Goal: Task Accomplishment & Management: Manage account settings

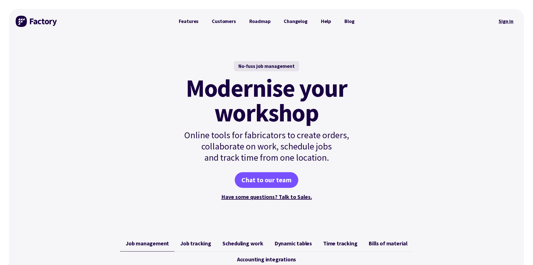
click at [507, 24] on link "Sign in" at bounding box center [506, 21] width 23 height 13
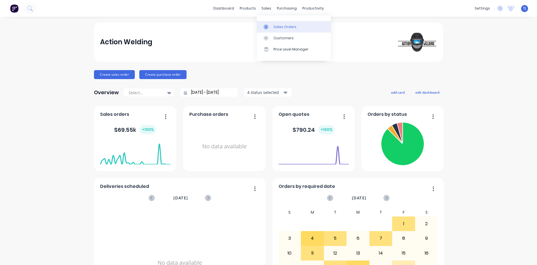
click at [273, 25] on link "Sales Orders" at bounding box center [294, 26] width 74 height 11
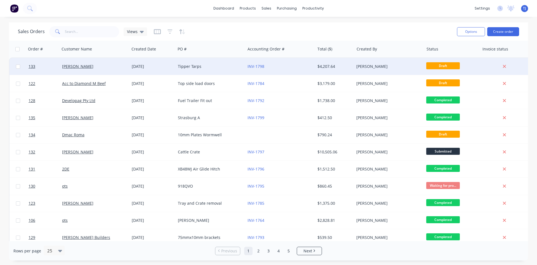
click at [141, 68] on div "[DATE]" at bounding box center [153, 67] width 42 height 6
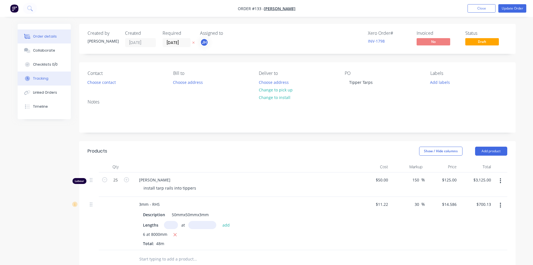
click at [44, 78] on div "Tracking" at bounding box center [40, 78] width 15 height 5
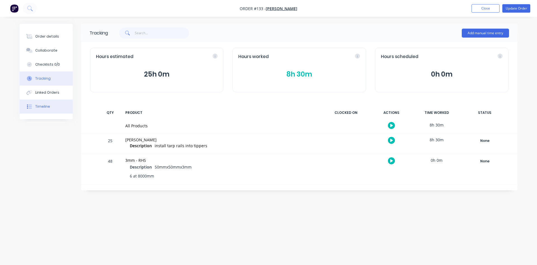
click at [50, 106] on button "Timeline" at bounding box center [46, 106] width 53 height 14
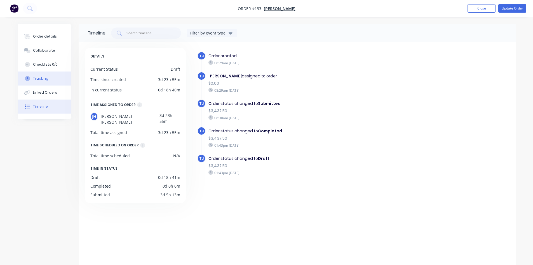
click at [44, 80] on div "Tracking" at bounding box center [40, 78] width 15 height 5
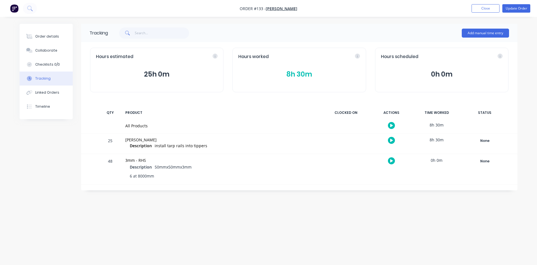
click at [308, 76] on button "8h 30m" at bounding box center [299, 74] width 122 height 11
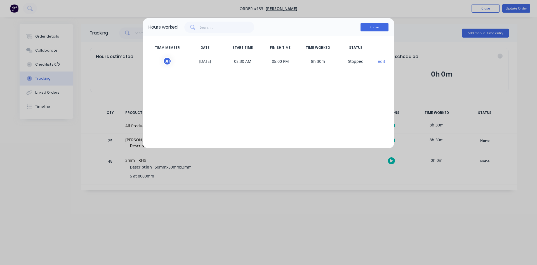
click at [376, 30] on button "Close" at bounding box center [375, 27] width 28 height 8
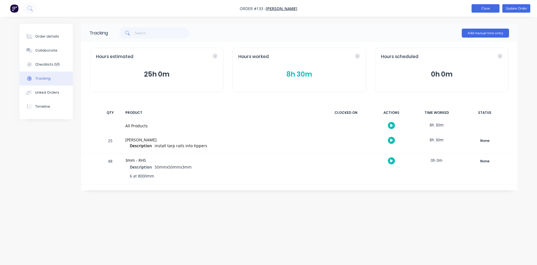
click at [478, 8] on button "Close" at bounding box center [486, 8] width 28 height 8
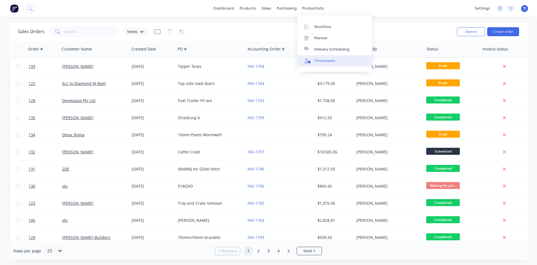
click at [334, 62] on link "Timesheets" at bounding box center [335, 60] width 74 height 11
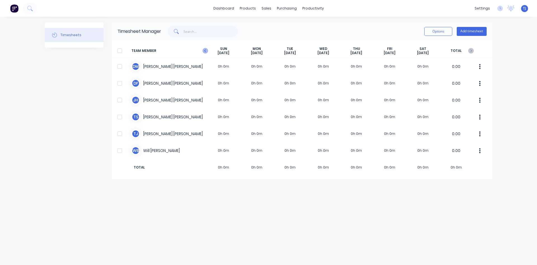
click at [204, 50] on icon at bounding box center [206, 51] width 6 height 6
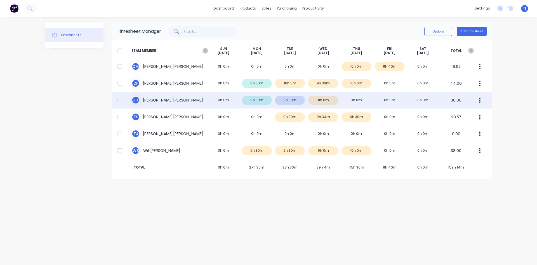
click at [158, 99] on div "[PERSON_NAME] 0h 0m 9h 30m 9h 30m 11h 0m 0h 0m 0h 0m 0h 0m 30.00" at bounding box center [302, 100] width 381 height 17
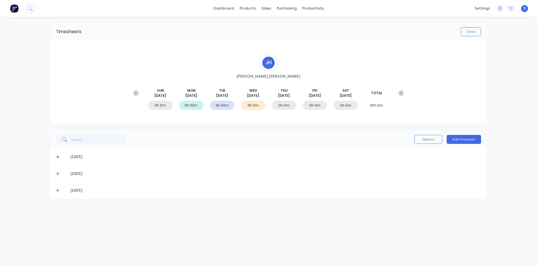
click at [284, 104] on div "0h 0m" at bounding box center [284, 104] width 24 height 9
click at [470, 137] on button "Add timesheet" at bounding box center [464, 139] width 34 height 9
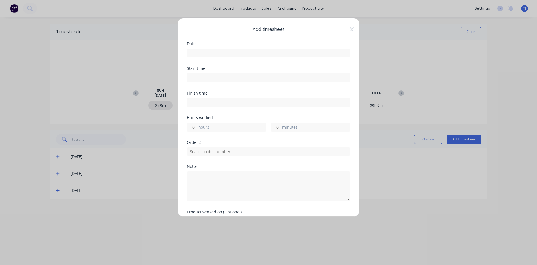
click at [220, 55] on input at bounding box center [268, 53] width 163 height 8
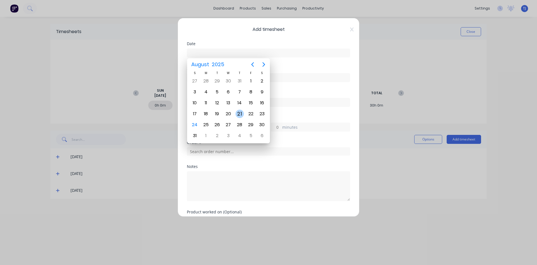
click at [241, 111] on div "21" at bounding box center [240, 113] width 8 height 8
type input "[DATE]"
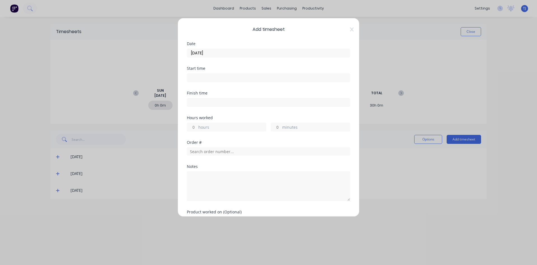
click at [220, 78] on input at bounding box center [268, 77] width 163 height 8
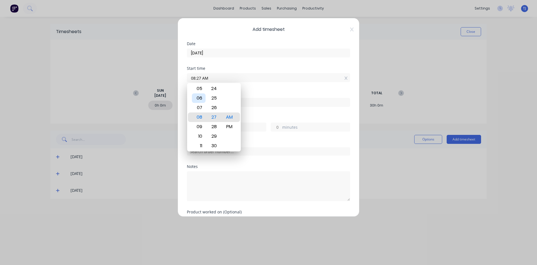
click at [197, 97] on div "06" at bounding box center [199, 98] width 14 height 10
click at [216, 97] on div "00" at bounding box center [214, 98] width 14 height 10
type input "06:00 AM"
click at [233, 119] on div "AM" at bounding box center [230, 117] width 14 height 10
click at [319, 102] on input at bounding box center [268, 102] width 163 height 8
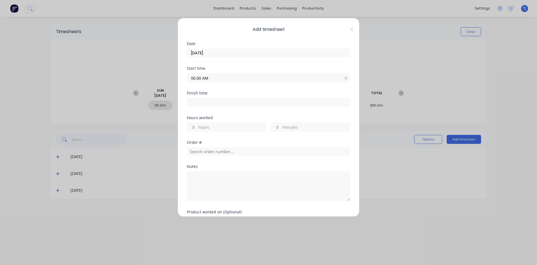
type input "08:28 AM"
type input "2"
type input "28"
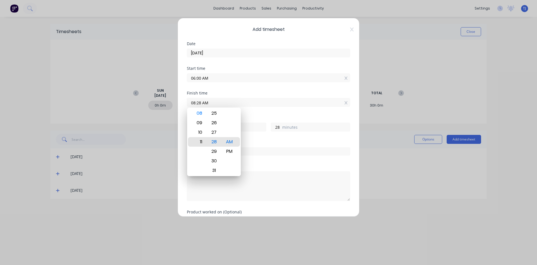
type input "11:28 AM"
type input "5"
type input "08:28 AM"
type input "2"
type input "04:28 AM"
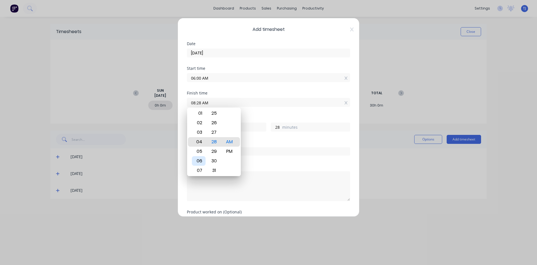
type input "-1"
type input "-32"
type input "02:28 AM"
type input "-3"
click at [203, 141] on div "02" at bounding box center [199, 142] width 14 height 10
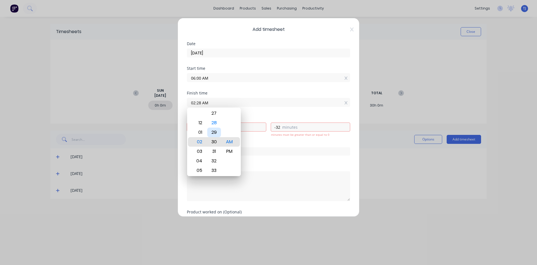
type input "02:30 AM"
type input "-30"
click at [216, 146] on div "30" at bounding box center [214, 142] width 14 height 10
click at [230, 149] on div "PM" at bounding box center [230, 151] width 14 height 10
type input "02:30 PM"
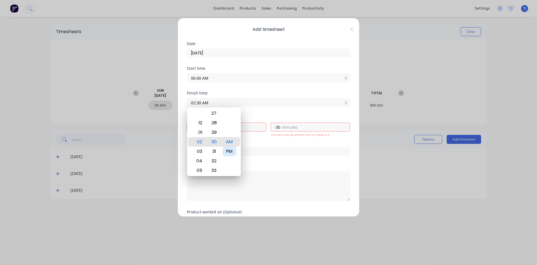
type input "8"
type input "30"
click at [279, 89] on div "Start time 06:00 AM" at bounding box center [268, 78] width 163 height 25
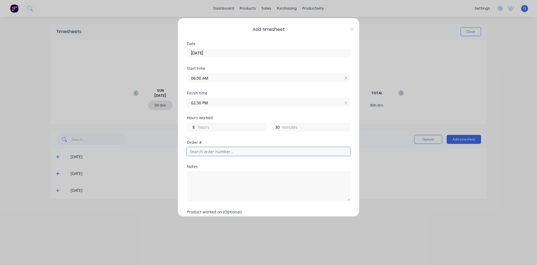
click at [234, 149] on input "text" at bounding box center [268, 151] width 163 height 8
click at [263, 152] on input "text" at bounding box center [268, 151] width 163 height 8
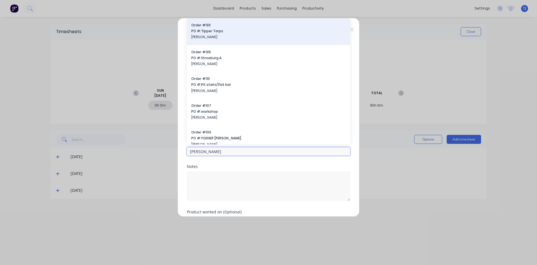
type input "[PERSON_NAME]"
click at [229, 34] on span "[PERSON_NAME]" at bounding box center [268, 36] width 155 height 5
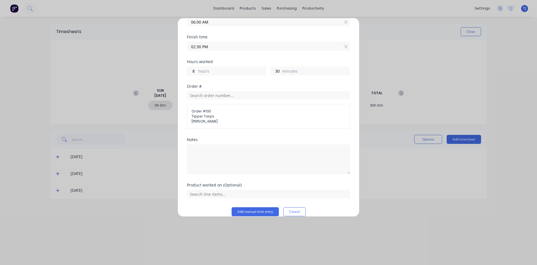
scroll to position [64, 0]
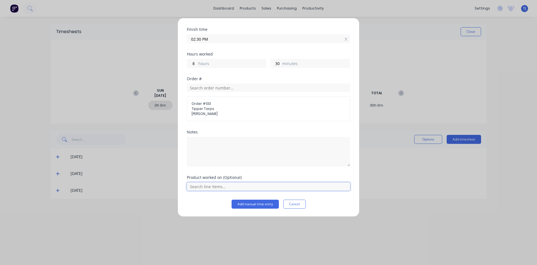
click at [219, 188] on input "text" at bounding box center [268, 186] width 163 height 8
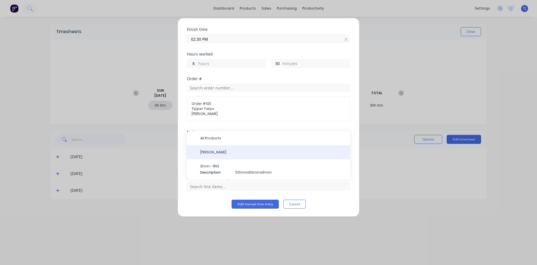
click at [219, 154] on span "[PERSON_NAME]" at bounding box center [273, 151] width 146 height 5
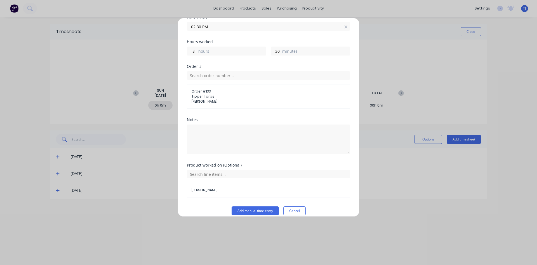
scroll to position [83, 0]
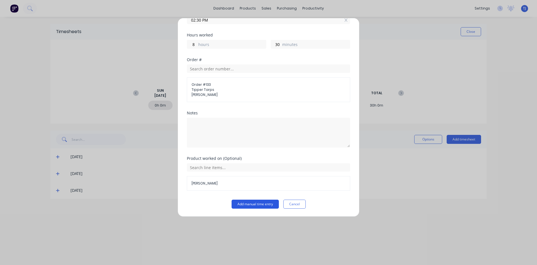
click at [262, 202] on button "Add manual time entry" at bounding box center [255, 203] width 47 height 9
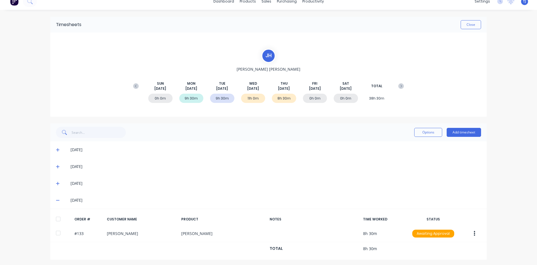
scroll to position [9, 0]
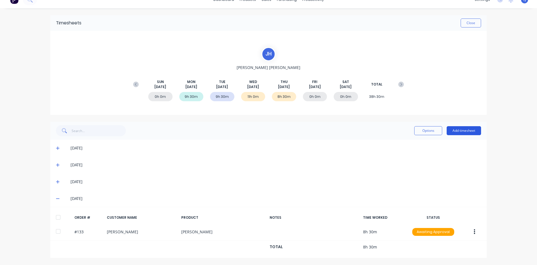
click at [469, 129] on button "Add timesheet" at bounding box center [464, 130] width 34 height 9
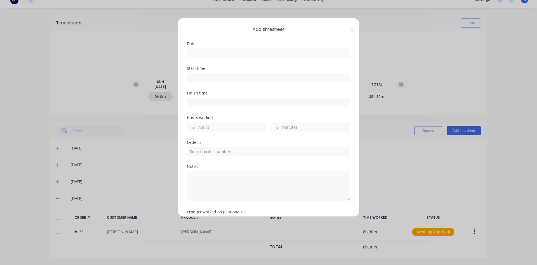
click at [221, 54] on input at bounding box center [268, 53] width 163 height 8
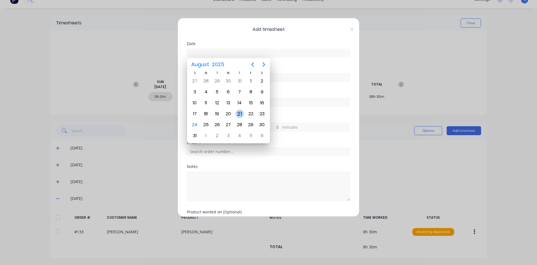
click at [241, 113] on div "21" at bounding box center [240, 113] width 8 height 8
type input "[DATE]"
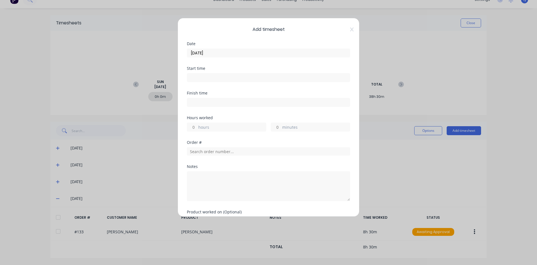
click at [218, 78] on input at bounding box center [268, 77] width 163 height 8
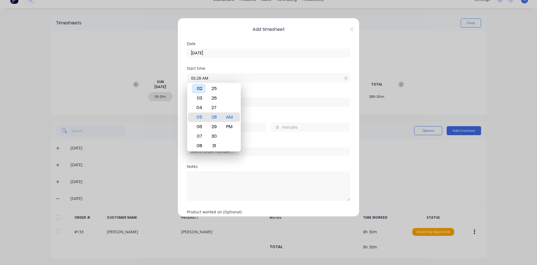
click at [202, 86] on div "02" at bounding box center [199, 89] width 14 height 10
click at [215, 132] on div "30" at bounding box center [214, 136] width 14 height 10
click at [229, 125] on div "PM" at bounding box center [230, 127] width 14 height 10
type input "02:30 PM"
click at [256, 103] on input at bounding box center [268, 102] width 163 height 8
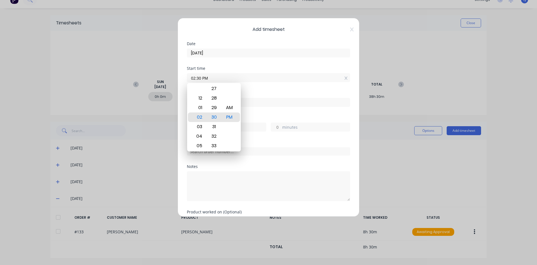
type input "08:28 AM"
type input "-6"
type input "-2"
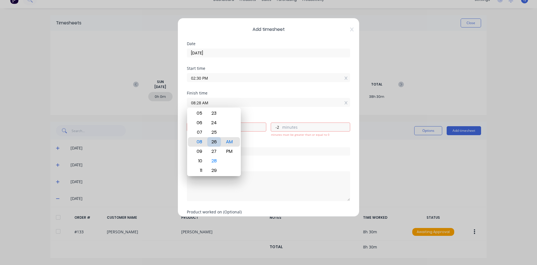
type input "08:26 AM"
type input "-4"
type input "06:26 AM"
type input "-8"
click at [201, 123] on div "04" at bounding box center [199, 123] width 14 height 10
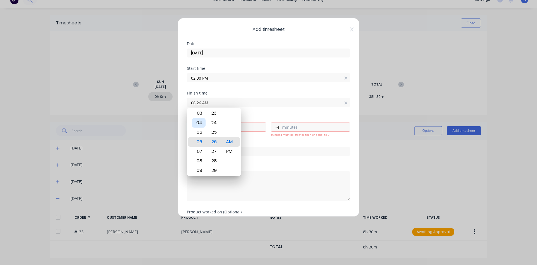
type input "04:26 AM"
type input "-10"
type input "04:29 AM"
type input "-1"
type input "04:30 AM"
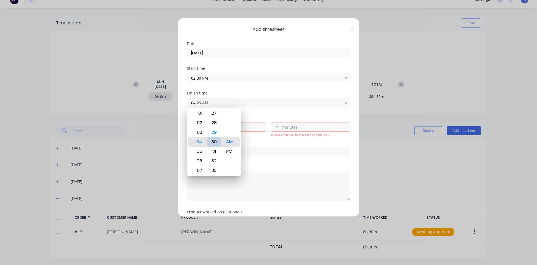
type input "0"
click at [217, 140] on div "30" at bounding box center [214, 142] width 14 height 10
click at [280, 95] on div "Finish time 04:30 AM" at bounding box center [268, 99] width 163 height 16
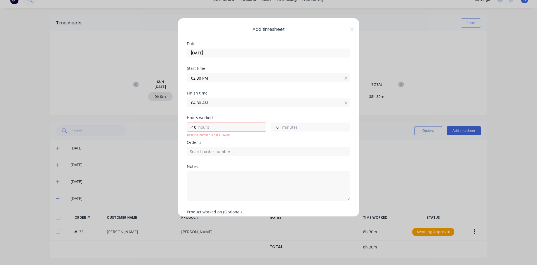
click at [270, 104] on input "04:30 AM" at bounding box center [268, 102] width 163 height 8
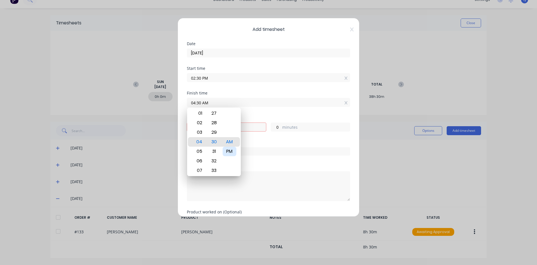
click at [231, 149] on div "PM" at bounding box center [230, 151] width 14 height 10
type input "04:30 PM"
type input "2"
click at [268, 114] on div "Finish time 04:30 PM" at bounding box center [268, 103] width 163 height 25
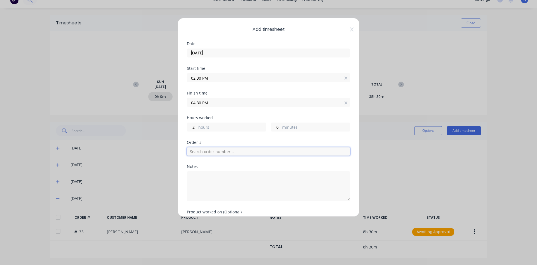
click at [229, 155] on input "text" at bounding box center [268, 151] width 163 height 8
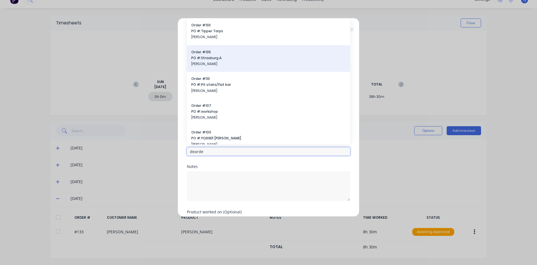
type input "dearde"
click at [229, 55] on span "PO #: Strasburg A" at bounding box center [268, 57] width 155 height 5
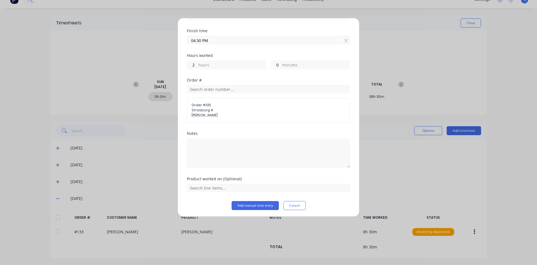
scroll to position [64, 0]
click at [215, 189] on input "text" at bounding box center [268, 186] width 163 height 8
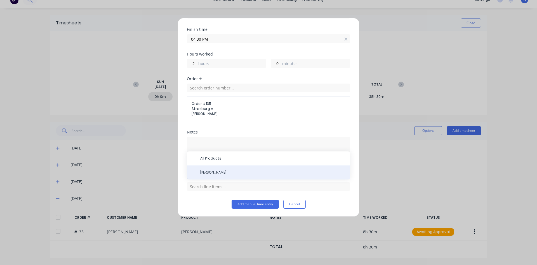
click at [221, 168] on div "[PERSON_NAME]" at bounding box center [268, 172] width 163 height 14
click at [229, 170] on span "[PERSON_NAME]" at bounding box center [273, 172] width 146 height 5
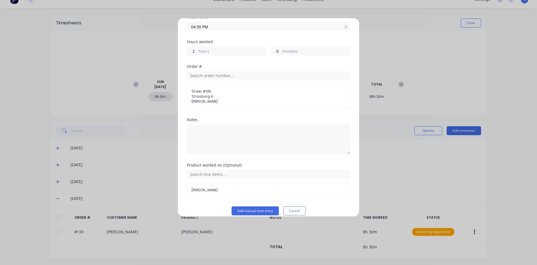
scroll to position [83, 0]
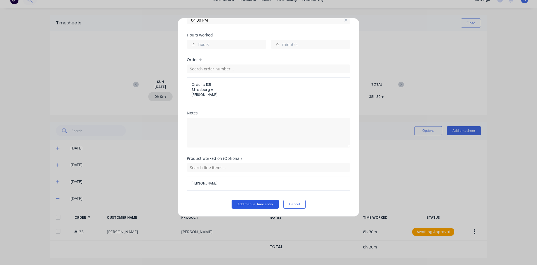
click at [266, 203] on button "Add manual time entry" at bounding box center [255, 203] width 47 height 9
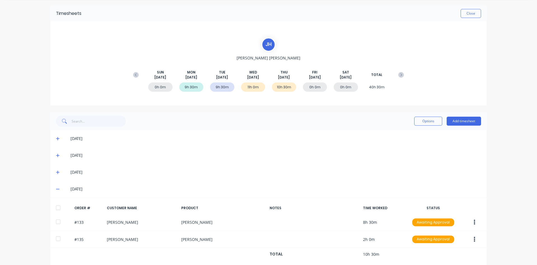
scroll to position [25, 0]
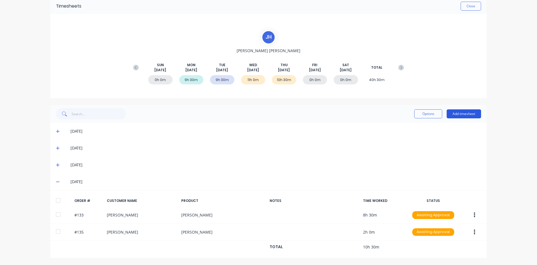
click at [467, 109] on button "Add timesheet" at bounding box center [464, 113] width 34 height 9
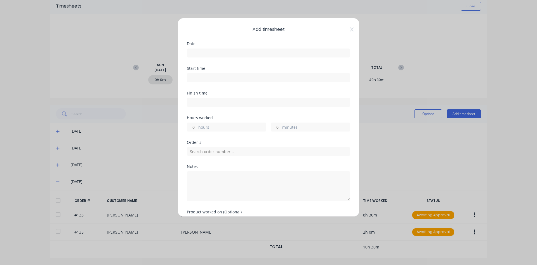
click at [224, 56] on input at bounding box center [268, 53] width 163 height 8
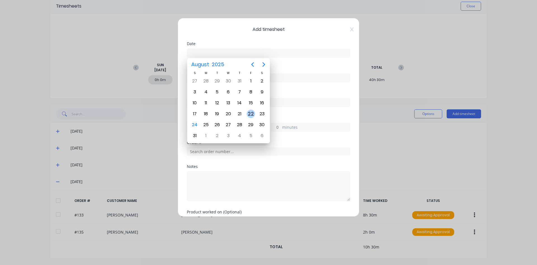
click at [249, 110] on div "22" at bounding box center [251, 113] width 8 height 8
type input "[DATE]"
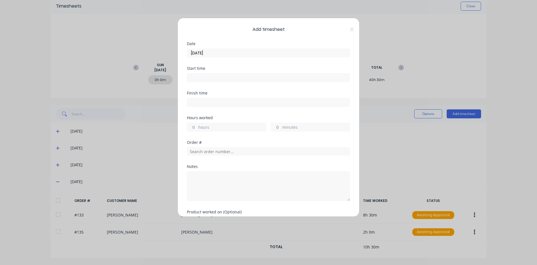
click at [228, 77] on input at bounding box center [268, 77] width 163 height 8
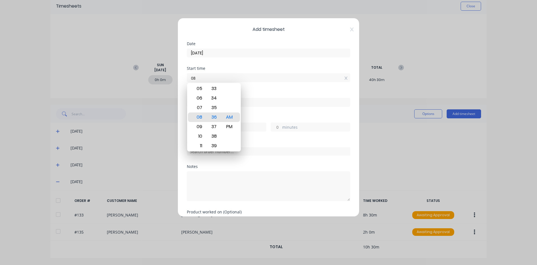
type input "0"
type input "06:00 AM"
click at [201, 102] on div "06" at bounding box center [199, 98] width 14 height 10
click at [213, 114] on div "00" at bounding box center [214, 117] width 14 height 10
click at [296, 103] on input at bounding box center [268, 102] width 163 height 8
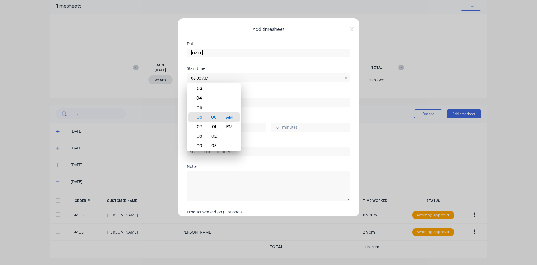
type input "08:36 AM"
type input "2"
type input "36"
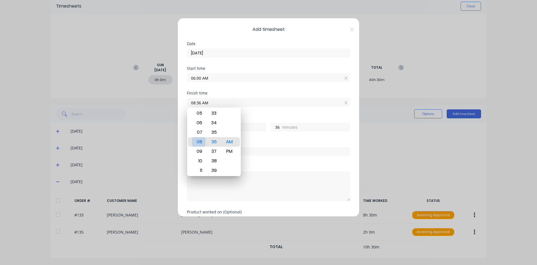
click at [199, 141] on div "08" at bounding box center [199, 142] width 14 height 10
type input "08:32 AM"
type input "32"
type input "08:27 AM"
type input "27"
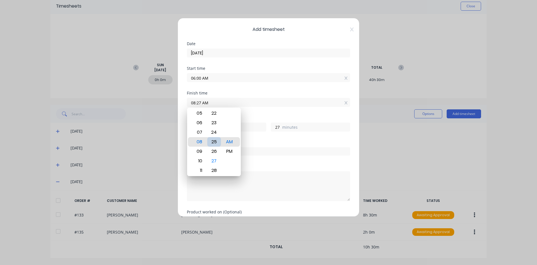
type input "08:25 AM"
type input "25"
type input "08:22 AM"
type input "22"
type input "08:18 AM"
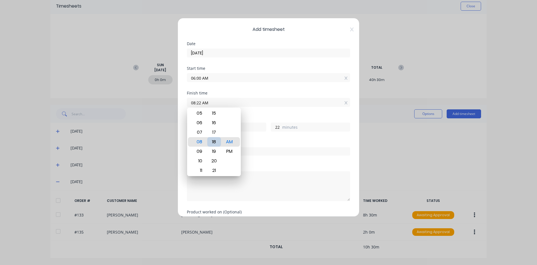
type input "18"
type input "08:14 AM"
type input "14"
type input "08:12 AM"
type input "12"
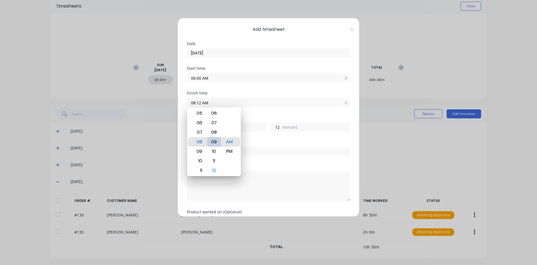
type input "08:09 AM"
type input "9"
type input "08:06 AM"
type input "6"
type input "08:03 AM"
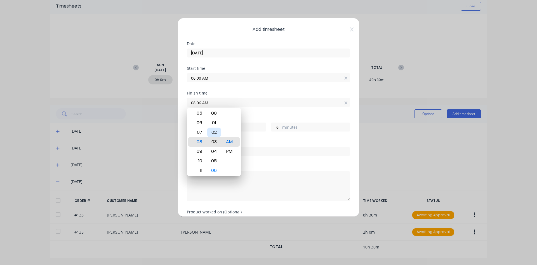
type input "3"
click at [201, 152] on div "09" at bounding box center [199, 151] width 14 height 10
type input "09:03 AM"
type input "3"
click at [217, 116] on div "00" at bounding box center [214, 113] width 14 height 10
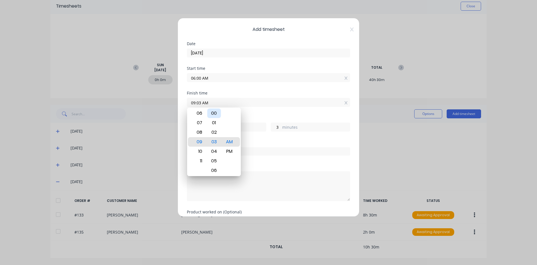
type input "09:00 AM"
type input "0"
click at [284, 95] on div "Finish time" at bounding box center [268, 93] width 163 height 4
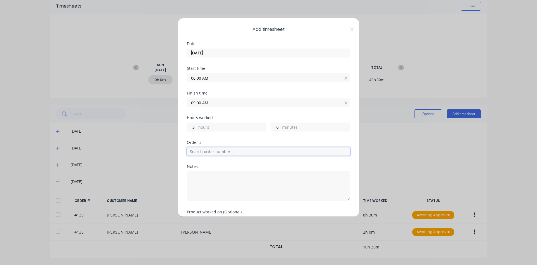
click at [244, 155] on input "text" at bounding box center [268, 151] width 163 height 8
click at [242, 151] on input "text" at bounding box center [268, 151] width 163 height 8
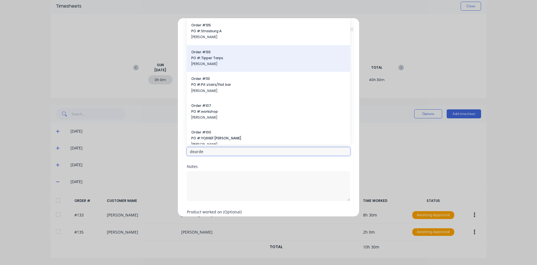
type input "dearde"
click at [232, 56] on span "PO #: Tipper Tarps" at bounding box center [268, 57] width 155 height 5
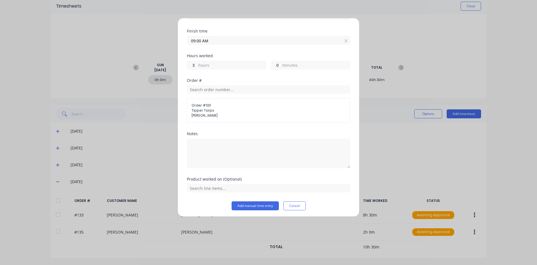
scroll to position [64, 0]
click at [229, 187] on input "text" at bounding box center [268, 186] width 163 height 8
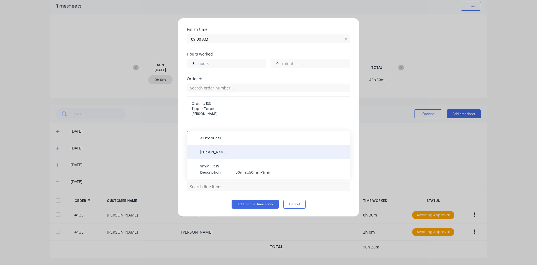
click at [224, 152] on span "[PERSON_NAME]" at bounding box center [273, 151] width 146 height 5
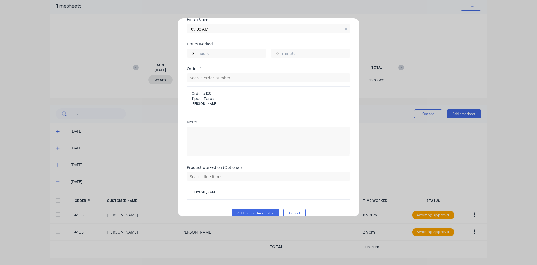
scroll to position [83, 0]
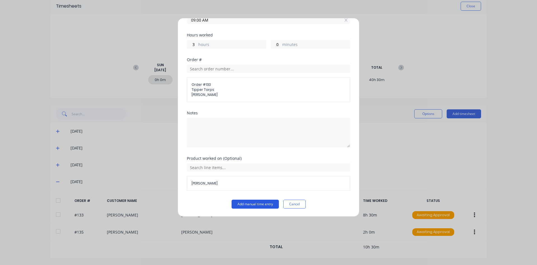
click at [256, 203] on button "Add manual time entry" at bounding box center [255, 203] width 47 height 9
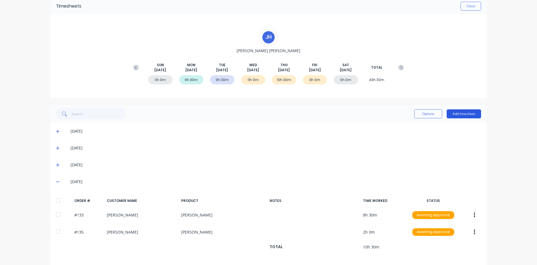
click at [471, 112] on button "Add timesheet" at bounding box center [464, 113] width 34 height 9
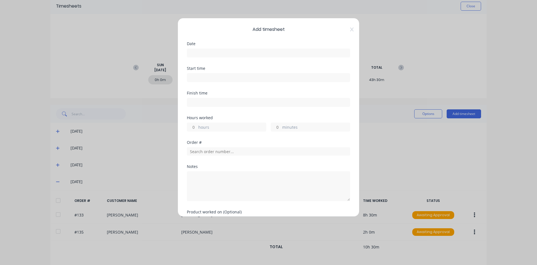
click at [219, 57] on div "Date" at bounding box center [268, 54] width 163 height 25
click at [222, 53] on input at bounding box center [268, 53] width 163 height 8
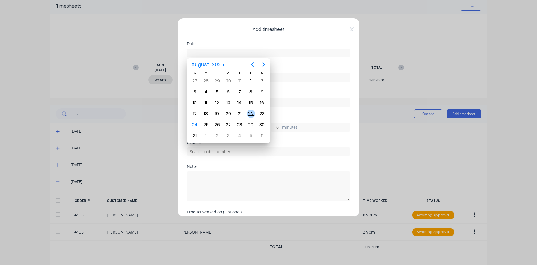
click at [253, 112] on div "22" at bounding box center [251, 113] width 8 height 8
type input "[DATE]"
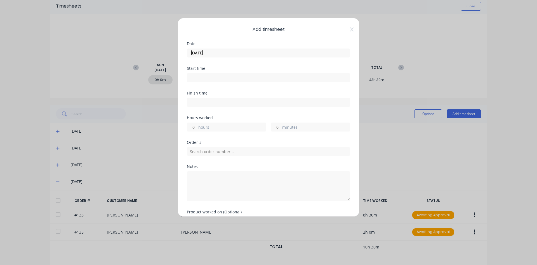
click at [215, 75] on input at bounding box center [268, 77] width 163 height 8
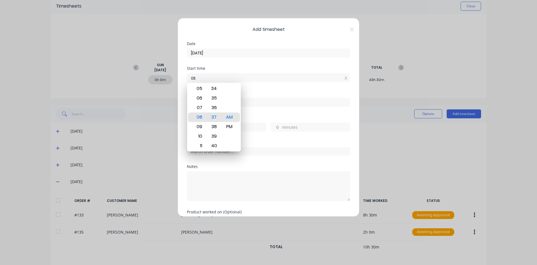
type input "0"
type input "8"
click at [218, 106] on div "00" at bounding box center [214, 108] width 14 height 10
type input "08:00 AM"
click at [264, 87] on div "Start time 08:00 AM" at bounding box center [268, 78] width 163 height 25
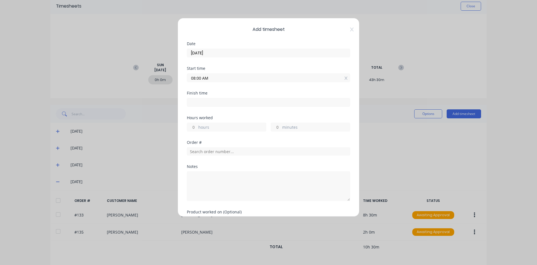
click at [230, 105] on input at bounding box center [268, 102] width 163 height 8
type input "08:37 AM"
type input "0"
type input "37"
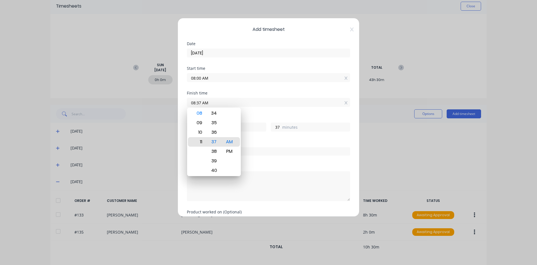
type input "11:37 AM"
type input "3"
type input "07:37 AM"
type input "0"
type input "-23"
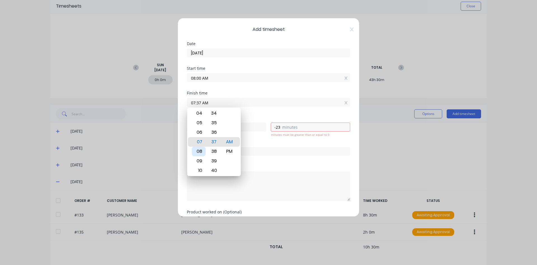
type input "06:37 AM"
type input "-1"
click at [197, 112] on div "03" at bounding box center [199, 113] width 14 height 10
type input "03:37 AM"
type input "-4"
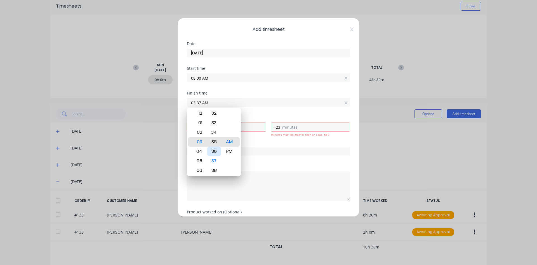
type input "03:35 AM"
type input "-25"
type input "03:26 AM"
type input "-34"
type input "03:23 AM"
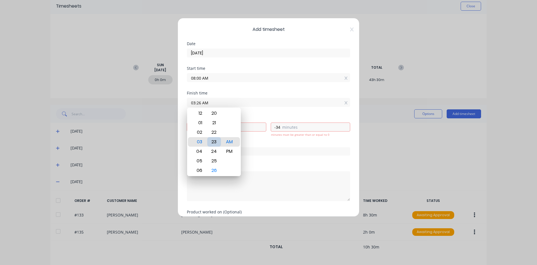
type input "-37"
type input "03:19 AM"
type input "-41"
type input "03:17 AM"
type input "-43"
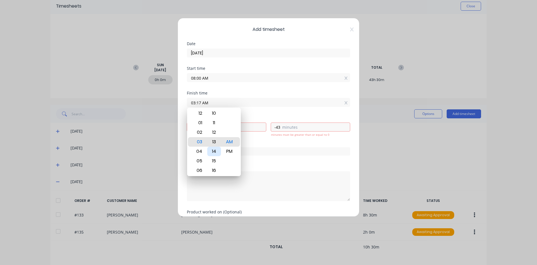
type input "03:13 AM"
type input "-47"
type input "03:09 AM"
type input "-51"
type input "03:06 AM"
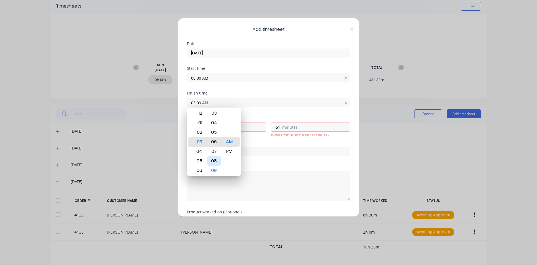
type input "-54"
type input "03:02 AM"
type input "-58"
type input "03:00 AM"
type input "-5"
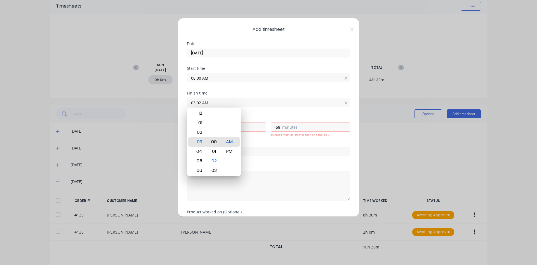
type input "0"
click at [214, 143] on div "00" at bounding box center [214, 142] width 14 height 10
click at [228, 151] on div "PM" at bounding box center [230, 151] width 14 height 10
type input "03:00 PM"
type input "7"
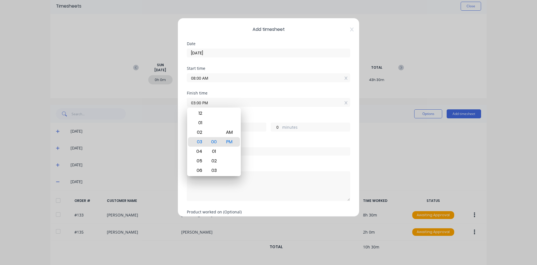
click at [259, 161] on div "Order #" at bounding box center [268, 152] width 163 height 24
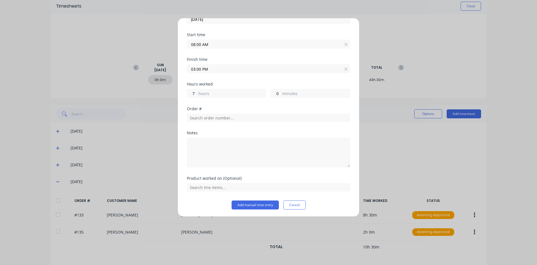
scroll to position [34, 0]
click at [232, 116] on input "text" at bounding box center [268, 117] width 163 height 8
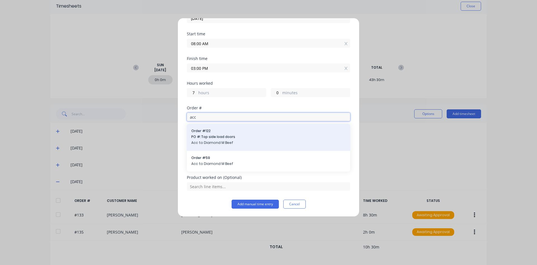
type input "acc"
click at [234, 136] on span "PO #: Top side load doors" at bounding box center [268, 136] width 155 height 5
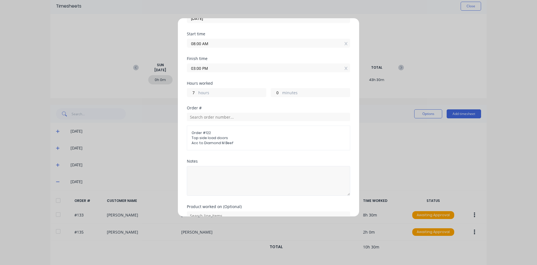
scroll to position [64, 0]
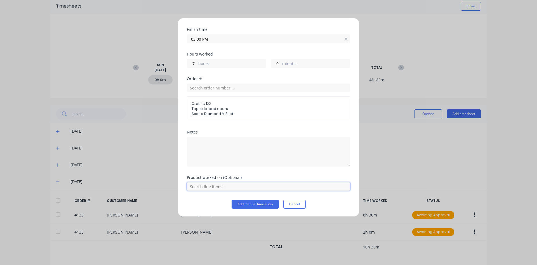
click at [226, 188] on input "text" at bounding box center [268, 186] width 163 height 8
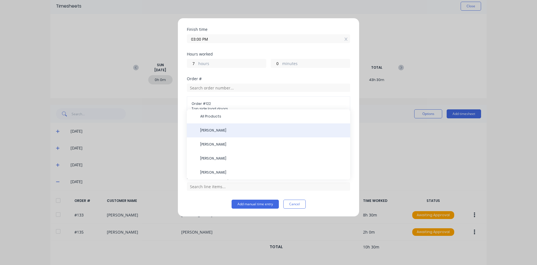
click at [220, 132] on span "[PERSON_NAME]" at bounding box center [273, 130] width 146 height 5
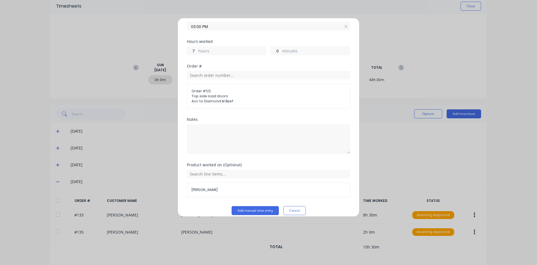
scroll to position [83, 0]
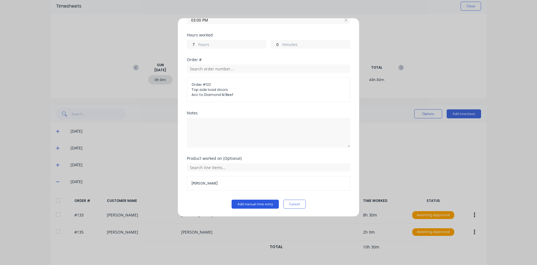
click at [242, 206] on button "Add manual time entry" at bounding box center [255, 203] width 47 height 9
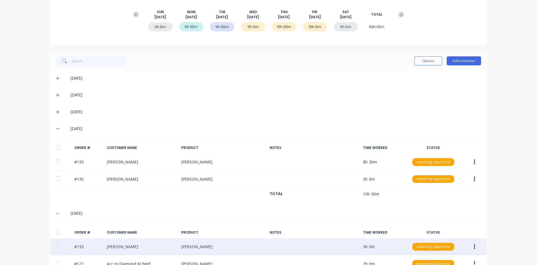
scroll to position [110, 0]
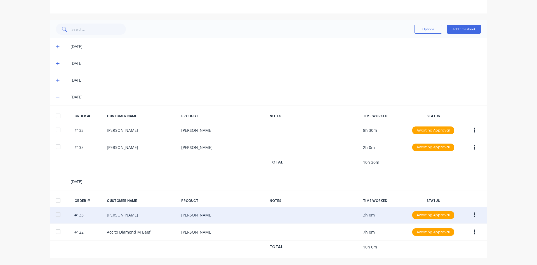
click at [267, 218] on div "#133 [PERSON_NAME] [PERSON_NAME] 3h 0m Awaiting Approval" at bounding box center [268, 214] width 437 height 17
click at [474, 216] on icon "button" at bounding box center [474, 215] width 1 height 6
click at [453, 248] on div "Edit" at bounding box center [454, 252] width 43 height 8
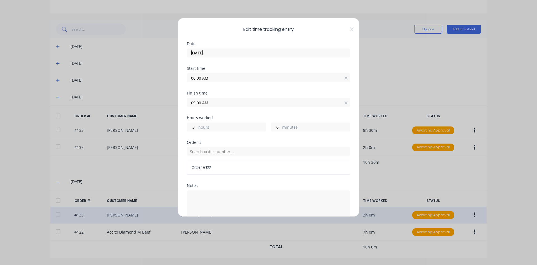
click at [239, 104] on input "09:00 AM" at bounding box center [268, 102] width 163 height 8
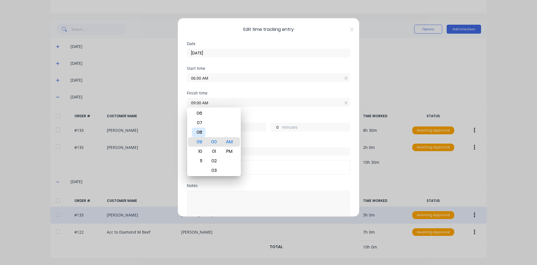
click at [201, 134] on div "08" at bounding box center [199, 132] width 14 height 10
type input "08:00 AM"
type input "2"
click at [233, 142] on div "AM" at bounding box center [230, 142] width 14 height 10
click at [297, 166] on span "Order # 133" at bounding box center [269, 167] width 154 height 5
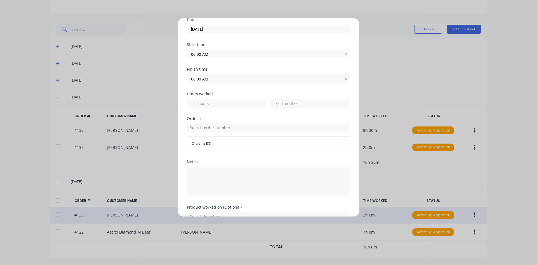
scroll to position [72, 0]
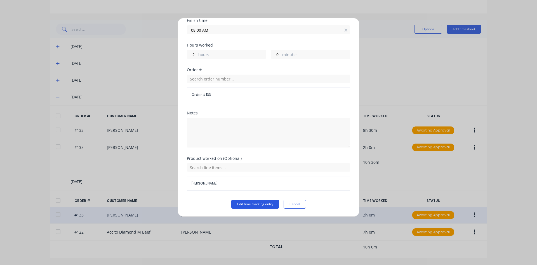
click at [254, 202] on button "Edit time tracking entry" at bounding box center [255, 203] width 48 height 9
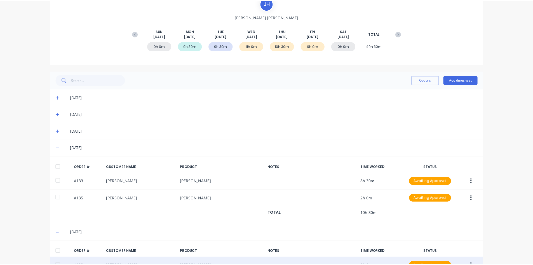
scroll to position [0, 0]
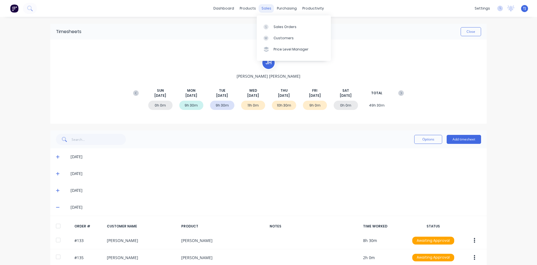
click at [265, 8] on div "sales" at bounding box center [266, 8] width 15 height 8
click at [277, 27] on div "Sales Orders" at bounding box center [285, 26] width 23 height 5
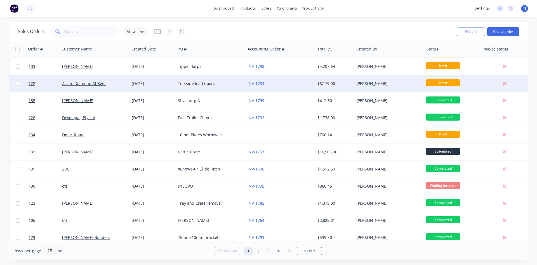
click at [142, 86] on div "[DATE]" at bounding box center [153, 84] width 42 height 6
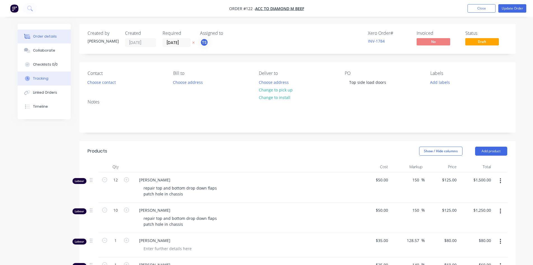
click at [43, 79] on div "Tracking" at bounding box center [40, 78] width 15 height 5
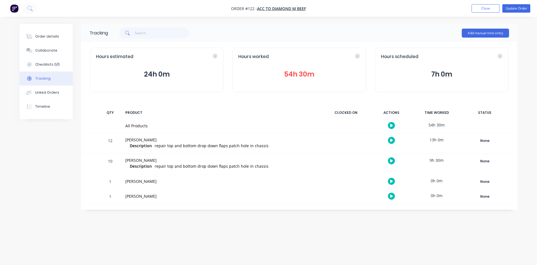
click at [294, 74] on button "54h 30m" at bounding box center [299, 74] width 122 height 11
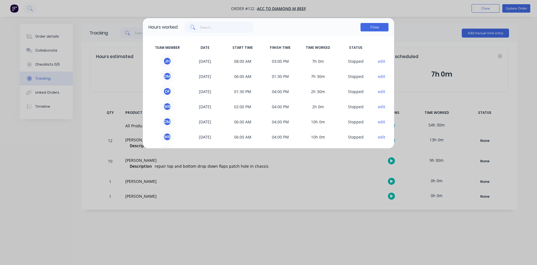
click at [370, 27] on button "Close" at bounding box center [375, 27] width 28 height 8
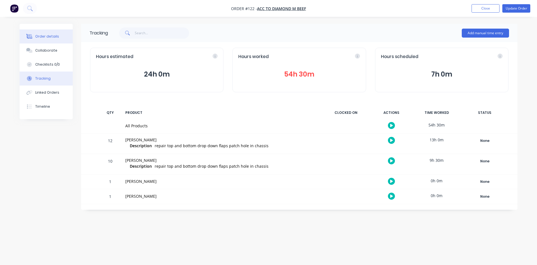
click at [50, 38] on div "Order details" at bounding box center [47, 36] width 24 height 5
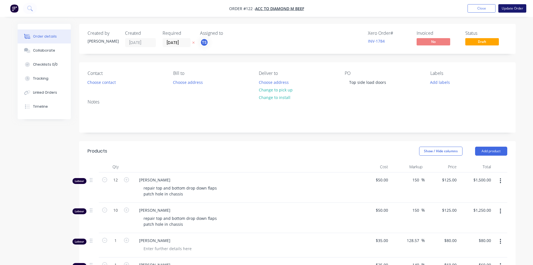
click at [516, 8] on button "Update Order" at bounding box center [513, 8] width 28 height 8
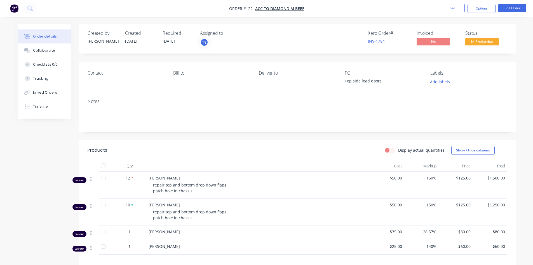
click at [398, 151] on label "Display actual quantities" at bounding box center [421, 150] width 46 height 6
click at [389, 151] on input "Display actual quantities" at bounding box center [387, 149] width 4 height 5
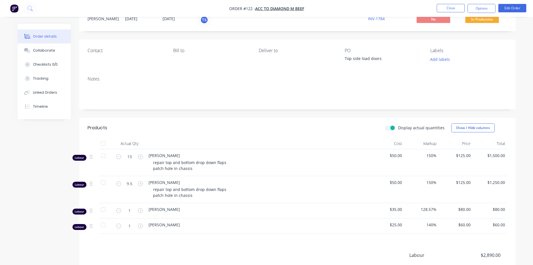
scroll to position [56, 0]
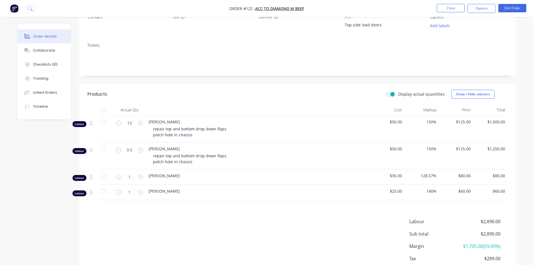
click at [398, 94] on label "Display actual quantities" at bounding box center [421, 94] width 46 height 6
click at [388, 94] on input "Display actual quantities" at bounding box center [387, 93] width 4 height 5
checkbox input "false"
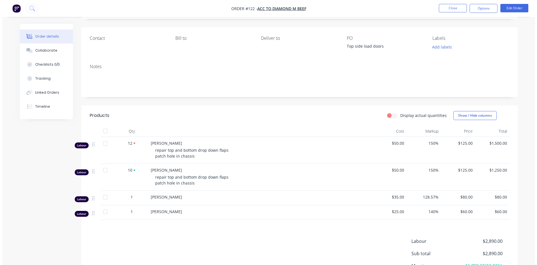
scroll to position [0, 0]
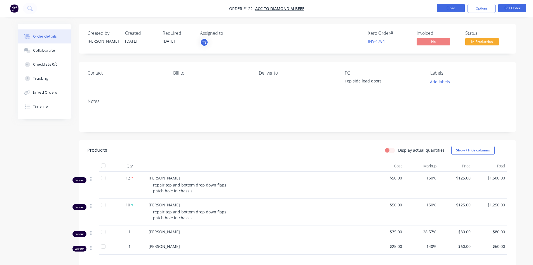
click at [450, 8] on button "Close" at bounding box center [451, 8] width 28 height 8
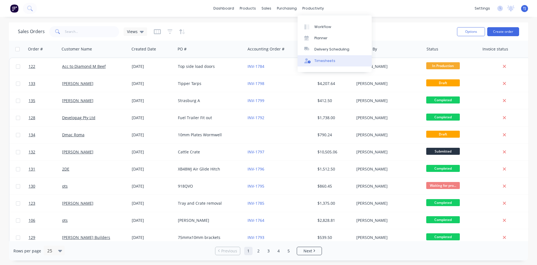
click at [333, 59] on div "Timesheets" at bounding box center [325, 60] width 21 height 5
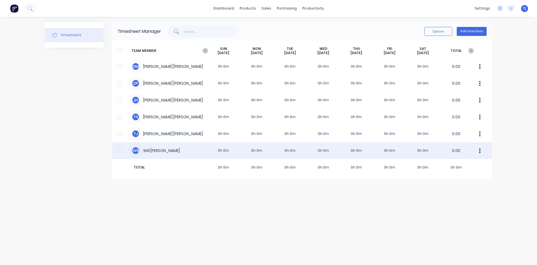
click at [157, 154] on div "W B [PERSON_NAME] 0h 0m 0h 0m 0h 0m 0h 0m 0h 0m 0h 0m 0h 0m 0.00" at bounding box center [302, 150] width 381 height 17
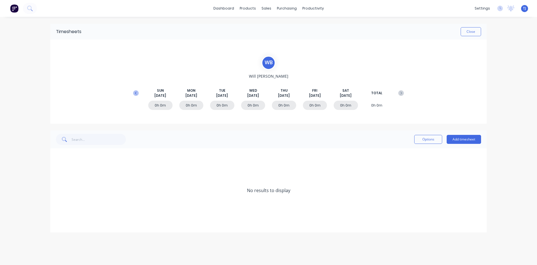
click at [137, 93] on icon at bounding box center [136, 93] width 6 height 6
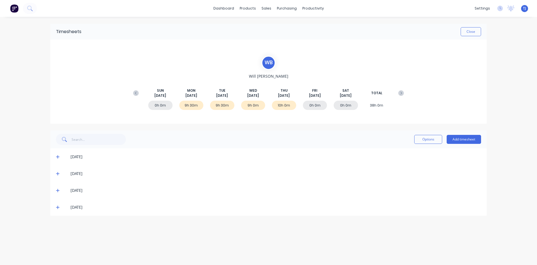
click at [279, 106] on div "10h 0m" at bounding box center [284, 104] width 24 height 9
click at [59, 207] on icon at bounding box center [58, 207] width 4 height 4
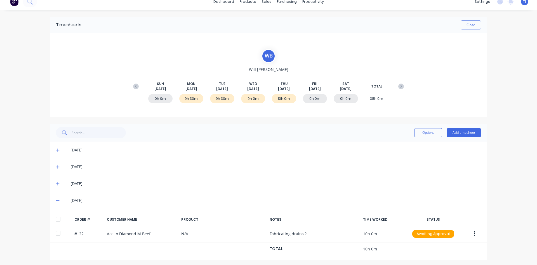
scroll to position [9, 0]
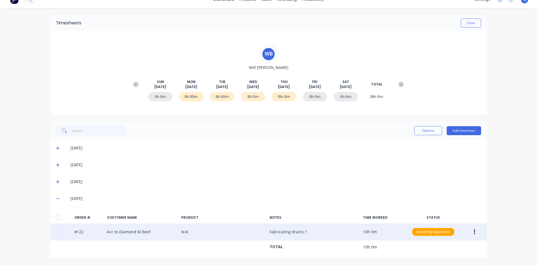
click at [317, 233] on div "#122 Acc to Diamond M Beef N/A Fabricating drains ? 10h 0m Awaiting Approval" at bounding box center [268, 231] width 437 height 17
click at [474, 233] on icon "button" at bounding box center [474, 231] width 1 height 5
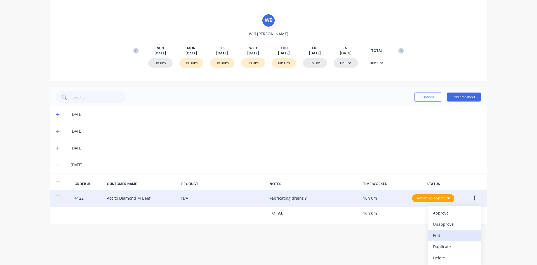
click at [460, 234] on div "Edit" at bounding box center [454, 235] width 43 height 8
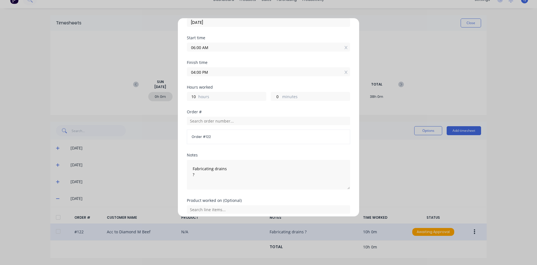
scroll to position [72, 0]
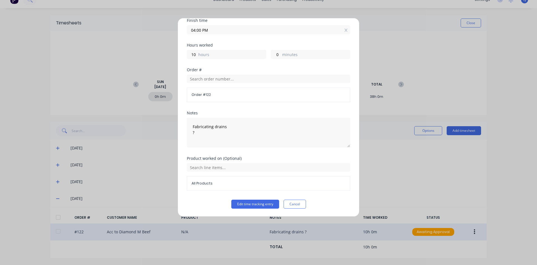
click at [224, 178] on div "All Products" at bounding box center [268, 183] width 163 height 15
click at [230, 167] on input "text" at bounding box center [268, 167] width 163 height 8
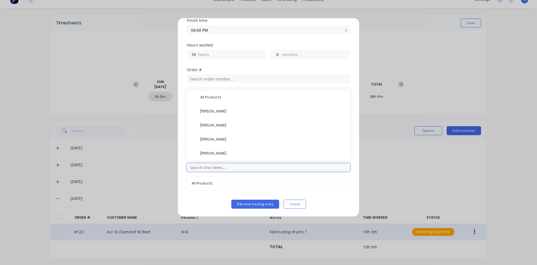
click at [224, 171] on input "text" at bounding box center [268, 167] width 163 height 8
click at [229, 169] on input "text" at bounding box center [268, 167] width 163 height 8
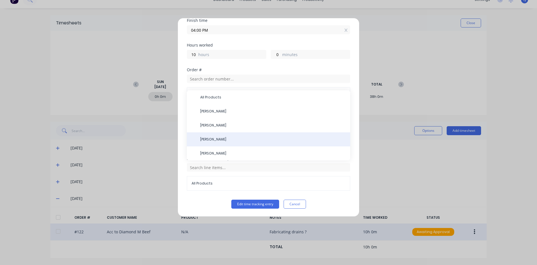
click at [211, 138] on span "[PERSON_NAME]" at bounding box center [273, 139] width 146 height 5
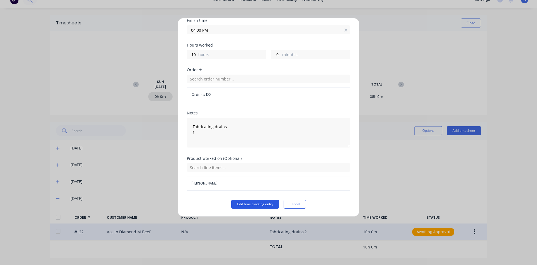
click at [261, 203] on button "Edit time tracking entry" at bounding box center [255, 203] width 48 height 9
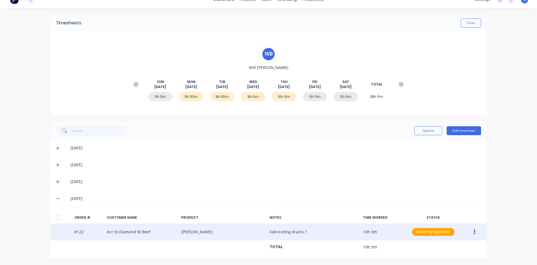
click at [311, 96] on div "0h 0m" at bounding box center [315, 96] width 24 height 9
click at [461, 130] on button "Add timesheet" at bounding box center [464, 130] width 34 height 9
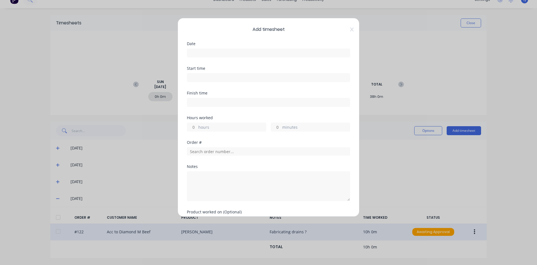
click at [214, 80] on input at bounding box center [268, 77] width 163 height 8
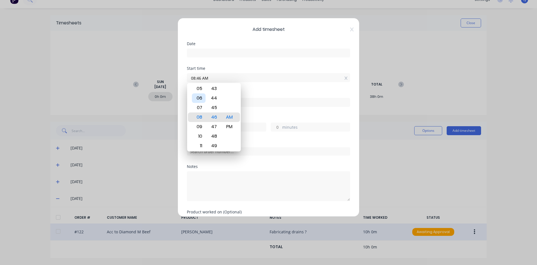
click at [202, 95] on div "06" at bounding box center [199, 98] width 14 height 10
click at [217, 100] on div "00" at bounding box center [214, 98] width 14 height 10
type input "06:00 AM"
click at [231, 118] on div "AM" at bounding box center [230, 117] width 14 height 10
click at [229, 114] on div "AM" at bounding box center [230, 117] width 14 height 10
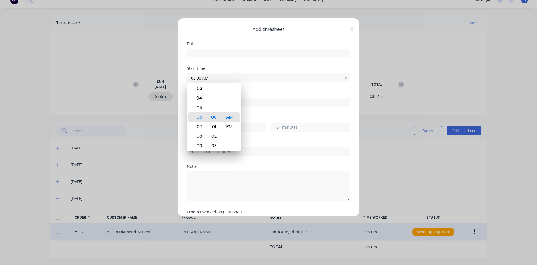
click at [267, 113] on div "Finish time" at bounding box center [268, 103] width 163 height 25
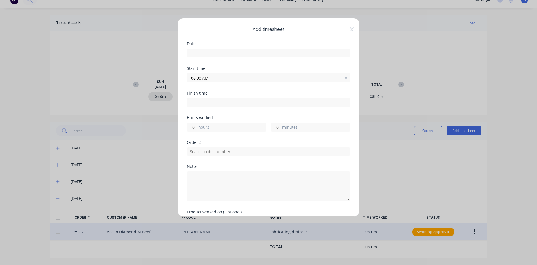
click at [220, 104] on input at bounding box center [268, 102] width 163 height 8
type input "08:46 AM"
type input "2"
type input "46"
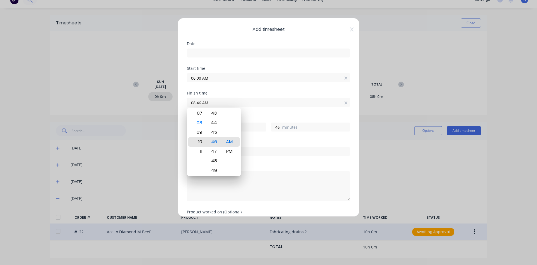
type input "10:46 AM"
type input "4"
type input "07:46 AM"
type input "1"
type input "05:46 AM"
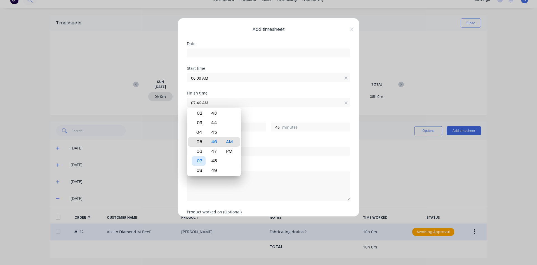
type input "0"
type input "-14"
click at [203, 124] on div "03" at bounding box center [199, 123] width 14 height 10
type input "03:46 AM"
type input "-2"
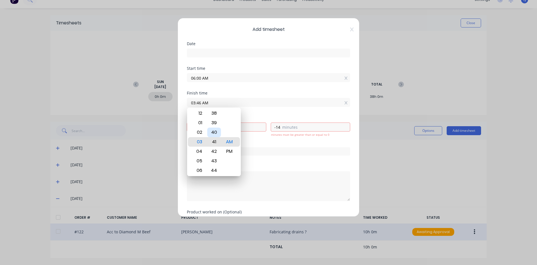
type input "03:41 AM"
type input "-19"
type input "03:35 AM"
type input "-25"
type input "03:29 AM"
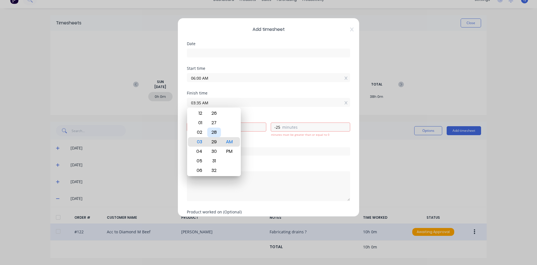
type input "-31"
type input "03:10 AM"
type input "-50"
type input "03:03 AM"
type input "-57"
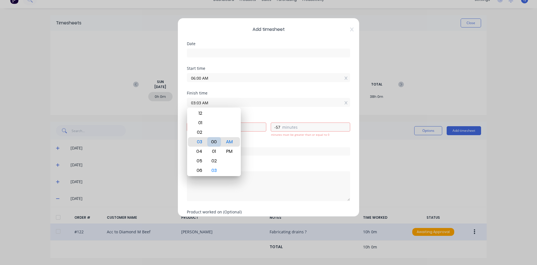
type input "03:00 AM"
type input "-3"
type input "0"
click at [217, 138] on div "00" at bounding box center [214, 142] width 14 height 10
click at [230, 151] on div "PM" at bounding box center [230, 151] width 14 height 10
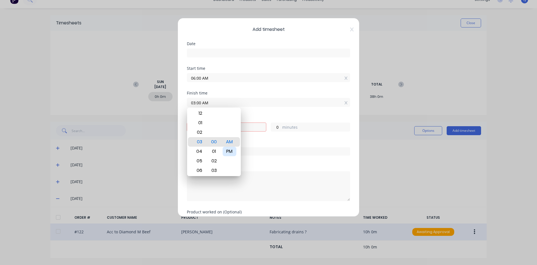
type input "03:00 PM"
type input "9"
click at [271, 146] on div at bounding box center [268, 151] width 163 height 10
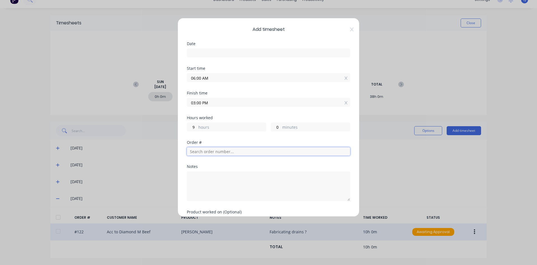
click at [246, 151] on input "text" at bounding box center [268, 151] width 163 height 8
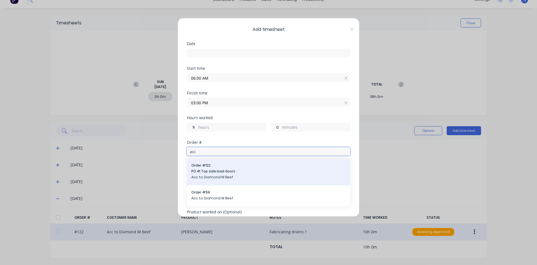
type input "acc"
click at [243, 170] on span "PO #: Top side load doors" at bounding box center [268, 171] width 155 height 5
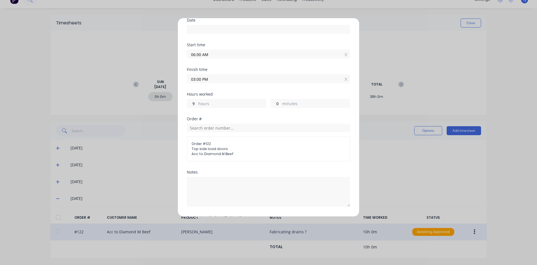
scroll to position [56, 0]
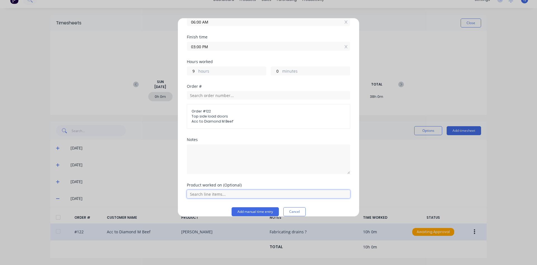
click at [232, 191] on input "text" at bounding box center [268, 193] width 163 height 8
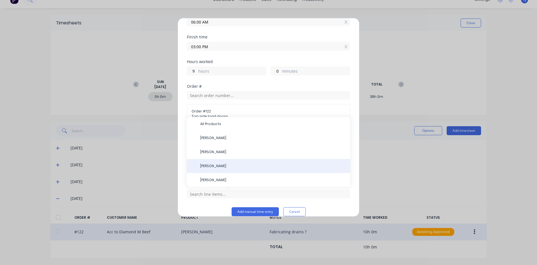
click at [219, 163] on div "[PERSON_NAME]" at bounding box center [268, 166] width 163 height 14
click at [207, 168] on div "[PERSON_NAME]" at bounding box center [268, 166] width 163 height 14
click at [230, 164] on span "[PERSON_NAME]" at bounding box center [273, 165] width 146 height 5
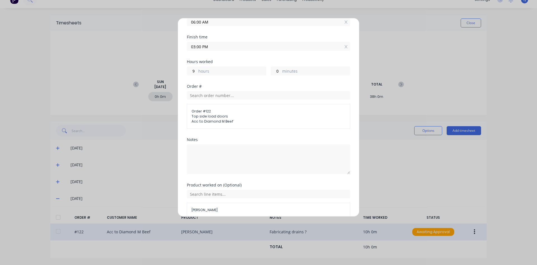
scroll to position [83, 0]
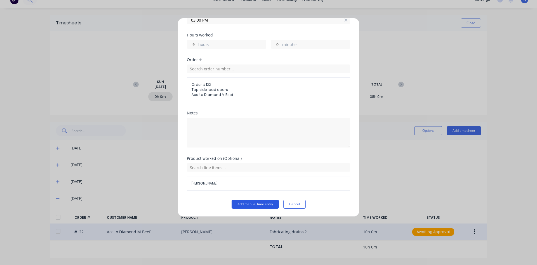
click at [248, 202] on button "Add manual time entry" at bounding box center [255, 203] width 47 height 9
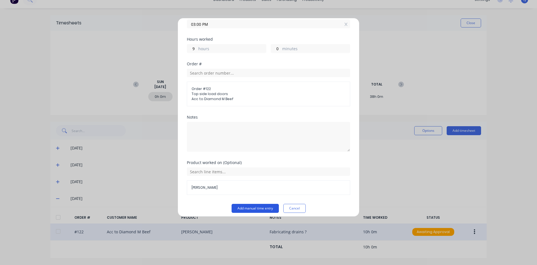
scroll to position [87, 0]
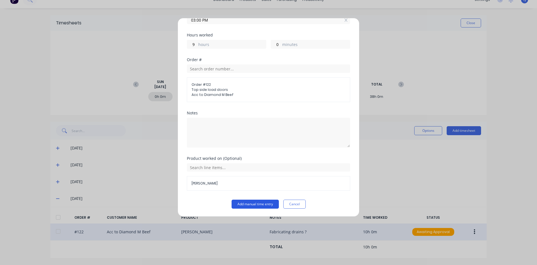
click at [252, 202] on button "Add manual time entry" at bounding box center [255, 203] width 47 height 9
click at [248, 203] on button "Add manual time entry" at bounding box center [255, 203] width 47 height 9
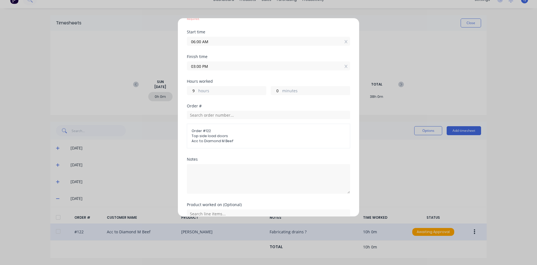
scroll to position [0, 0]
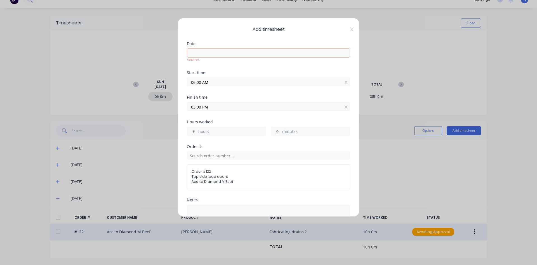
click at [218, 55] on input at bounding box center [268, 53] width 163 height 8
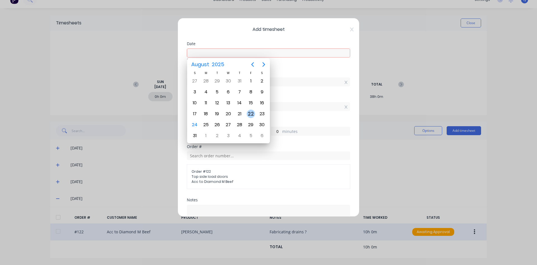
click at [252, 115] on div "22" at bounding box center [251, 113] width 8 height 8
type input "[DATE]"
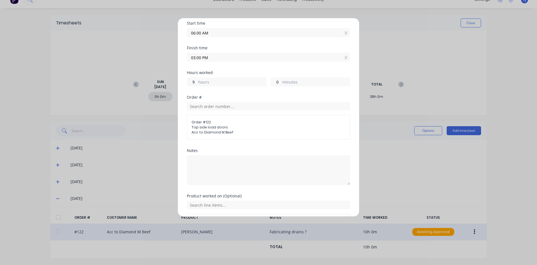
scroll to position [83, 0]
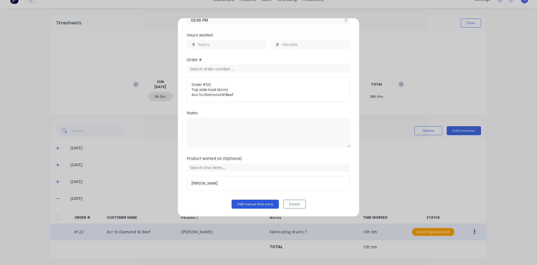
click at [263, 204] on button "Add manual time entry" at bounding box center [255, 203] width 47 height 9
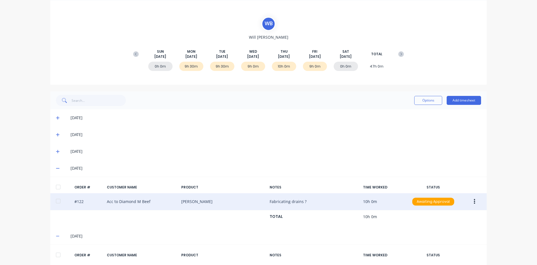
scroll to position [0, 0]
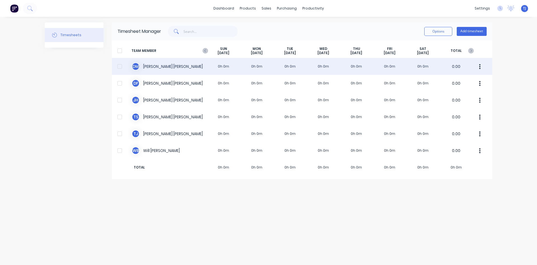
click at [176, 69] on div "[PERSON_NAME] [PERSON_NAME] 0h 0m 0h 0m 0h 0m 0h 0m 0h 0m 0h 0m 0h 0m 0.00" at bounding box center [302, 66] width 381 height 17
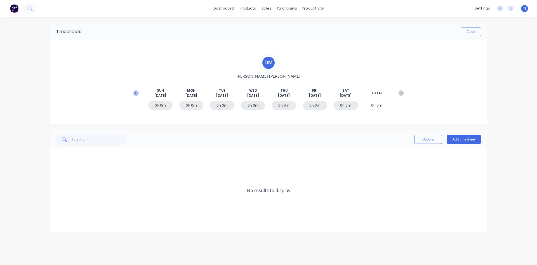
click at [136, 92] on icon at bounding box center [136, 93] width 6 height 6
click at [58, 175] on icon at bounding box center [58, 173] width 4 height 4
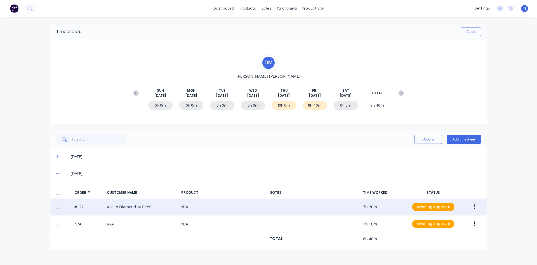
click at [180, 211] on div "#122 Acc to Diamond M Beef N/A 7h 30m Awaiting Approval" at bounding box center [268, 206] width 437 height 17
click at [473, 205] on button "button" at bounding box center [474, 207] width 13 height 10
click at [447, 242] on div "Edit" at bounding box center [454, 244] width 43 height 8
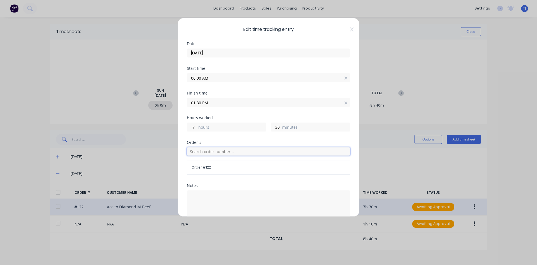
click at [227, 151] on input "text" at bounding box center [268, 151] width 163 height 8
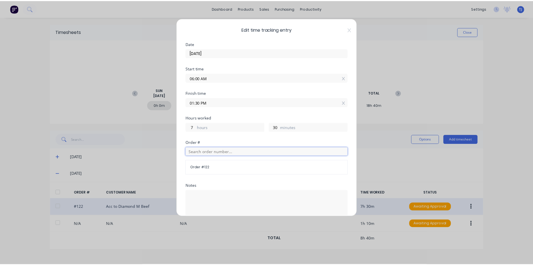
scroll to position [72, 0]
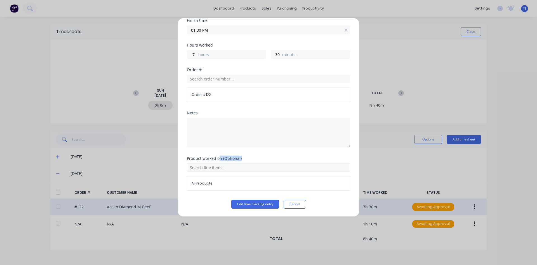
drag, startPoint x: 219, startPoint y: 160, endPoint x: 218, endPoint y: 164, distance: 4.0
click at [218, 164] on div "Product worked on (Optional) All Products" at bounding box center [268, 173] width 163 height 34
click at [218, 170] on input "text" at bounding box center [268, 167] width 163 height 8
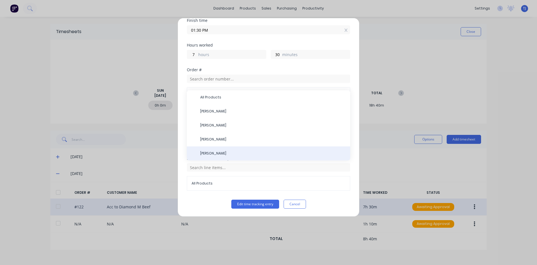
click at [215, 153] on span "[PERSON_NAME]" at bounding box center [273, 153] width 146 height 5
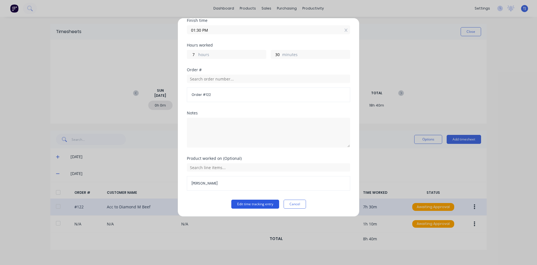
click at [247, 206] on button "Edit time tracking entry" at bounding box center [255, 203] width 48 height 9
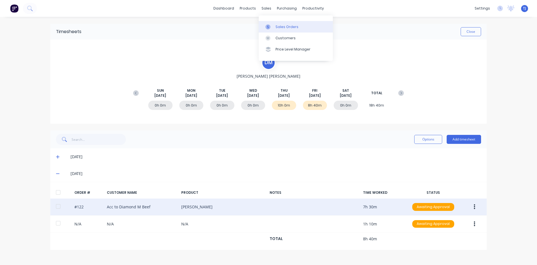
click at [273, 23] on link "Sales Orders" at bounding box center [296, 26] width 74 height 11
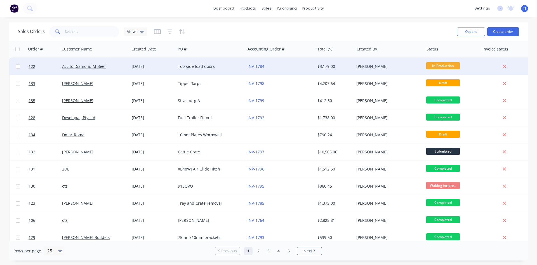
click at [124, 72] on div "Acc to Diamond M Beef" at bounding box center [95, 66] width 70 height 17
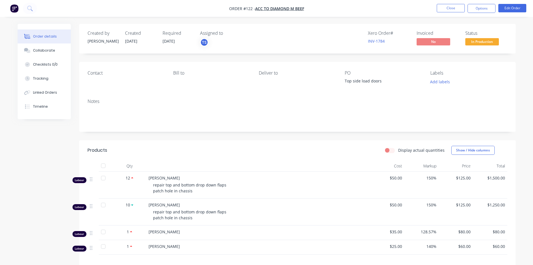
click at [398, 150] on label "Display actual quantities" at bounding box center [421, 150] width 46 height 6
click at [390, 150] on input "Display actual quantities" at bounding box center [387, 149] width 4 height 5
checkbox input "true"
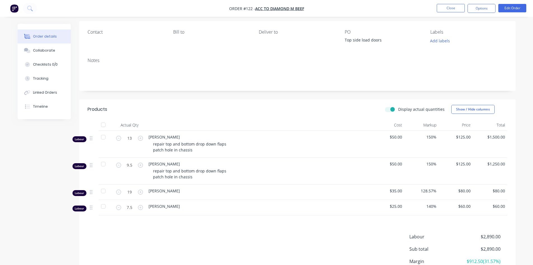
scroll to position [28, 0]
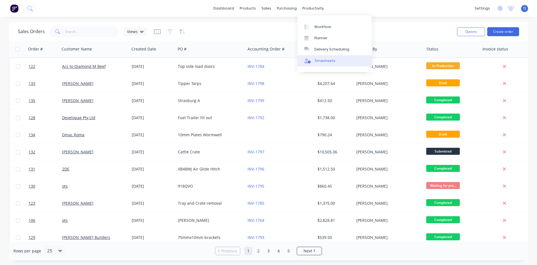
click at [318, 57] on link "Timesheets" at bounding box center [335, 60] width 74 height 11
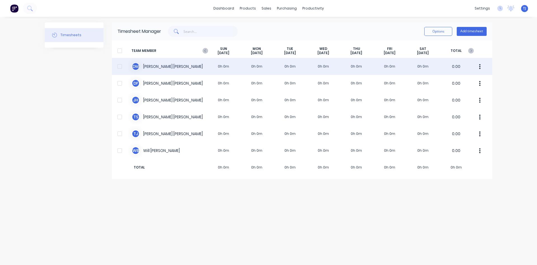
click at [165, 69] on div "[PERSON_NAME] [PERSON_NAME] 0h 0m 0h 0m 0h 0m 0h 0m 0h 0m 0h 0m 0h 0m 0.00" at bounding box center [302, 66] width 381 height 17
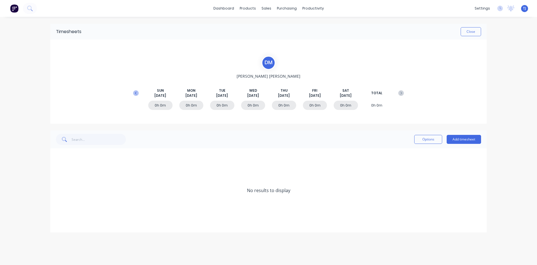
click at [134, 93] on icon at bounding box center [136, 93] width 6 height 6
click at [283, 106] on div "10h 0m" at bounding box center [284, 104] width 24 height 9
click at [60, 156] on span at bounding box center [59, 157] width 6 height 6
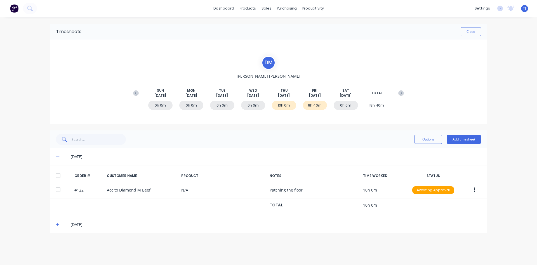
click at [58, 156] on icon at bounding box center [57, 156] width 3 height 1
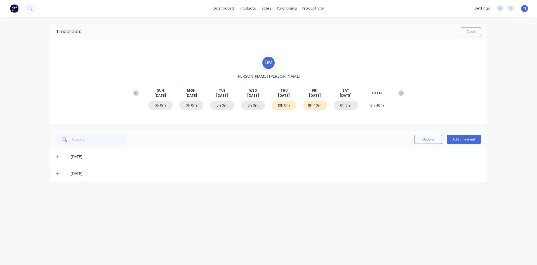
click at [59, 157] on icon at bounding box center [58, 157] width 4 height 4
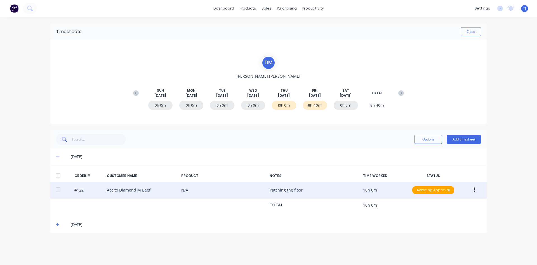
click at [475, 190] on icon "button" at bounding box center [474, 189] width 1 height 5
click at [444, 228] on div "Edit" at bounding box center [454, 227] width 43 height 8
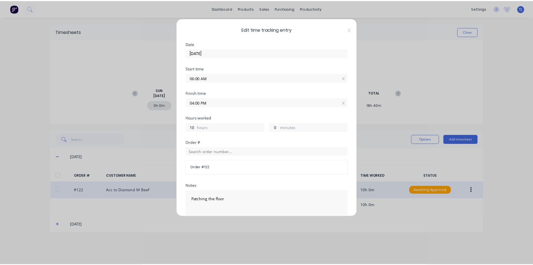
scroll to position [72, 0]
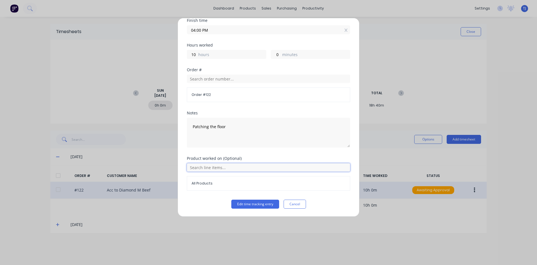
click at [226, 167] on input "text" at bounding box center [268, 167] width 163 height 8
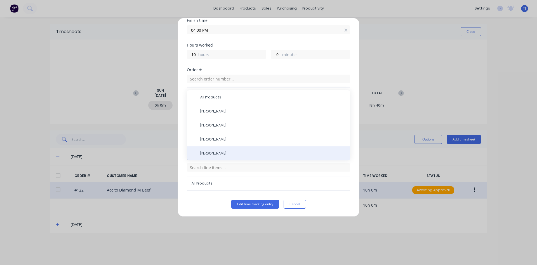
click at [212, 150] on div "[PERSON_NAME]" at bounding box center [268, 153] width 163 height 14
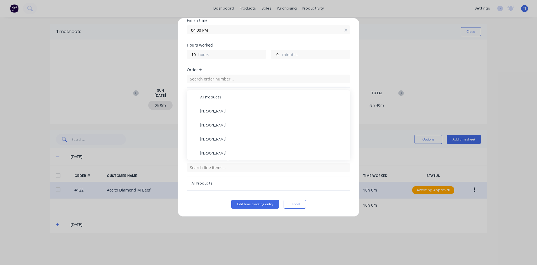
drag, startPoint x: 216, startPoint y: 153, endPoint x: 220, endPoint y: 159, distance: 7.6
click at [216, 153] on span "[PERSON_NAME]" at bounding box center [273, 153] width 146 height 5
click at [248, 204] on button "Edit time tracking entry" at bounding box center [255, 203] width 48 height 9
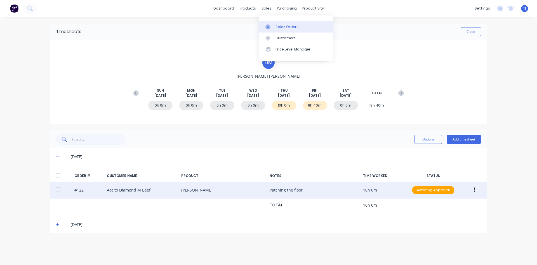
click at [270, 25] on icon at bounding box center [268, 26] width 5 height 5
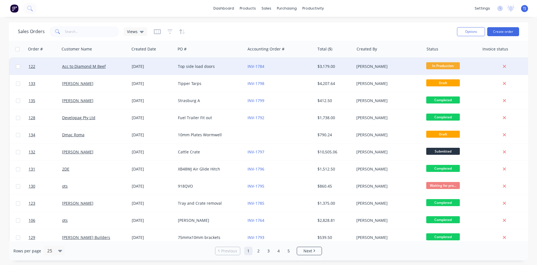
click at [171, 66] on div "[DATE]" at bounding box center [153, 67] width 42 height 6
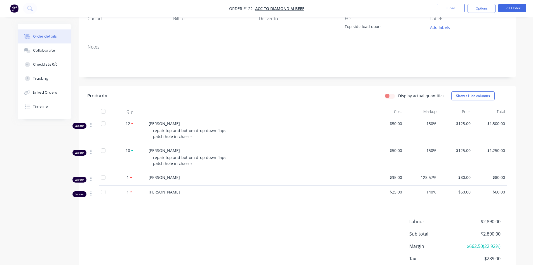
scroll to position [56, 0]
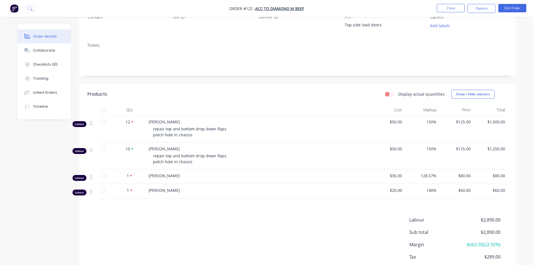
click at [398, 93] on label "Display actual quantities" at bounding box center [421, 94] width 46 height 6
click at [390, 93] on input "Display actual quantities" at bounding box center [387, 93] width 4 height 5
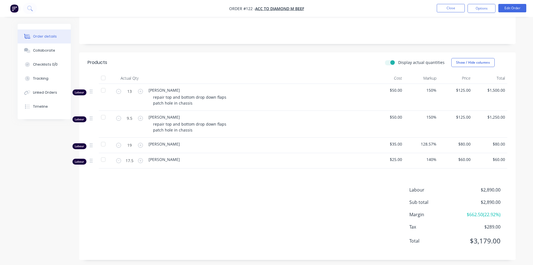
scroll to position [91, 0]
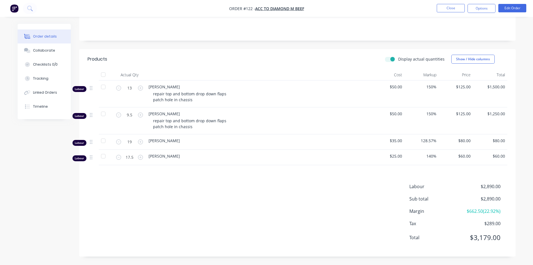
click at [398, 61] on label "Display actual quantities" at bounding box center [421, 59] width 46 height 6
click at [390, 61] on input "Display actual quantities" at bounding box center [387, 58] width 4 height 5
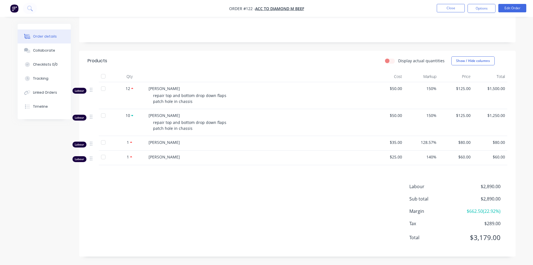
click at [398, 61] on label "Display actual quantities" at bounding box center [421, 61] width 46 height 6
click at [390, 61] on input "Display actual quantities" at bounding box center [387, 60] width 4 height 5
click at [398, 61] on label "Display actual quantities" at bounding box center [421, 61] width 46 height 6
click at [390, 61] on input "Display actual quantities" at bounding box center [387, 60] width 4 height 5
click at [398, 61] on label "Display actual quantities" at bounding box center [421, 61] width 46 height 6
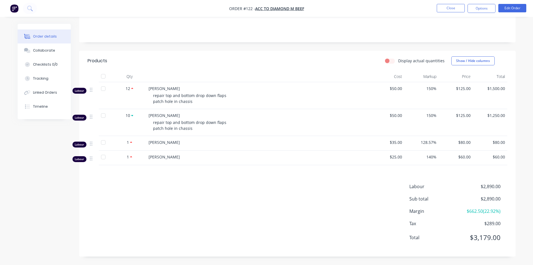
click at [390, 61] on input "Display actual quantities" at bounding box center [387, 60] width 4 height 5
click at [398, 61] on label "Display actual quantities" at bounding box center [421, 61] width 46 height 6
click at [390, 61] on input "Display actual quantities" at bounding box center [387, 60] width 4 height 5
checkbox input "false"
click at [514, 10] on button "Edit Order" at bounding box center [513, 8] width 28 height 8
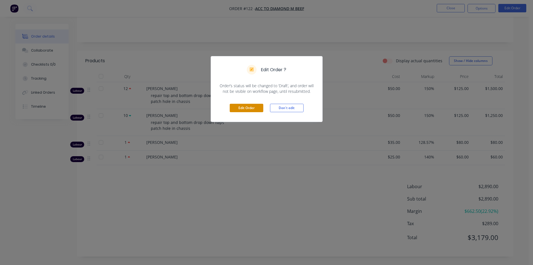
click at [243, 108] on button "Edit Order" at bounding box center [247, 108] width 34 height 8
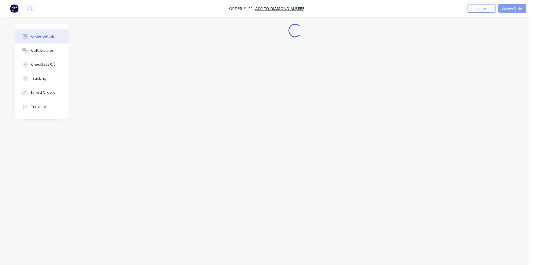
scroll to position [0, 0]
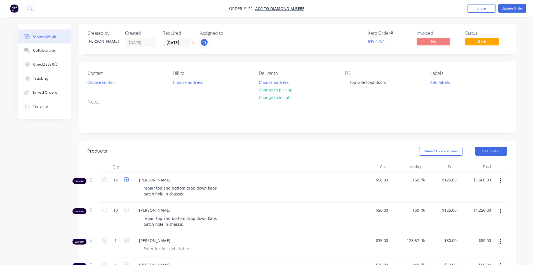
click at [128, 181] on icon "button" at bounding box center [126, 179] width 5 height 5
type input "13"
type input "$1,625.00"
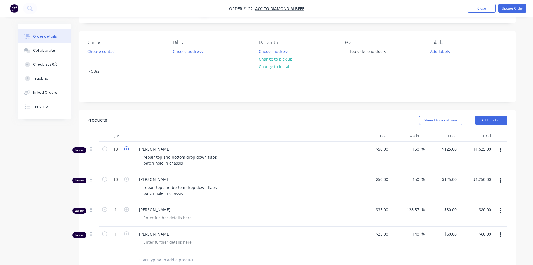
scroll to position [56, 0]
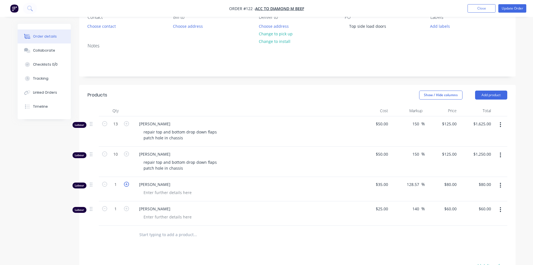
click at [127, 183] on icon "button" at bounding box center [126, 183] width 5 height 5
type input "2"
type input "$160.00"
click at [127, 183] on icon "button" at bounding box center [126, 183] width 5 height 5
type input "3"
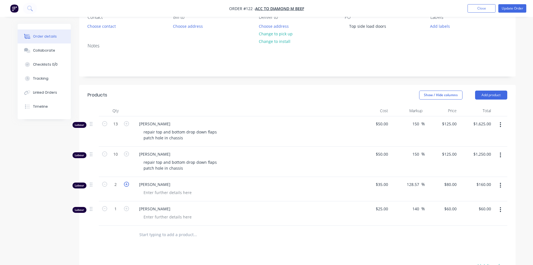
type input "$240.00"
click at [127, 183] on icon "button" at bounding box center [126, 183] width 5 height 5
type input "4"
type input "$320.00"
click at [127, 183] on icon "button" at bounding box center [126, 183] width 5 height 5
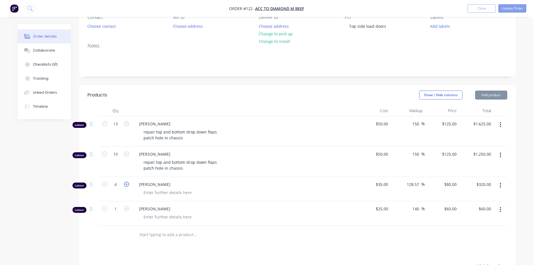
type input "5"
type input "$400.00"
click at [127, 183] on icon "button" at bounding box center [126, 183] width 5 height 5
type input "6"
type input "$480.00"
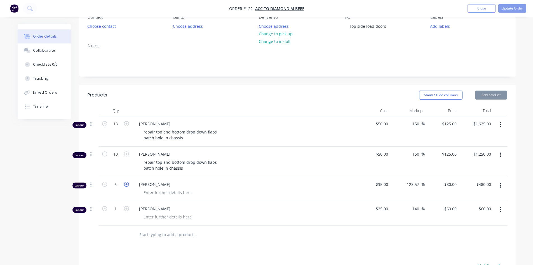
click at [127, 183] on icon "button" at bounding box center [126, 183] width 5 height 5
type input "7"
type input "$560.00"
click at [127, 183] on icon "button" at bounding box center [126, 183] width 5 height 5
type input "8"
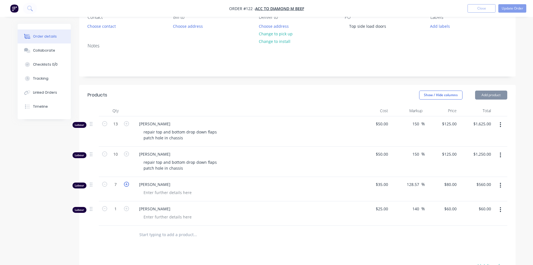
type input "$640.00"
click at [127, 183] on icon "button" at bounding box center [126, 183] width 5 height 5
type input "9"
type input "$720.00"
click at [127, 183] on icon "button" at bounding box center [126, 183] width 5 height 5
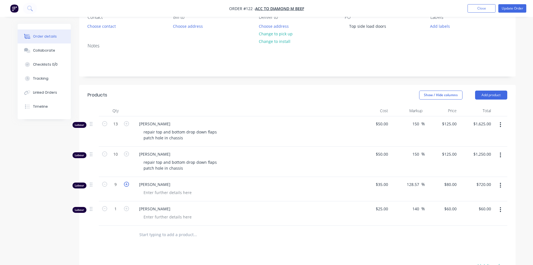
type input "10"
type input "$800.00"
click at [127, 183] on icon "button" at bounding box center [126, 183] width 5 height 5
type input "11"
type input "$880.00"
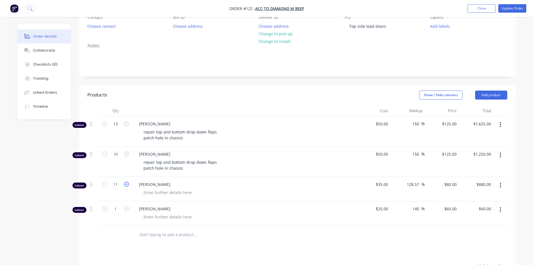
click at [127, 183] on icon "button" at bounding box center [126, 183] width 5 height 5
type input "12"
type input "$960.00"
click at [127, 183] on icon "button" at bounding box center [126, 183] width 5 height 5
type input "13"
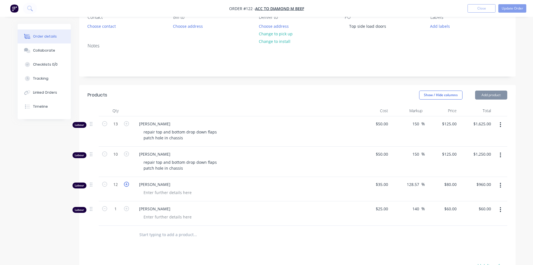
type input "$1,040.00"
click at [127, 183] on icon "button" at bounding box center [126, 183] width 5 height 5
type input "14"
type input "$1,120.00"
click at [127, 183] on icon "button" at bounding box center [126, 183] width 5 height 5
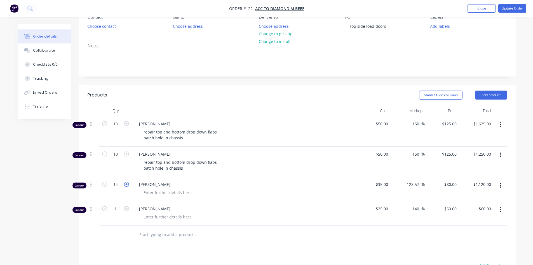
type input "15"
type input "$1,200.00"
click at [127, 183] on icon "button" at bounding box center [126, 183] width 5 height 5
type input "16"
type input "$1,280.00"
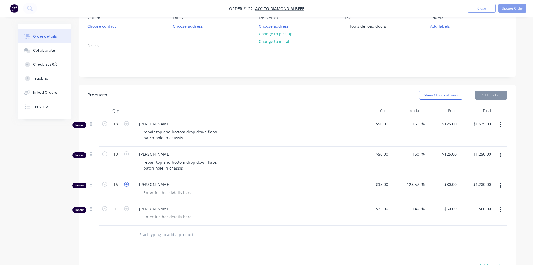
click at [126, 183] on icon "button" at bounding box center [126, 183] width 5 height 5
type input "17"
type input "$1,360.00"
click at [125, 207] on icon "button" at bounding box center [126, 208] width 5 height 5
type input "2"
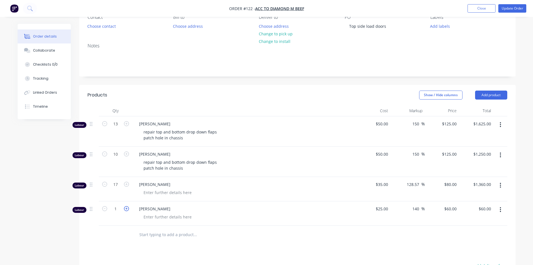
type input "$120.00"
click at [125, 207] on icon "button" at bounding box center [126, 208] width 5 height 5
type input "3"
type input "$180.00"
click at [125, 207] on icon "button" at bounding box center [126, 208] width 5 height 5
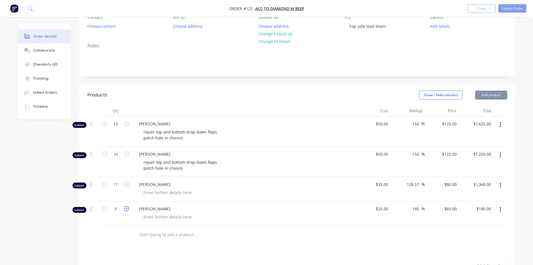
type input "4"
type input "$240.00"
click at [125, 207] on icon "button" at bounding box center [126, 208] width 5 height 5
type input "5"
type input "$300.00"
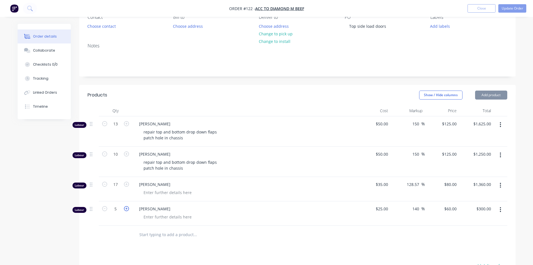
click at [125, 207] on icon "button" at bounding box center [126, 208] width 5 height 5
type input "6"
type input "$360.00"
click at [126, 208] on icon "button" at bounding box center [126, 208] width 5 height 5
type input "7"
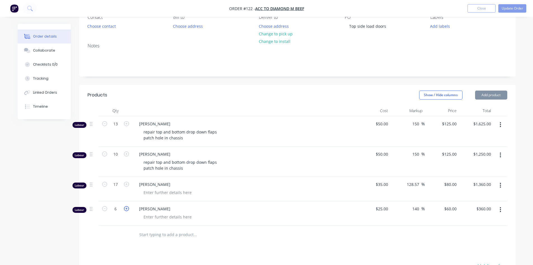
type input "$420.00"
click at [126, 208] on icon "button" at bounding box center [126, 208] width 5 height 5
type input "8"
type input "$480.00"
click at [126, 208] on icon "button" at bounding box center [126, 208] width 5 height 5
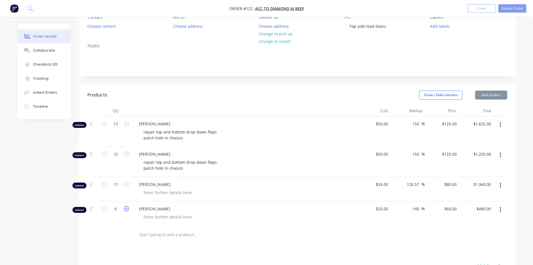
type input "9"
type input "$540.00"
click at [126, 208] on icon "button" at bounding box center [126, 208] width 5 height 5
type input "10"
click at [126, 208] on icon "button" at bounding box center [126, 208] width 5 height 5
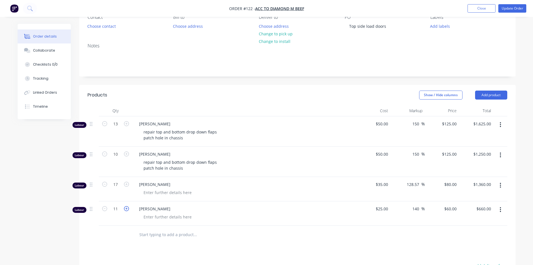
click at [126, 208] on icon "button" at bounding box center [126, 208] width 5 height 5
click at [126, 207] on icon "button" at bounding box center [126, 208] width 5 height 5
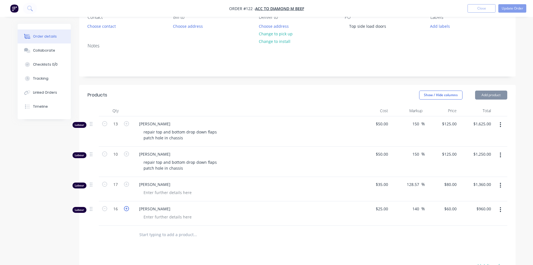
click at [126, 207] on icon "button" at bounding box center [126, 208] width 5 height 5
click at [127, 184] on icon "button" at bounding box center [126, 183] width 5 height 5
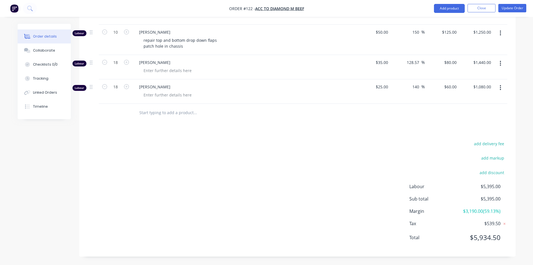
click at [292, 176] on div "add delivery fee add markup add discount Labour $5,395.00 Sub total $5,395.00 M…" at bounding box center [298, 194] width 420 height 108
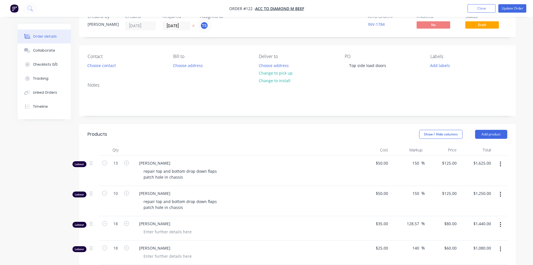
scroll to position [10, 0]
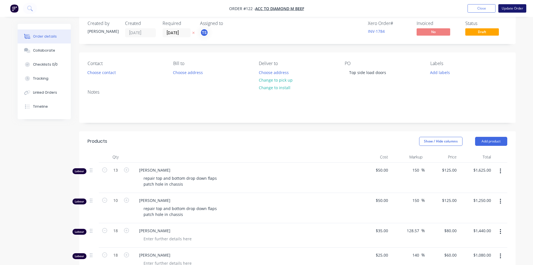
click at [511, 7] on button "Update Order" at bounding box center [513, 8] width 28 height 8
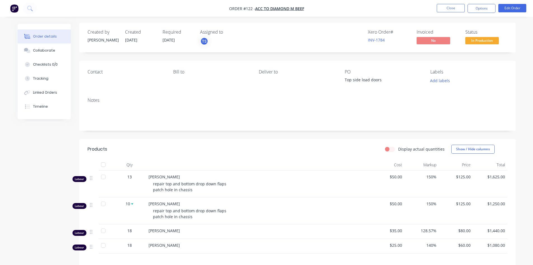
scroll to position [0, 0]
click at [398, 151] on label "Display actual quantities" at bounding box center [421, 150] width 46 height 6
click at [390, 151] on input "Display actual quantities" at bounding box center [387, 149] width 4 height 5
click at [398, 151] on label "Display actual quantities" at bounding box center [421, 150] width 46 height 6
click at [390, 151] on input "Display actual quantities" at bounding box center [387, 149] width 4 height 5
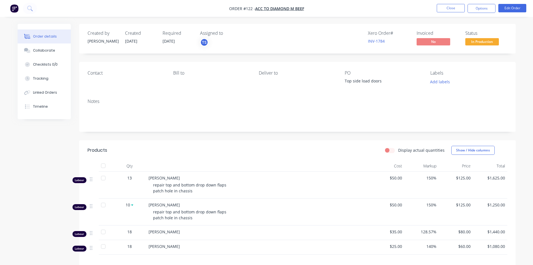
click at [398, 150] on label "Display actual quantities" at bounding box center [421, 150] width 46 height 6
click at [390, 150] on input "Display actual quantities" at bounding box center [387, 149] width 4 height 5
click at [398, 150] on label "Display actual quantities" at bounding box center [421, 150] width 46 height 6
click at [390, 150] on input "Display actual quantities" at bounding box center [387, 149] width 4 height 5
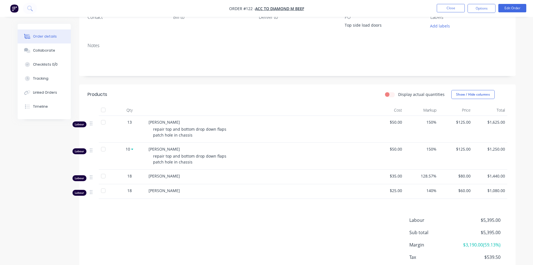
scroll to position [56, 0]
click at [398, 95] on label "Display actual quantities" at bounding box center [421, 94] width 46 height 6
click at [390, 95] on input "Display actual quantities" at bounding box center [387, 93] width 4 height 5
click at [398, 95] on label "Display actual quantities" at bounding box center [421, 94] width 46 height 6
click at [390, 95] on input "Display actual quantities" at bounding box center [387, 93] width 4 height 5
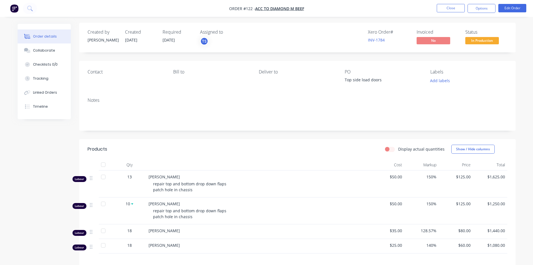
scroll to position [0, 0]
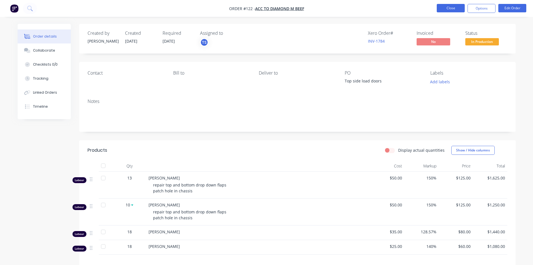
click at [456, 10] on button "Close" at bounding box center [451, 8] width 28 height 8
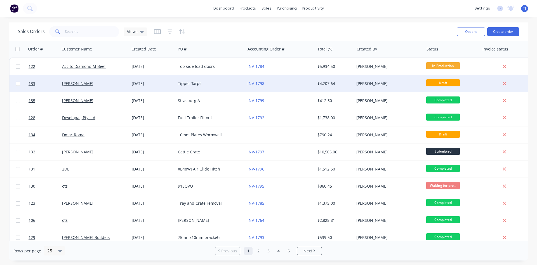
click at [201, 83] on div "Tipper Tarps" at bounding box center [209, 84] width 62 height 6
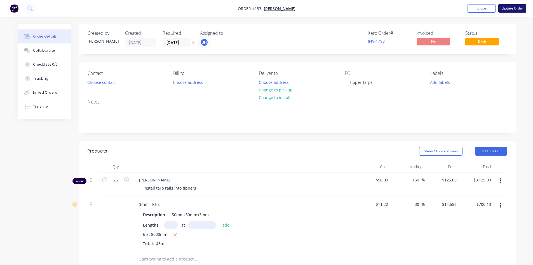
click at [514, 8] on button "Update Order" at bounding box center [513, 8] width 28 height 8
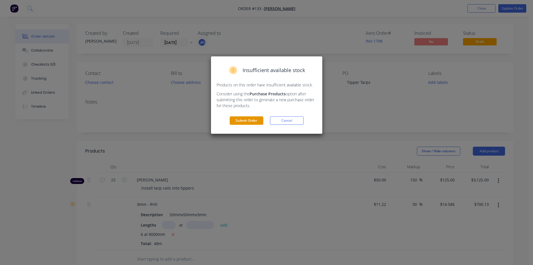
click at [259, 117] on button "Submit Order" at bounding box center [247, 120] width 34 height 8
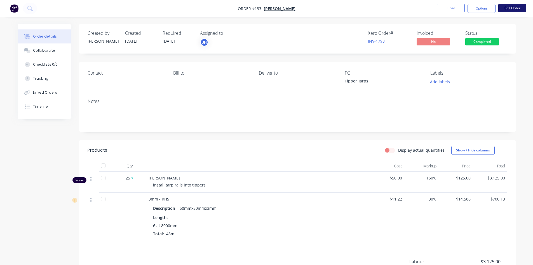
click at [513, 9] on button "Edit Order" at bounding box center [513, 8] width 28 height 8
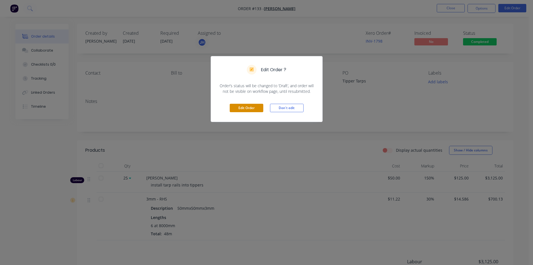
click at [243, 107] on button "Edit Order" at bounding box center [247, 108] width 34 height 8
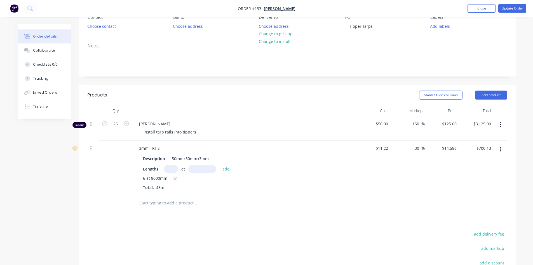
scroll to position [28, 0]
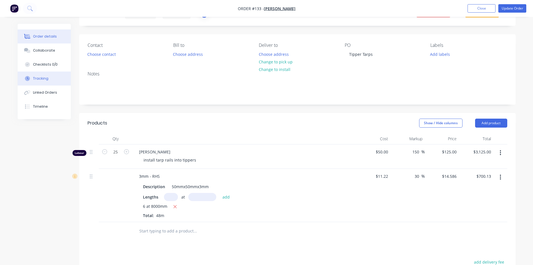
click at [38, 77] on div "Tracking" at bounding box center [40, 78] width 15 height 5
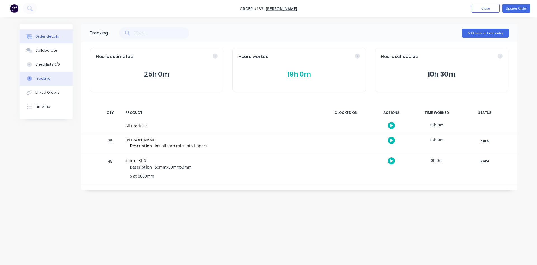
click at [48, 39] on button "Order details" at bounding box center [46, 36] width 53 height 14
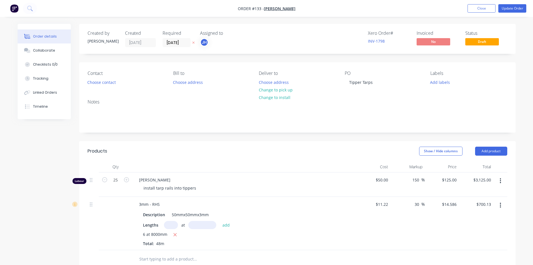
click at [285, 169] on div at bounding box center [244, 166] width 224 height 11
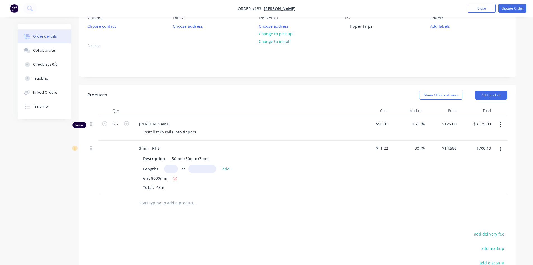
scroll to position [84, 0]
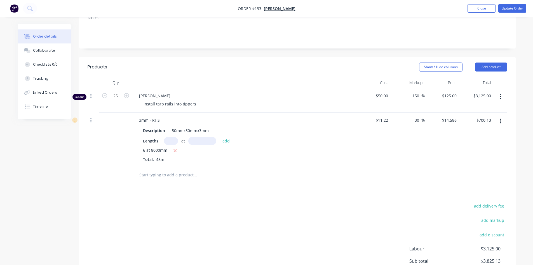
click at [501, 121] on icon "button" at bounding box center [500, 121] width 1 height 6
click at [469, 171] on div "Delete" at bounding box center [480, 169] width 43 height 8
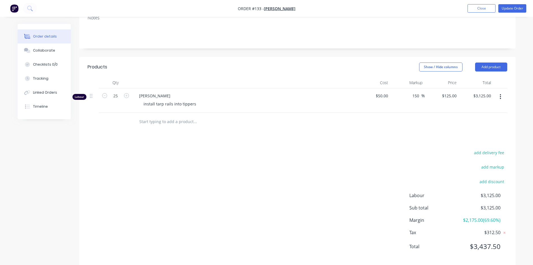
scroll to position [0, 0]
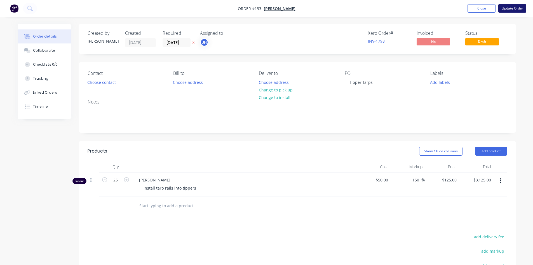
click at [518, 10] on button "Update Order" at bounding box center [513, 8] width 28 height 8
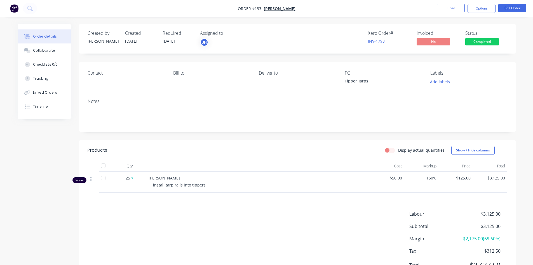
click at [398, 150] on label "Display actual quantities" at bounding box center [421, 150] width 46 height 6
click at [390, 150] on input "Display actual quantities" at bounding box center [387, 149] width 4 height 5
click at [398, 148] on label "Display actual quantities" at bounding box center [421, 150] width 46 height 6
click at [390, 148] on input "Display actual quantities" at bounding box center [387, 149] width 4 height 5
click at [398, 149] on label "Display actual quantities" at bounding box center [421, 150] width 46 height 6
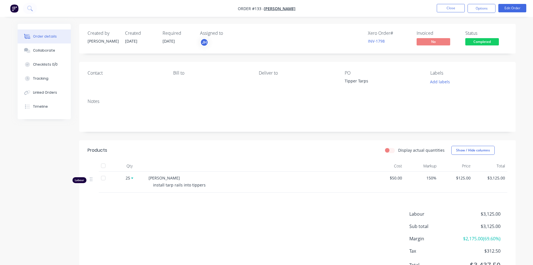
click at [390, 149] on input "Display actual quantities" at bounding box center [387, 149] width 4 height 5
click at [397, 149] on div "Display actual quantities" at bounding box center [415, 150] width 60 height 6
click at [398, 150] on label "Display actual quantities" at bounding box center [421, 150] width 46 height 6
click at [390, 150] on input "Display actual quantities" at bounding box center [387, 149] width 4 height 5
click at [127, 179] on span "25" at bounding box center [128, 178] width 4 height 6
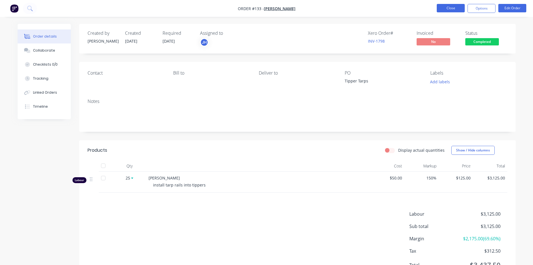
click at [447, 5] on button "Close" at bounding box center [451, 8] width 28 height 8
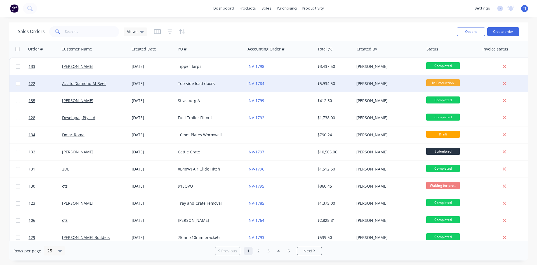
click at [116, 86] on div "Acc to Diamond M Beef" at bounding box center [93, 84] width 62 height 6
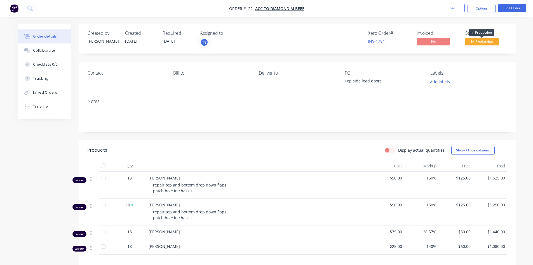
click at [495, 41] on span "In Production" at bounding box center [482, 41] width 34 height 7
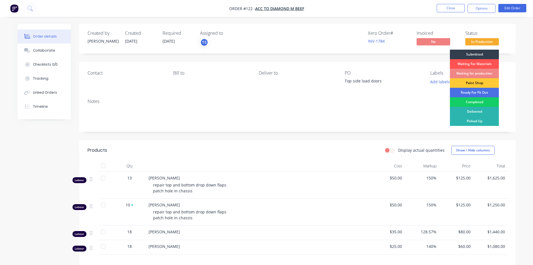
click at [479, 104] on div "Completed" at bounding box center [474, 102] width 49 height 10
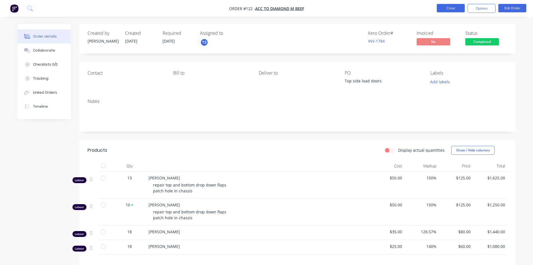
click at [446, 9] on button "Close" at bounding box center [451, 8] width 28 height 8
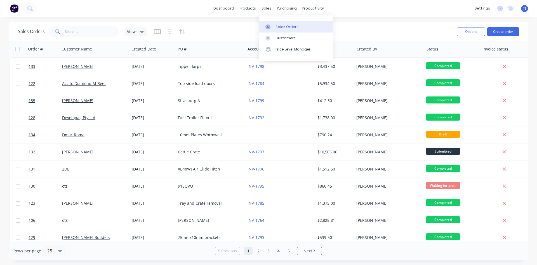
click at [294, 28] on div "Sales Orders" at bounding box center [287, 26] width 23 height 5
click at [284, 25] on div "Sales Orders" at bounding box center [287, 26] width 23 height 5
click at [270, 8] on div "sales" at bounding box center [266, 8] width 15 height 8
click at [282, 27] on div "Sales Orders" at bounding box center [287, 26] width 23 height 5
click at [500, 33] on button "Create order" at bounding box center [504, 31] width 32 height 9
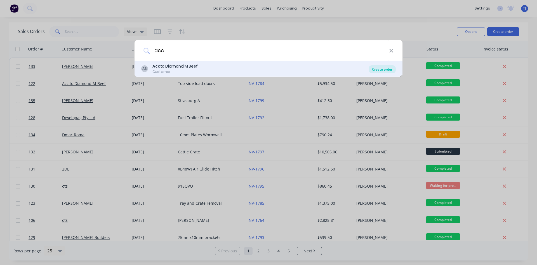
click at [383, 67] on div "Create order" at bounding box center [382, 69] width 27 height 8
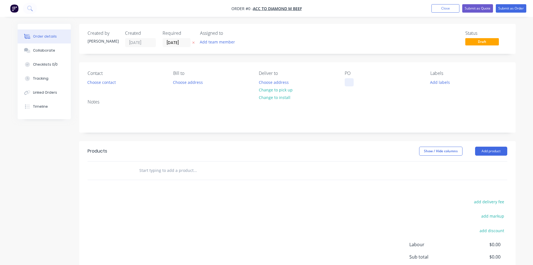
click at [346, 80] on div at bounding box center [349, 82] width 9 height 8
click at [181, 174] on div "Order details Collaborate Checklists 0/0 Tracking Linked Orders Timeline Order …" at bounding box center [266, 173] width 509 height 299
click at [509, 152] on header "Products Show / Hide columns Add product" at bounding box center [297, 151] width 437 height 20
click at [497, 151] on button "Add product" at bounding box center [491, 150] width 32 height 9
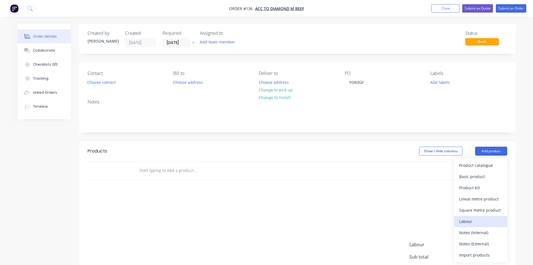
click at [475, 222] on div "Labour" at bounding box center [480, 221] width 43 height 8
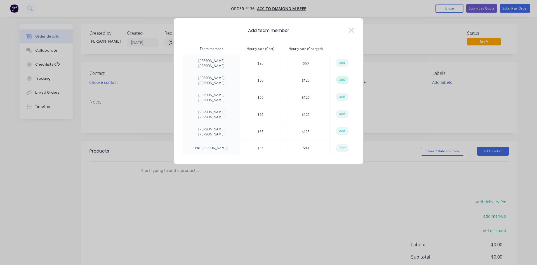
click at [340, 76] on button "add" at bounding box center [342, 80] width 12 height 8
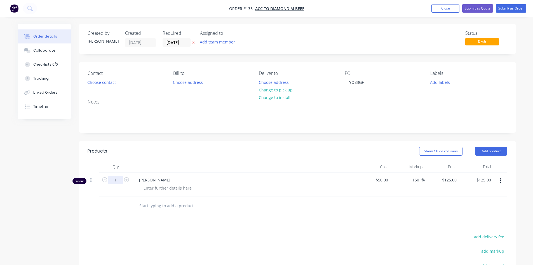
click at [114, 181] on input "1" at bounding box center [115, 180] width 15 height 8
drag, startPoint x: 108, startPoint y: 211, endPoint x: 221, endPoint y: 207, distance: 113.2
click at [111, 211] on div at bounding box center [116, 205] width 34 height 18
click at [501, 181] on icon "button" at bounding box center [500, 180] width 1 height 5
click at [501, 183] on icon "button" at bounding box center [500, 180] width 1 height 6
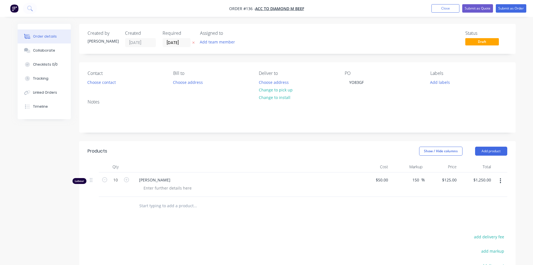
click at [501, 181] on icon "button" at bounding box center [500, 180] width 1 height 5
click at [502, 152] on button "Add product" at bounding box center [491, 150] width 32 height 9
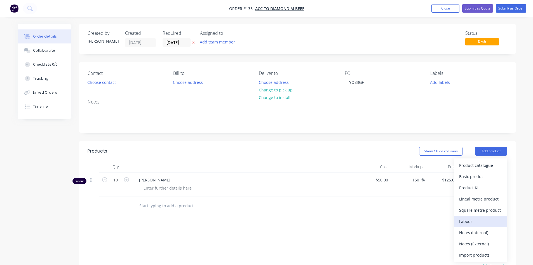
click at [483, 219] on div "Labour" at bounding box center [480, 221] width 43 height 8
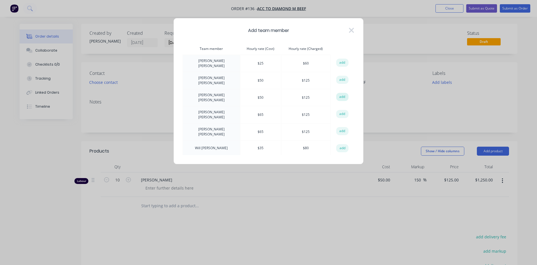
click at [342, 96] on button "add" at bounding box center [342, 97] width 12 height 8
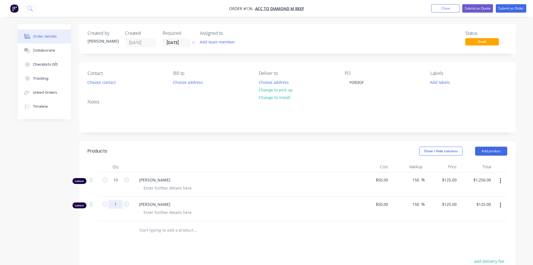
click at [121, 184] on input "1" at bounding box center [115, 180] width 15 height 8
click at [269, 236] on div at bounding box center [233, 230] width 202 height 18
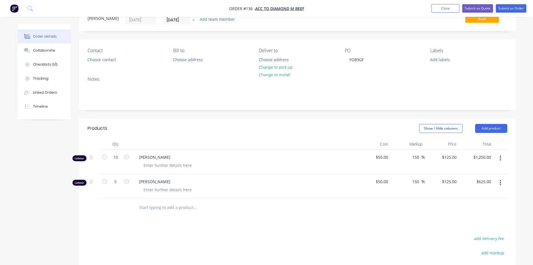
scroll to position [56, 0]
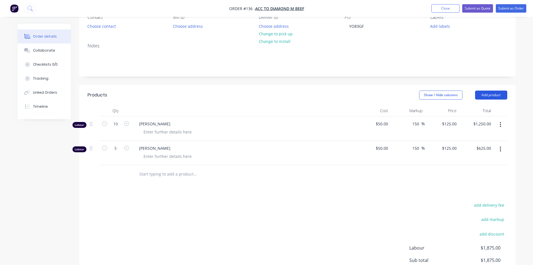
click at [498, 93] on button "Add product" at bounding box center [491, 94] width 32 height 9
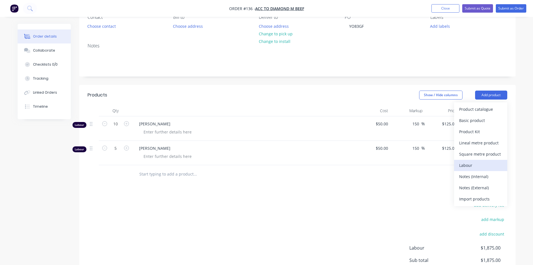
click at [467, 168] on div "Labour" at bounding box center [480, 165] width 43 height 8
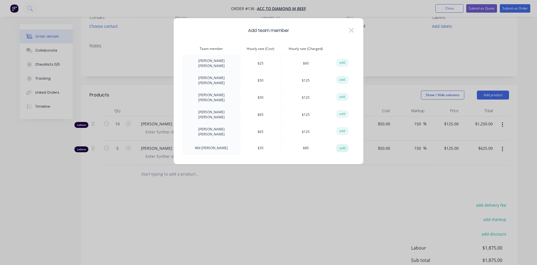
click at [347, 144] on button "add" at bounding box center [342, 148] width 12 height 8
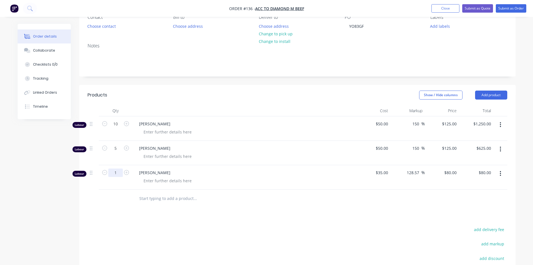
click at [116, 128] on input "1" at bounding box center [115, 124] width 15 height 8
click at [209, 210] on div "Products Show / Hide columns Add product Qty Cost Markup Price Total Labour 10 …" at bounding box center [297, 213] width 437 height 257
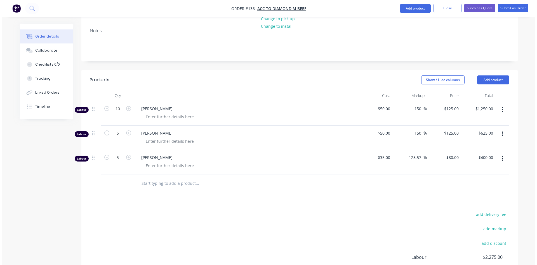
scroll to position [0, 0]
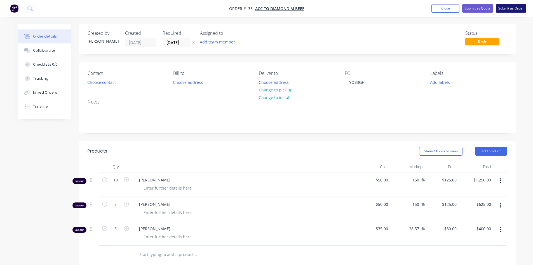
click at [514, 6] on button "Submit as Order" at bounding box center [511, 8] width 31 height 8
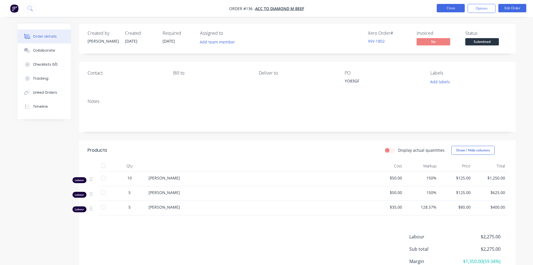
click at [449, 6] on button "Close" at bounding box center [451, 8] width 28 height 8
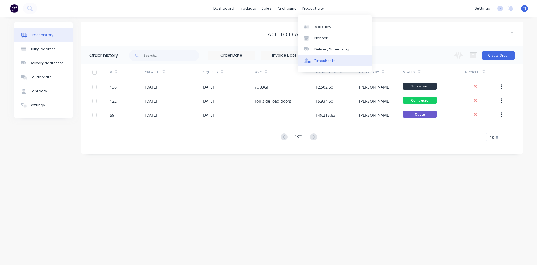
click at [323, 60] on div "Timesheets" at bounding box center [325, 60] width 21 height 5
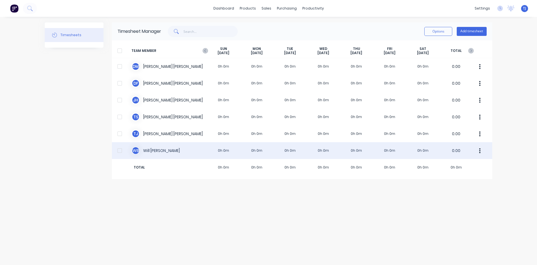
click at [157, 149] on div "W B [PERSON_NAME] 0h 0m 0h 0m 0h 0m 0h 0m 0h 0m 0h 0m 0h 0m 0.00" at bounding box center [302, 150] width 381 height 17
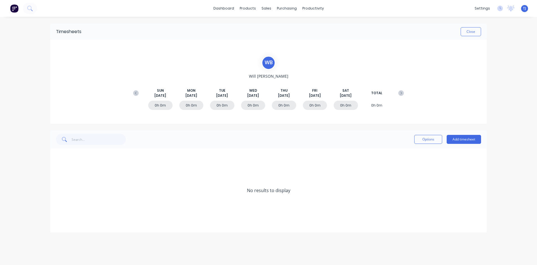
drag, startPoint x: 140, startPoint y: 91, endPoint x: 131, endPoint y: 93, distance: 9.3
click at [137, 92] on button at bounding box center [135, 93] width 11 height 10
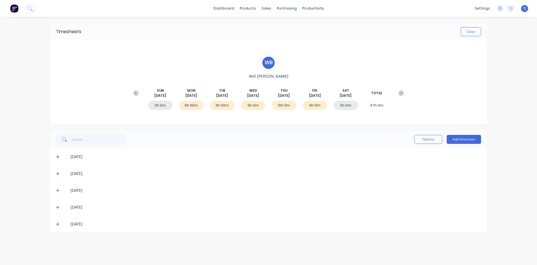
click at [257, 102] on div "9h 0m" at bounding box center [253, 104] width 24 height 9
click at [58, 192] on icon at bounding box center [58, 190] width 4 height 4
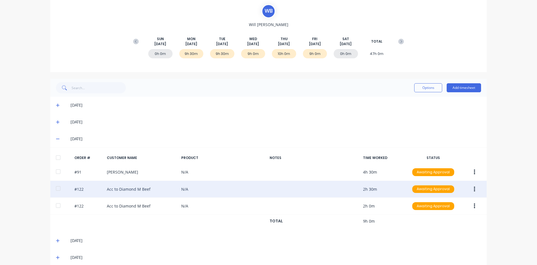
scroll to position [59, 0]
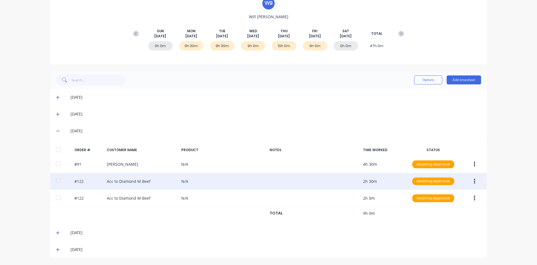
click at [474, 181] on icon "button" at bounding box center [474, 181] width 1 height 6
click at [452, 219] on div "Edit" at bounding box center [454, 218] width 43 height 8
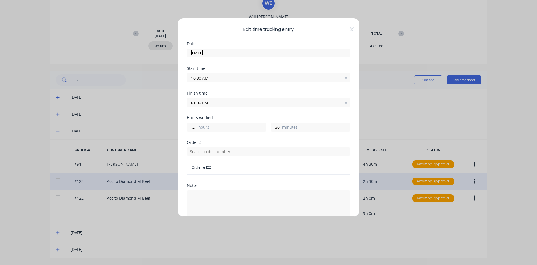
click at [230, 166] on span "Order # 122" at bounding box center [269, 167] width 154 height 5
click at [235, 153] on input "text" at bounding box center [268, 151] width 163 height 8
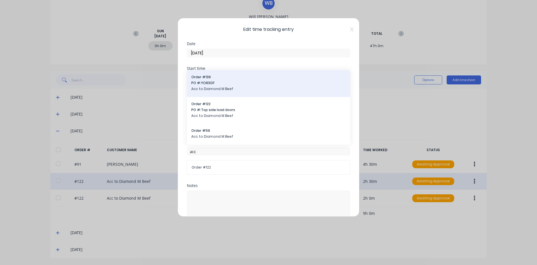
click at [234, 86] on span "Acc to Diamond M Beef" at bounding box center [268, 88] width 155 height 5
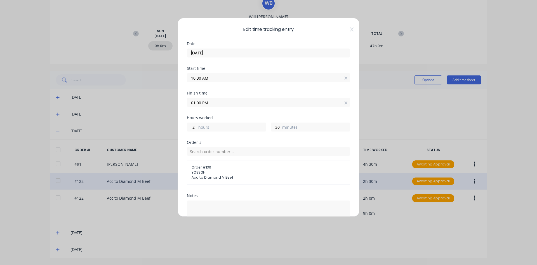
scroll to position [64, 0]
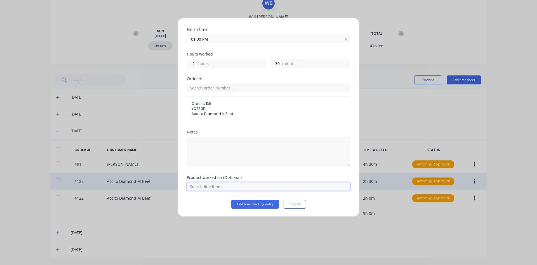
click at [238, 186] on input "text" at bounding box center [268, 186] width 163 height 8
drag, startPoint x: 216, startPoint y: 175, endPoint x: 233, endPoint y: 186, distance: 20.1
click at [216, 175] on div "[PERSON_NAME]" at bounding box center [268, 172] width 163 height 14
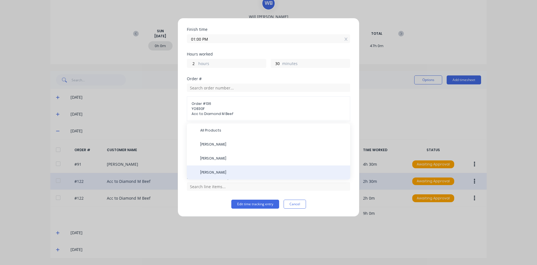
click at [219, 171] on span "[PERSON_NAME]" at bounding box center [273, 172] width 146 height 5
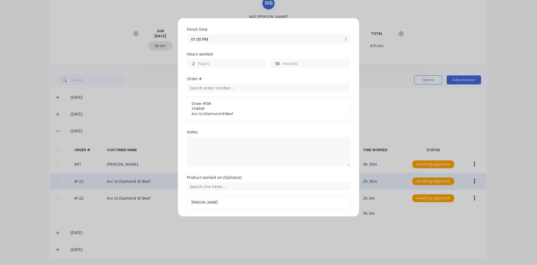
scroll to position [83, 0]
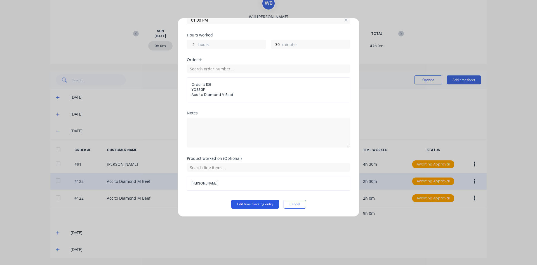
click at [249, 204] on button "Edit time tracking entry" at bounding box center [255, 203] width 48 height 9
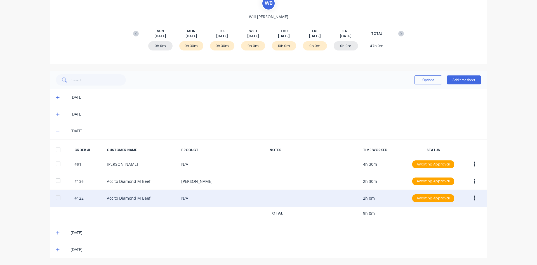
click at [478, 197] on button "button" at bounding box center [474, 198] width 13 height 10
click at [443, 238] on div "Edit" at bounding box center [454, 235] width 43 height 8
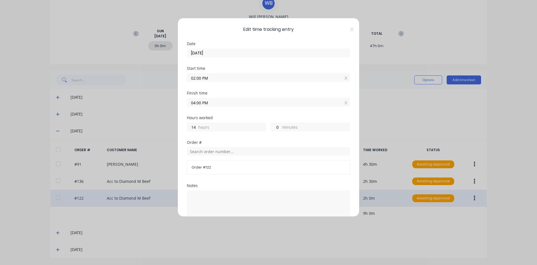
click at [233, 146] on div "Order # 122" at bounding box center [268, 160] width 163 height 29
click at [232, 152] on input "text" at bounding box center [268, 151] width 163 height 8
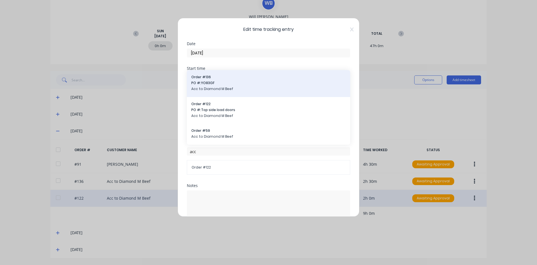
click at [228, 83] on span "PO #: YO83GF" at bounding box center [268, 82] width 155 height 5
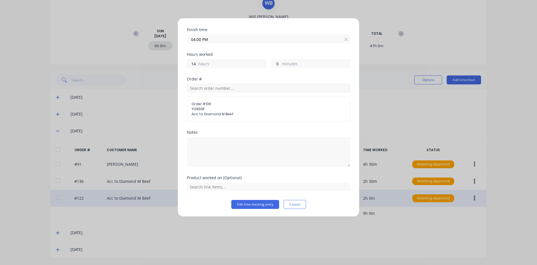
scroll to position [64, 0]
click at [257, 202] on button "Edit time tracking entry" at bounding box center [255, 203] width 48 height 9
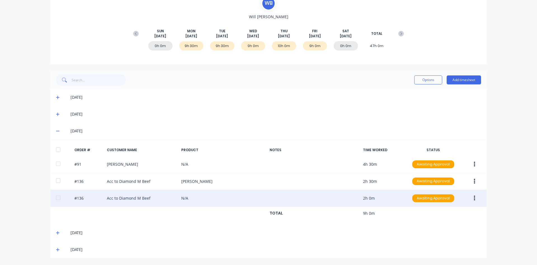
click at [474, 199] on button "button" at bounding box center [474, 198] width 13 height 10
click at [437, 236] on div "Edit" at bounding box center [454, 235] width 43 height 8
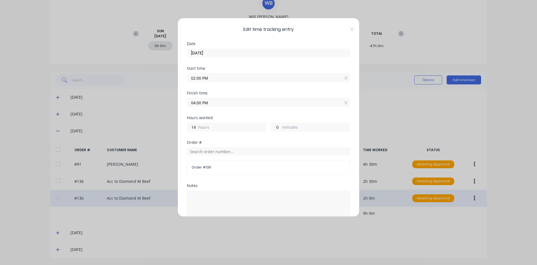
scroll to position [72, 0]
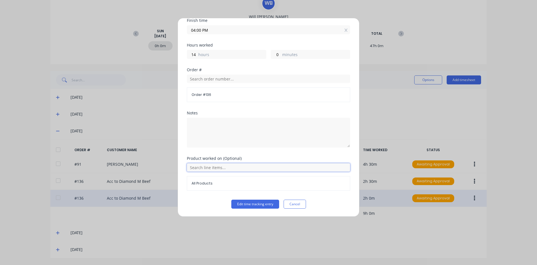
click at [230, 169] on input "text" at bounding box center [268, 167] width 163 height 8
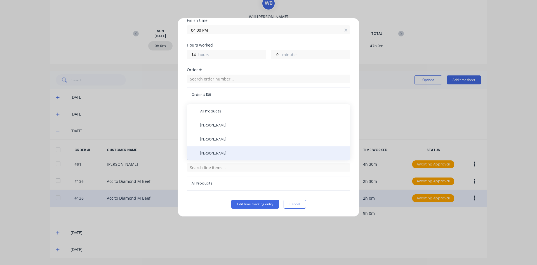
click at [223, 153] on span "[PERSON_NAME]" at bounding box center [273, 153] width 146 height 5
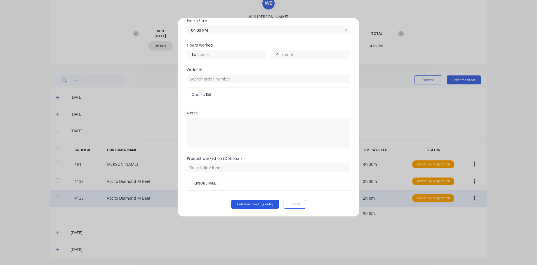
click at [240, 203] on button "Edit time tracking entry" at bounding box center [255, 203] width 48 height 9
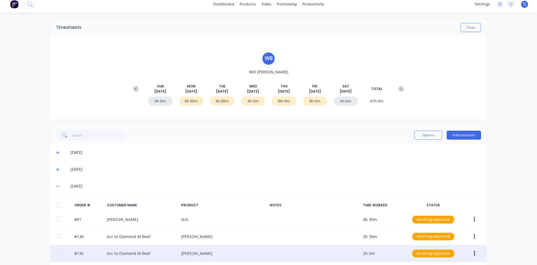
scroll to position [0, 0]
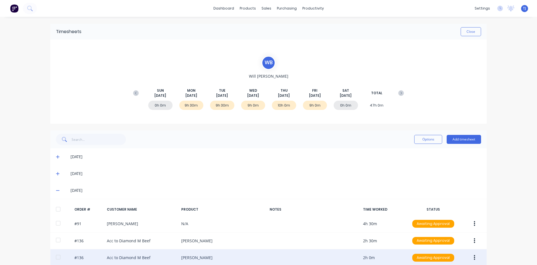
click at [269, 63] on div "W B" at bounding box center [269, 63] width 14 height 14
click at [262, 78] on span "[PERSON_NAME]" at bounding box center [268, 76] width 39 height 6
click at [324, 59] on div "Timesheets" at bounding box center [323, 60] width 21 height 5
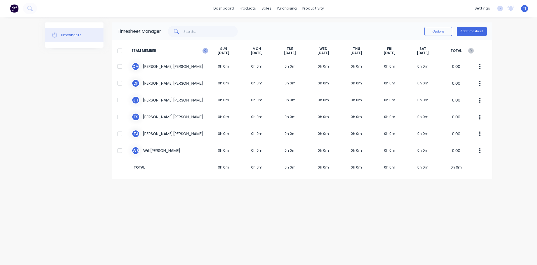
click at [208, 50] on icon at bounding box center [206, 51] width 6 height 6
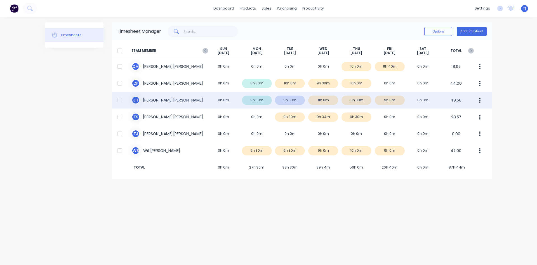
click at [291, 100] on div "[PERSON_NAME] 0h 0m 9h 30m 9h 30m 11h 0m 10h 30m 9h 0m 0h 0m 49.50" at bounding box center [302, 100] width 381 height 17
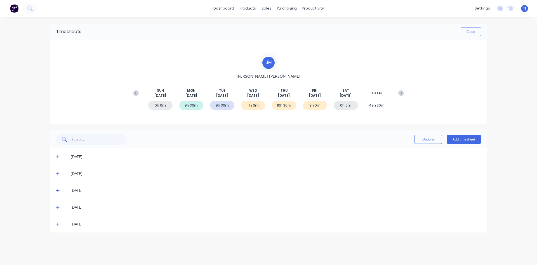
click at [60, 174] on span at bounding box center [59, 173] width 6 height 6
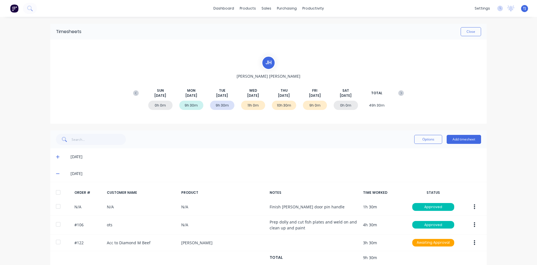
click at [57, 174] on icon at bounding box center [58, 173] width 4 height 4
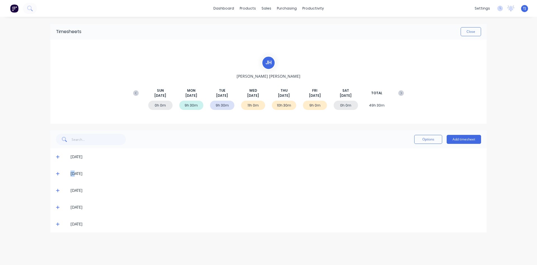
click at [57, 174] on icon at bounding box center [58, 173] width 4 height 4
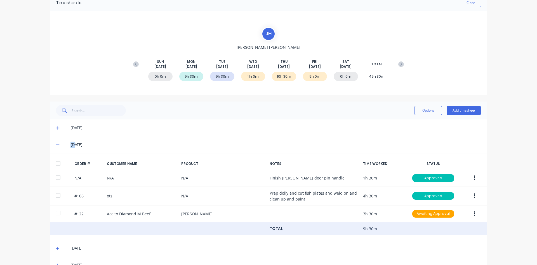
scroll to position [56, 0]
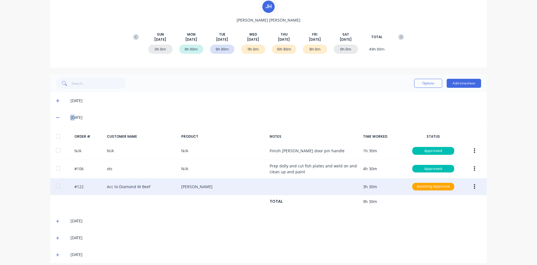
click at [474, 187] on button "button" at bounding box center [474, 186] width 13 height 10
click at [446, 229] on button "Edit" at bounding box center [454, 223] width 53 height 11
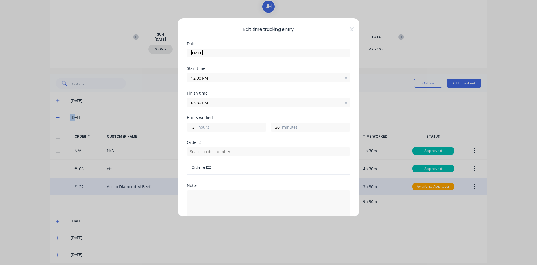
scroll to position [72, 0]
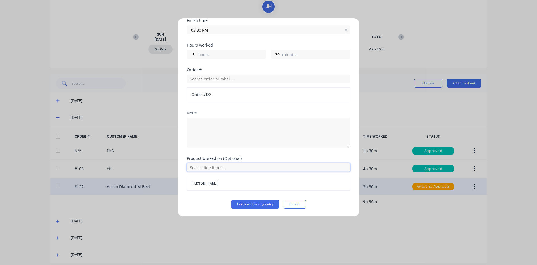
click at [229, 167] on input "text" at bounding box center [268, 167] width 163 height 8
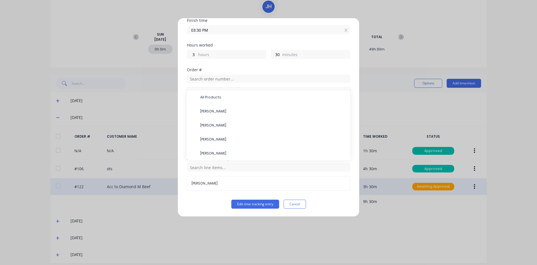
click at [200, 202] on div "Edit time tracking entry Cancel" at bounding box center [268, 203] width 163 height 9
click at [246, 75] on input "text" at bounding box center [268, 78] width 163 height 8
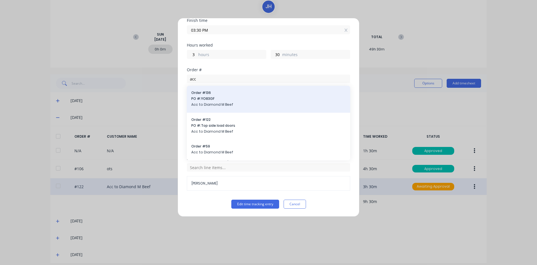
click at [230, 101] on div "Order # 136 PO #: YO83GF Acc to Diamond M Beef" at bounding box center [268, 99] width 155 height 18
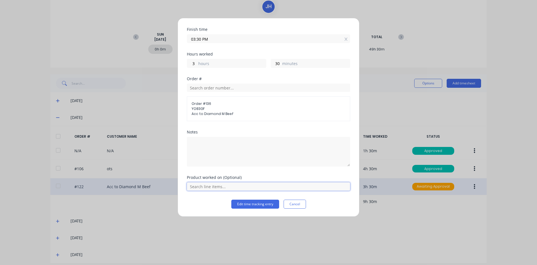
click at [253, 184] on input "text" at bounding box center [268, 186] width 163 height 8
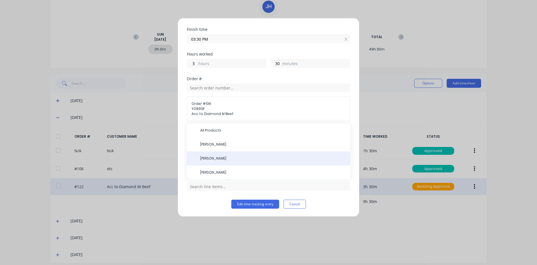
click at [225, 159] on span "[PERSON_NAME]" at bounding box center [273, 158] width 146 height 5
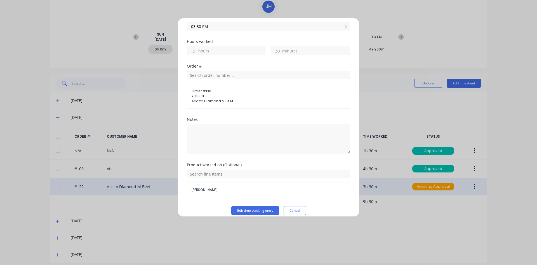
scroll to position [83, 0]
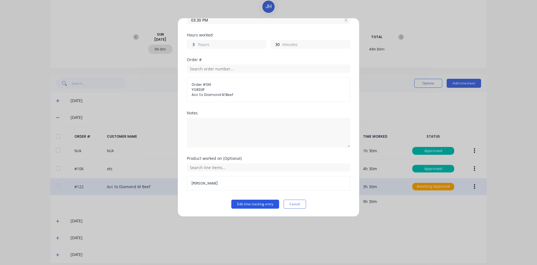
click at [256, 203] on button "Edit time tracking entry" at bounding box center [255, 203] width 48 height 9
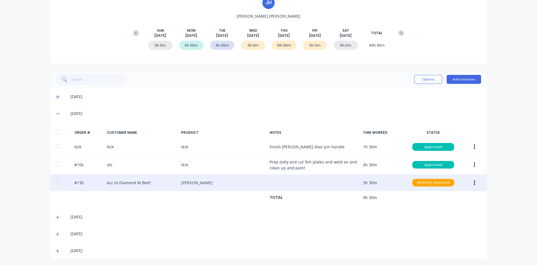
scroll to position [61, 0]
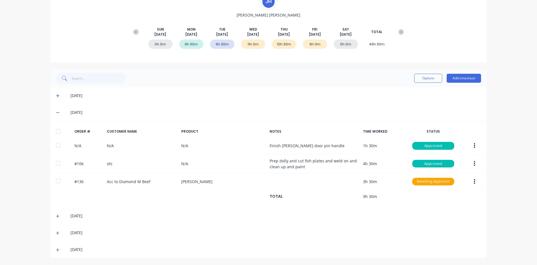
click at [252, 43] on div "11h 0m" at bounding box center [253, 43] width 24 height 9
click at [56, 217] on icon at bounding box center [58, 216] width 4 height 4
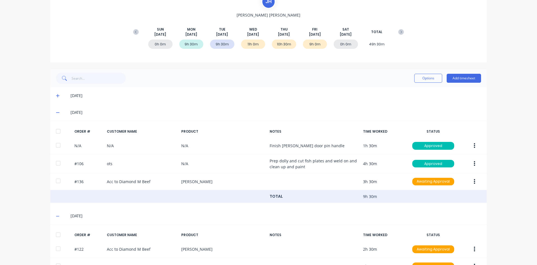
scroll to position [129, 0]
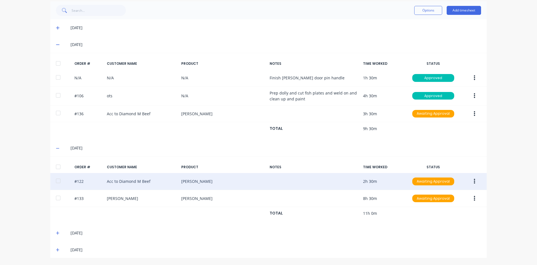
click at [474, 181] on button "button" at bounding box center [474, 181] width 13 height 10
click at [441, 222] on div "Edit" at bounding box center [454, 218] width 43 height 8
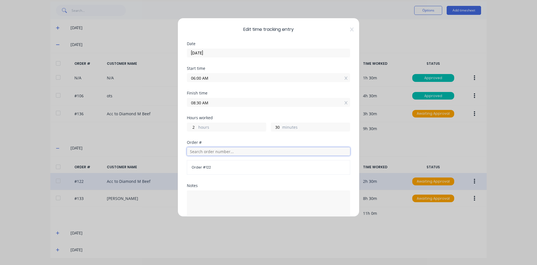
click at [228, 149] on input "text" at bounding box center [268, 151] width 163 height 8
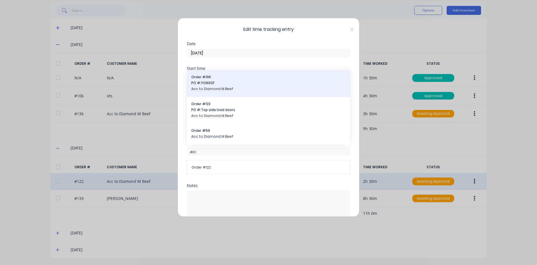
click at [223, 85] on span "PO #: YO83GF" at bounding box center [268, 82] width 155 height 5
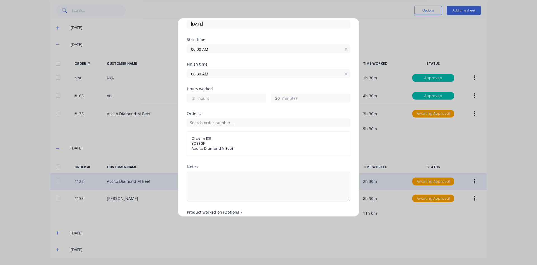
scroll to position [64, 0]
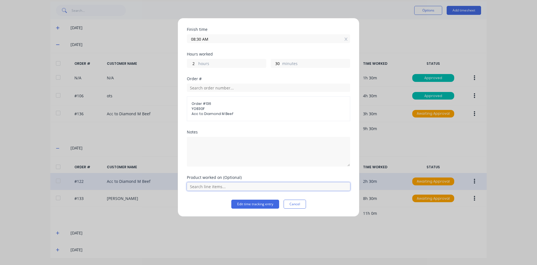
click at [262, 184] on input "text" at bounding box center [268, 186] width 163 height 8
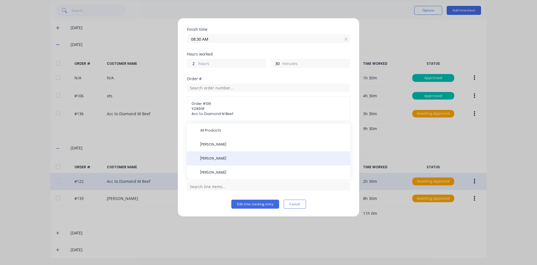
click at [237, 157] on span "[PERSON_NAME]" at bounding box center [273, 158] width 146 height 5
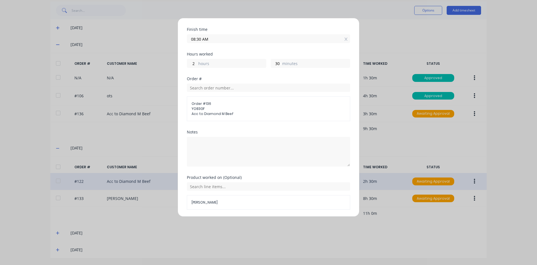
scroll to position [83, 0]
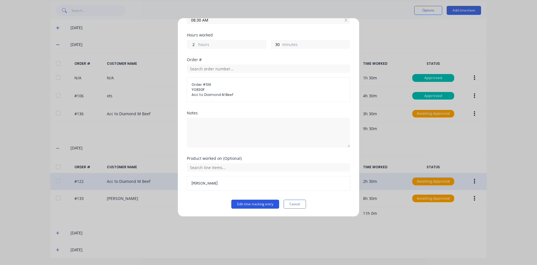
click at [264, 205] on button "Edit time tracking entry" at bounding box center [255, 203] width 48 height 9
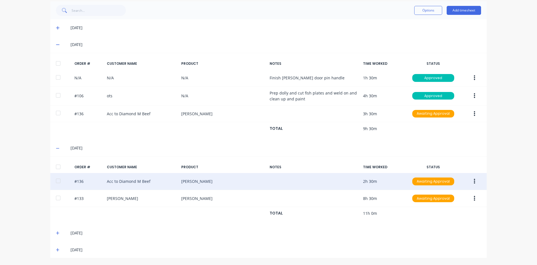
scroll to position [0, 0]
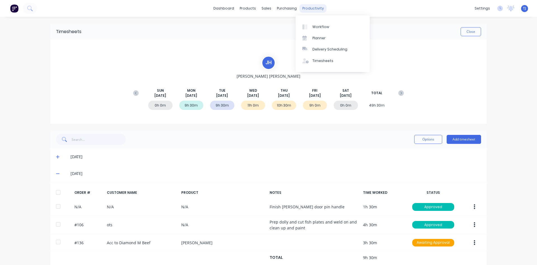
click at [317, 10] on div "productivity" at bounding box center [313, 8] width 27 height 8
click at [323, 58] on div "Timesheets" at bounding box center [323, 60] width 21 height 5
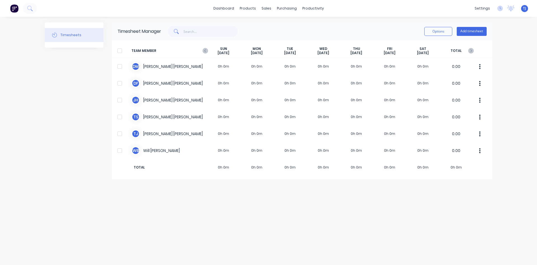
click at [206, 52] on icon at bounding box center [205, 50] width 2 height 3
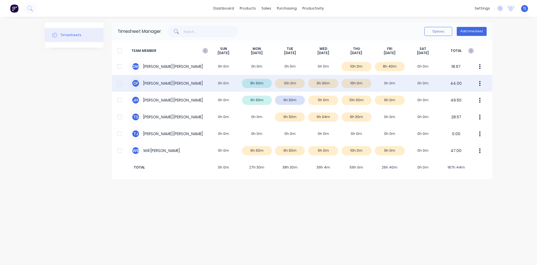
click at [324, 84] on div "[PERSON_NAME] 0h 0m 8h 30m 10h 0m 9h 30m 16h 0m 0h 0m 0h 0m 44.00" at bounding box center [302, 83] width 381 height 17
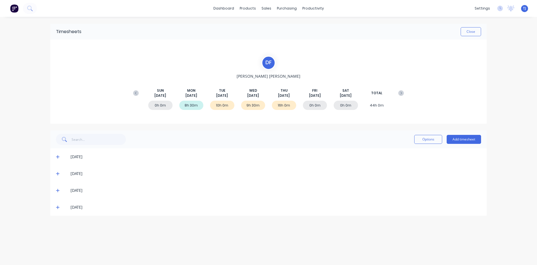
click at [56, 189] on icon at bounding box center [58, 190] width 4 height 4
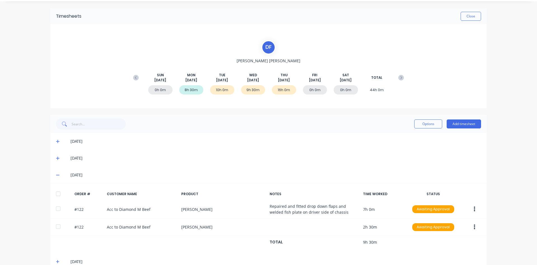
scroll to position [27, 0]
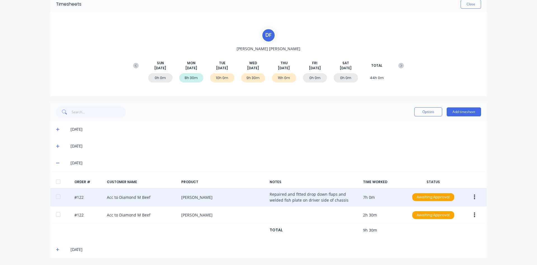
click at [474, 197] on button "button" at bounding box center [474, 197] width 13 height 10
click at [448, 236] on div "Edit" at bounding box center [454, 234] width 43 height 8
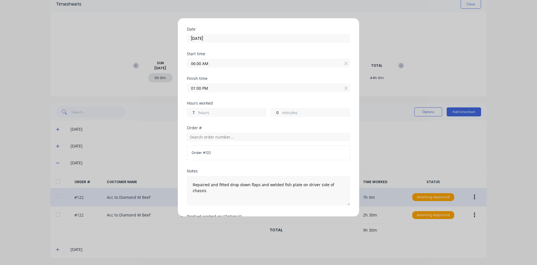
scroll to position [28, 0]
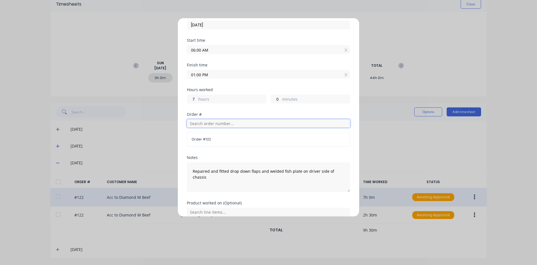
click at [244, 121] on input "text" at bounding box center [268, 123] width 163 height 8
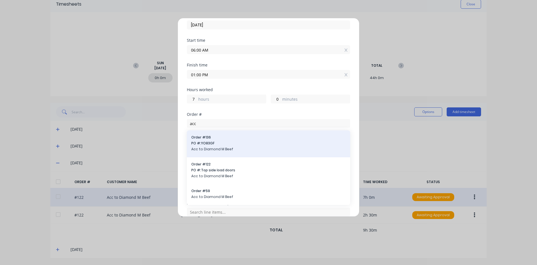
click at [237, 149] on span "Acc to Diamond M Beef" at bounding box center [268, 148] width 155 height 5
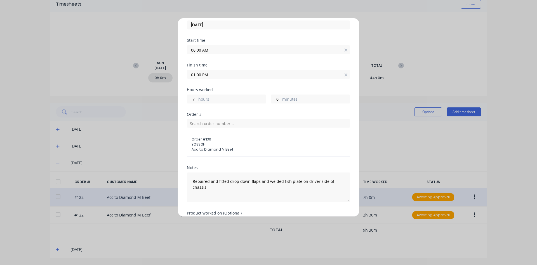
scroll to position [64, 0]
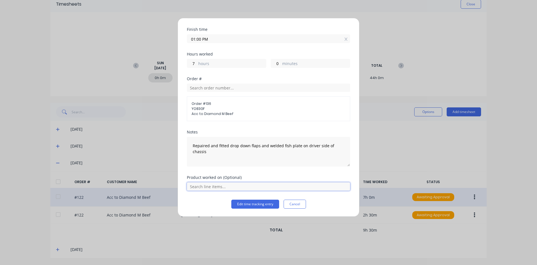
click at [238, 185] on input "text" at bounding box center [268, 186] width 163 height 8
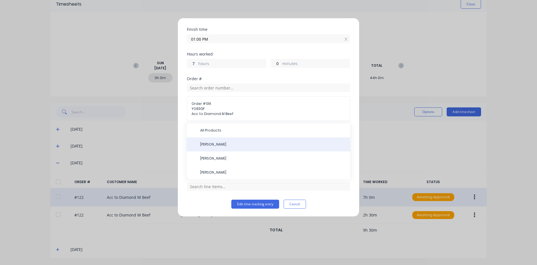
click at [214, 142] on span "[PERSON_NAME]" at bounding box center [273, 144] width 146 height 5
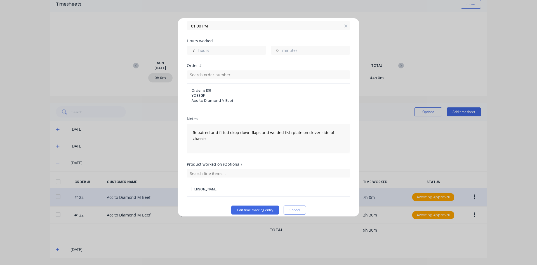
scroll to position [83, 0]
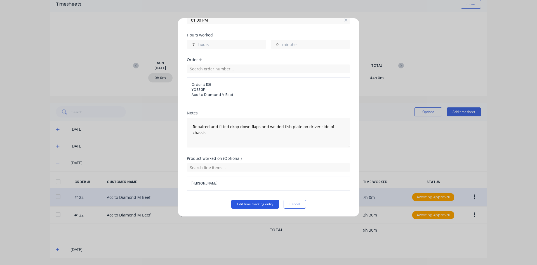
click at [256, 207] on button "Edit time tracking entry" at bounding box center [255, 203] width 48 height 9
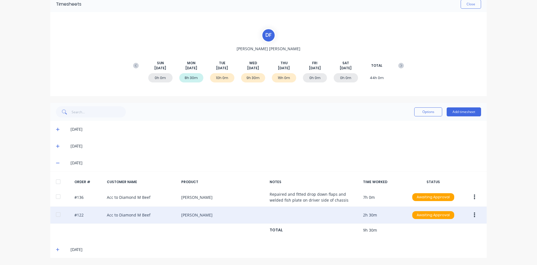
click at [474, 213] on icon "button" at bounding box center [474, 214] width 1 height 5
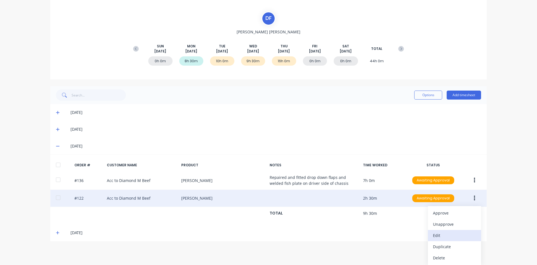
click at [437, 236] on div "Edit" at bounding box center [454, 235] width 43 height 8
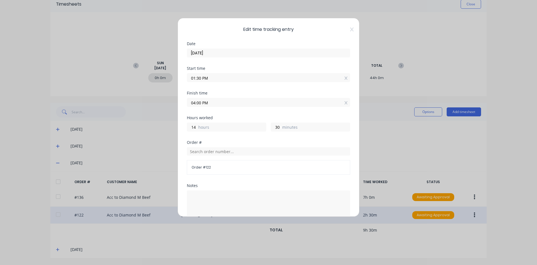
click at [214, 171] on div "Order # 122" at bounding box center [268, 167] width 163 height 15
click at [221, 156] on div "Order # 122" at bounding box center [268, 160] width 163 height 27
click at [226, 152] on input "text" at bounding box center [268, 151] width 163 height 8
click at [220, 150] on input "text" at bounding box center [268, 151] width 163 height 8
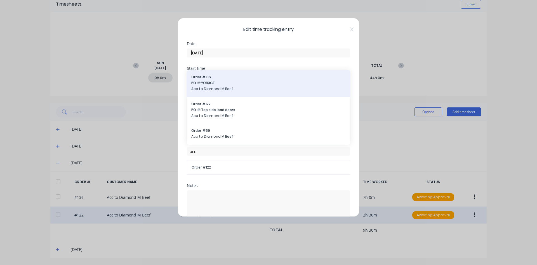
click at [232, 80] on span "PO #: YO83GF" at bounding box center [268, 82] width 155 height 5
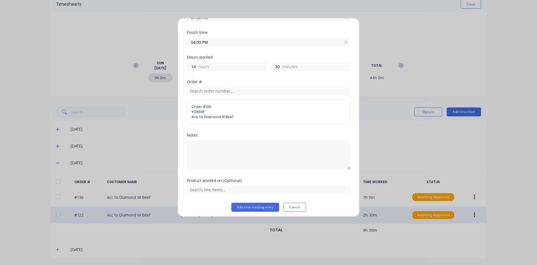
scroll to position [64, 0]
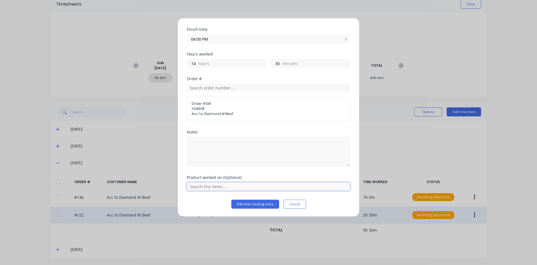
click at [216, 184] on input "text" at bounding box center [268, 186] width 163 height 8
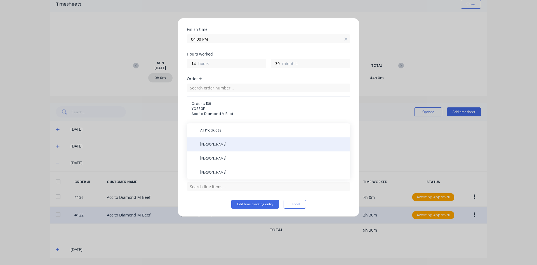
click at [221, 139] on div "[PERSON_NAME]" at bounding box center [268, 144] width 163 height 14
click at [207, 148] on div "[PERSON_NAME]" at bounding box center [268, 144] width 163 height 14
click at [211, 142] on span "[PERSON_NAME]" at bounding box center [273, 144] width 146 height 5
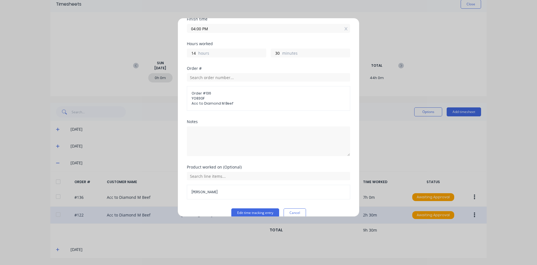
scroll to position [83, 0]
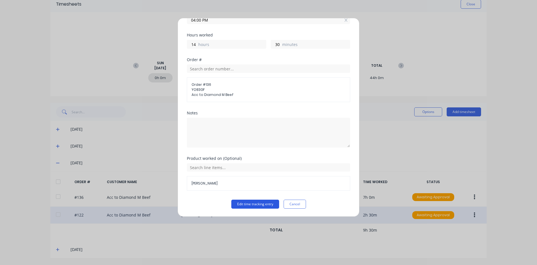
click at [261, 204] on button "Edit time tracking entry" at bounding box center [255, 203] width 48 height 9
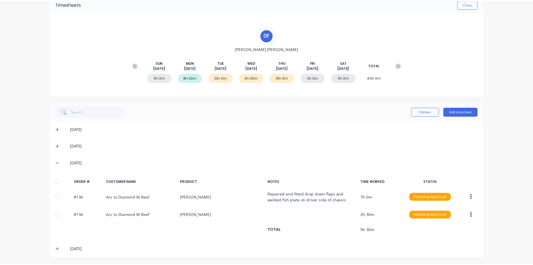
scroll to position [0, 0]
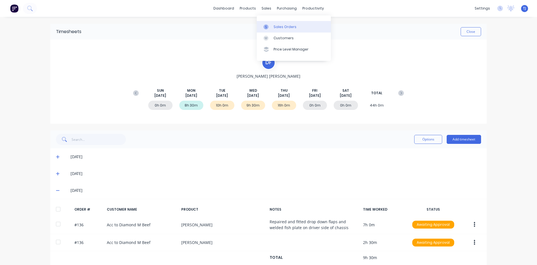
click at [279, 26] on div "Sales Orders" at bounding box center [285, 26] width 23 height 5
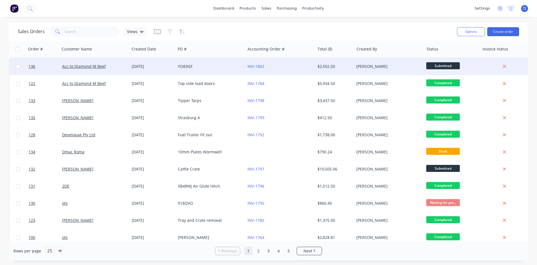
click at [103, 70] on div "Acc to Diamond M Beef" at bounding box center [95, 66] width 70 height 17
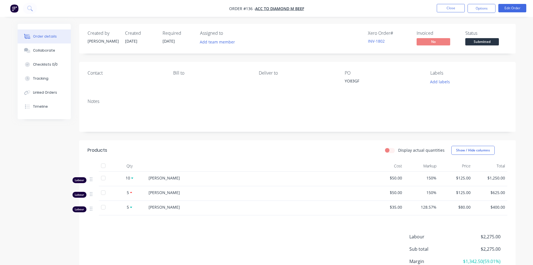
click at [398, 150] on label "Display actual quantities" at bounding box center [421, 150] width 46 height 6
click at [390, 150] on input "Display actual quantities" at bounding box center [387, 149] width 4 height 5
click at [398, 150] on label "Display actual quantities" at bounding box center [421, 150] width 46 height 6
click at [390, 150] on input "Display actual quantities" at bounding box center [387, 149] width 4 height 5
click at [398, 150] on label "Display actual quantities" at bounding box center [421, 150] width 46 height 6
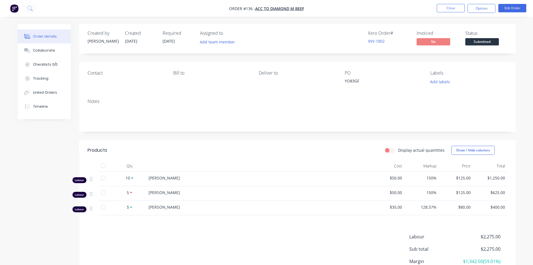
click at [390, 150] on input "Display actual quantities" at bounding box center [387, 149] width 4 height 5
click at [521, 6] on button "Edit Order" at bounding box center [513, 8] width 28 height 8
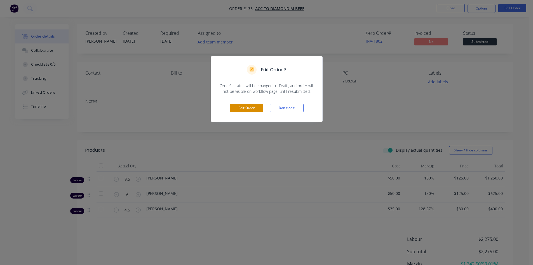
click at [246, 104] on button "Edit Order" at bounding box center [247, 108] width 34 height 8
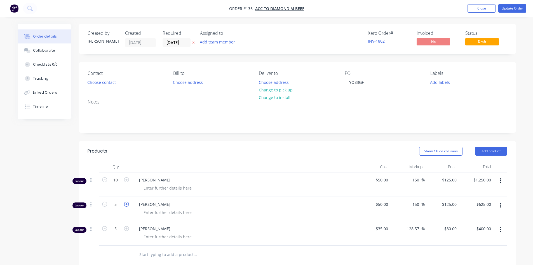
click at [126, 204] on icon "button" at bounding box center [126, 203] width 5 height 5
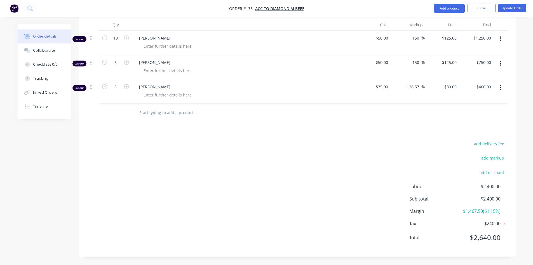
click at [265, 200] on div "add delivery fee add markup add discount Labour $2,400.00 Sub total $2,400.00 M…" at bounding box center [298, 194] width 420 height 108
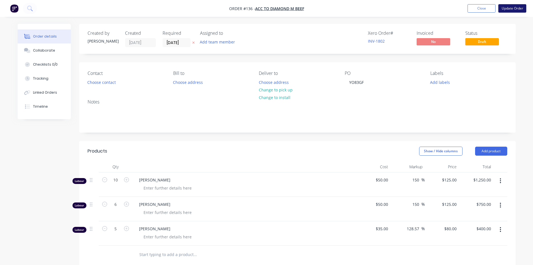
click at [516, 9] on button "Update Order" at bounding box center [513, 8] width 28 height 8
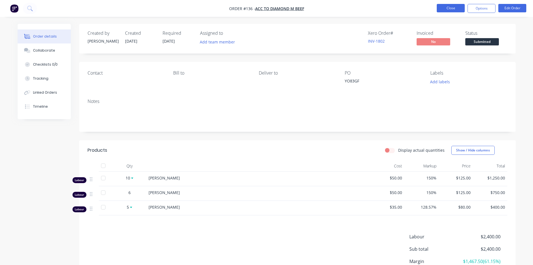
click at [461, 6] on button "Close" at bounding box center [451, 8] width 28 height 8
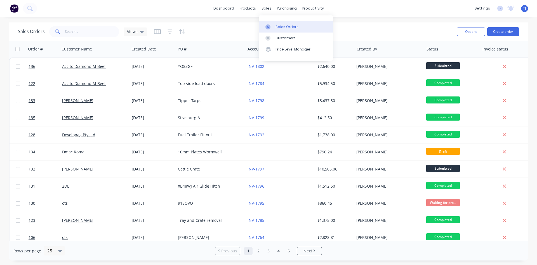
click at [280, 28] on div "Sales Orders" at bounding box center [287, 26] width 23 height 5
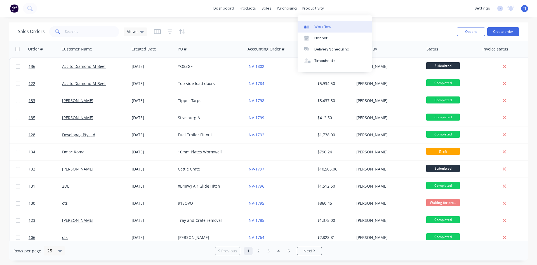
click at [326, 27] on div "Workflow" at bounding box center [323, 26] width 17 height 5
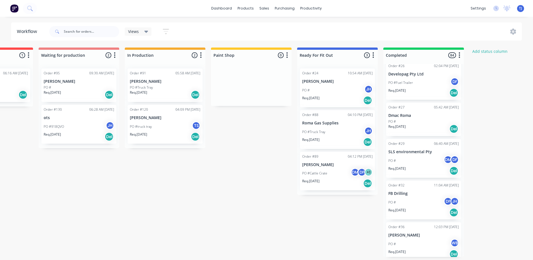
scroll to position [56, 0]
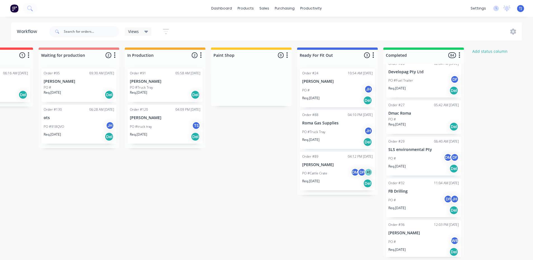
click at [348, 88] on div "PO # JH" at bounding box center [337, 90] width 71 height 11
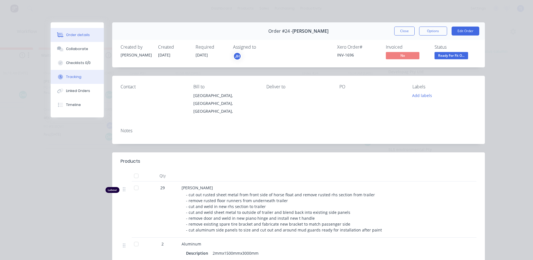
click at [77, 77] on div "Tracking" at bounding box center [73, 76] width 15 height 5
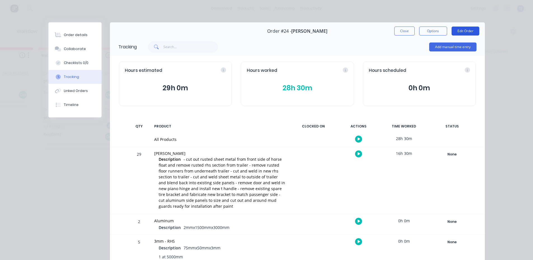
click at [467, 27] on button "Edit Order" at bounding box center [466, 31] width 28 height 9
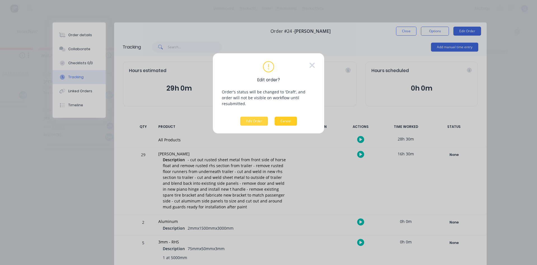
click at [287, 116] on button "Cancel" at bounding box center [286, 120] width 22 height 9
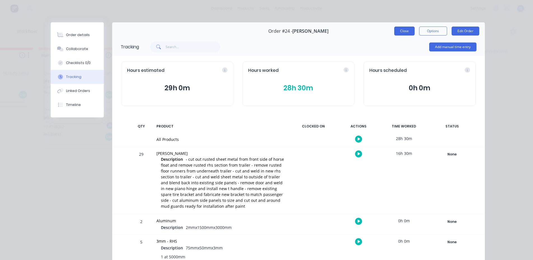
click at [410, 33] on button "Close" at bounding box center [404, 31] width 20 height 9
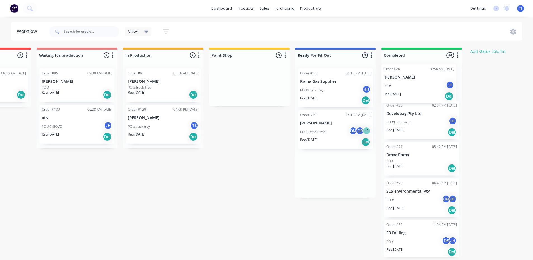
scroll to position [0, 150]
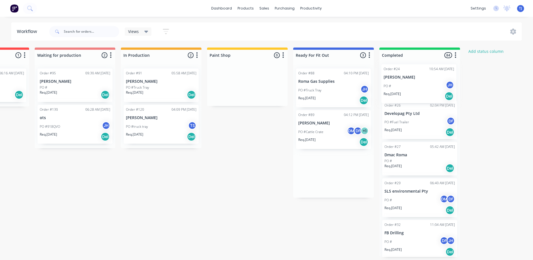
drag, startPoint x: 334, startPoint y: 98, endPoint x: 418, endPoint y: 94, distance: 83.5
click at [418, 94] on div "Submitted 2 Status colour #273444 hex #273444 Save Cancel Summaries Total order…" at bounding box center [231, 153] width 771 height 210
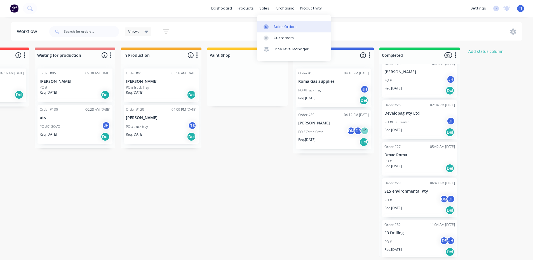
click at [270, 23] on link "Sales Orders" at bounding box center [294, 26] width 74 height 11
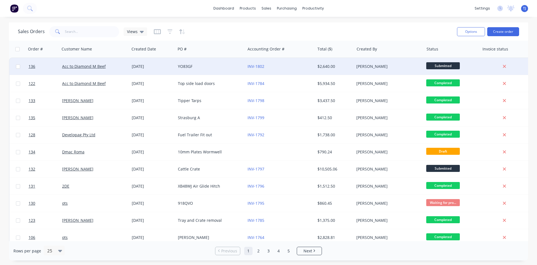
click at [399, 68] on div "[PERSON_NAME]" at bounding box center [388, 67] width 62 height 6
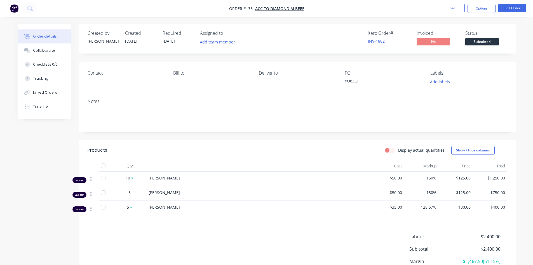
click at [485, 45] on span "Submitted" at bounding box center [482, 41] width 34 height 7
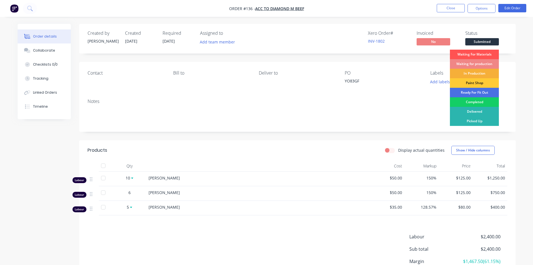
click at [478, 101] on div "Completed" at bounding box center [474, 102] width 49 height 10
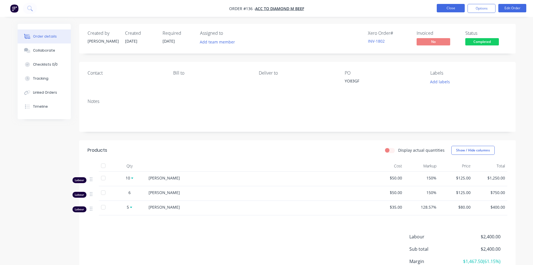
click at [457, 10] on button "Close" at bounding box center [451, 8] width 28 height 8
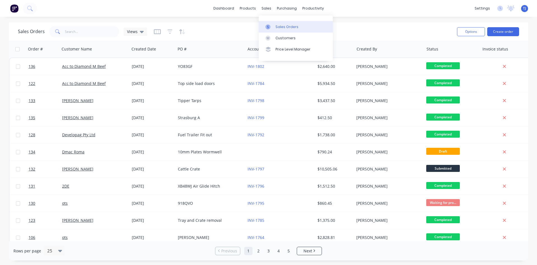
click at [279, 25] on div "Sales Orders" at bounding box center [287, 26] width 23 height 5
click at [501, 32] on button "Create order" at bounding box center [504, 31] width 32 height 9
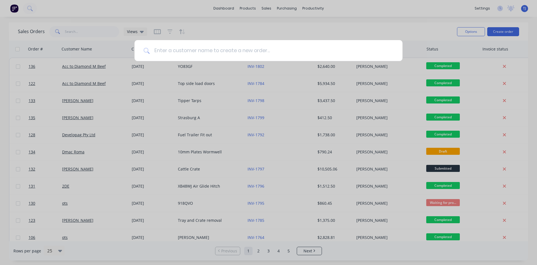
click at [205, 46] on input at bounding box center [272, 50] width 244 height 21
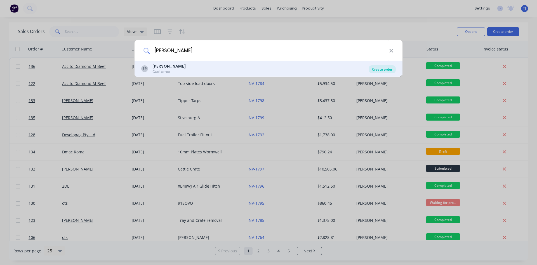
click at [383, 67] on div "Create order" at bounding box center [382, 69] width 27 height 8
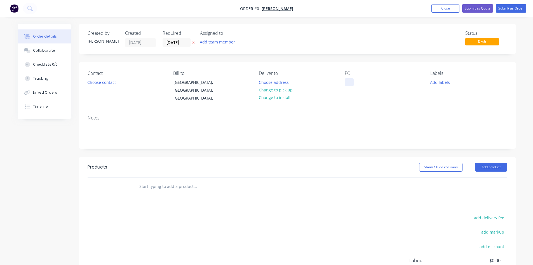
click at [348, 83] on div at bounding box center [349, 82] width 9 height 8
click at [496, 159] on div "Order details Collaborate Checklists 0/0 Tracking Linked Orders Timeline Order …" at bounding box center [266, 181] width 509 height 315
click at [493, 162] on button "Add product" at bounding box center [491, 166] width 32 height 9
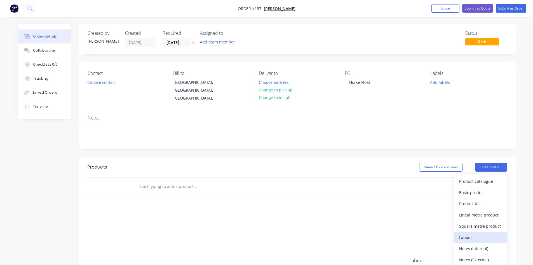
click at [472, 233] on div "Labour" at bounding box center [480, 237] width 43 height 8
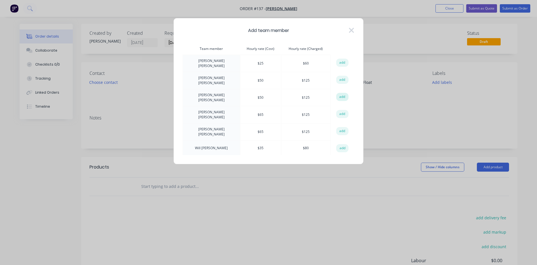
click at [344, 95] on button "add" at bounding box center [342, 97] width 12 height 8
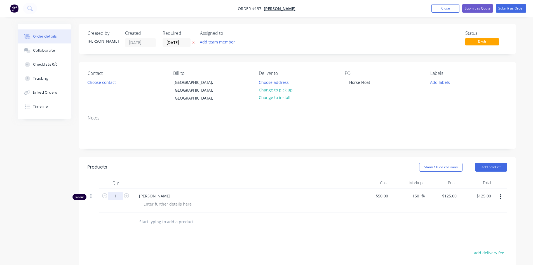
click at [118, 191] on input "1" at bounding box center [115, 195] width 15 height 8
click at [178, 200] on div at bounding box center [167, 204] width 57 height 8
click at [149, 200] on div at bounding box center [167, 204] width 57 height 8
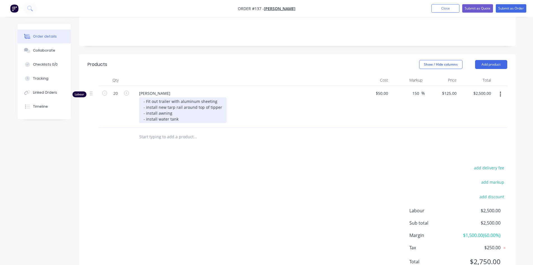
scroll to position [120, 0]
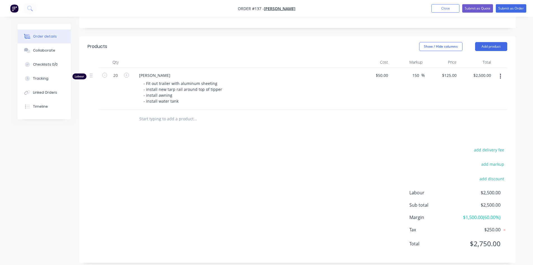
click at [291, 164] on div "add delivery fee add markup add discount Labour $2,500.00 Sub total $2,500.00 M…" at bounding box center [298, 200] width 420 height 108
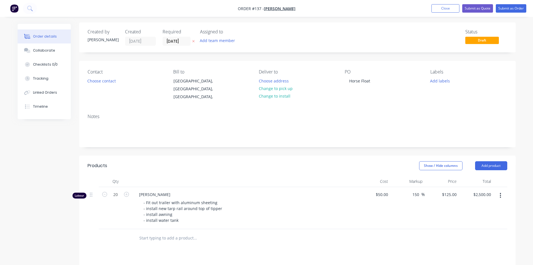
scroll to position [0, 0]
click at [233, 46] on div "Add team member" at bounding box center [228, 42] width 56 height 8
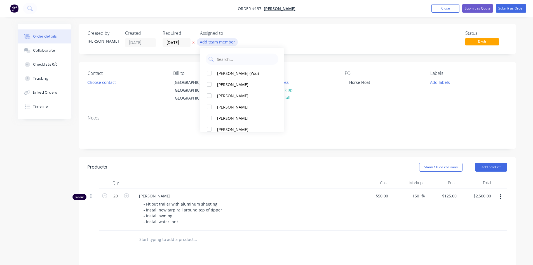
click at [230, 42] on button "Add team member" at bounding box center [217, 42] width 41 height 8
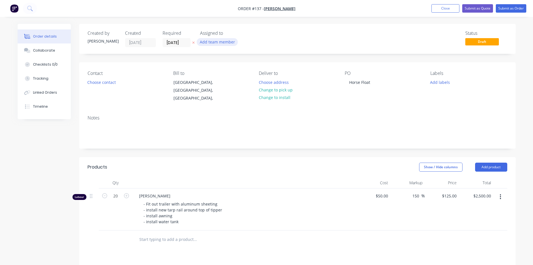
click at [230, 42] on button "Add team member" at bounding box center [217, 42] width 41 height 8
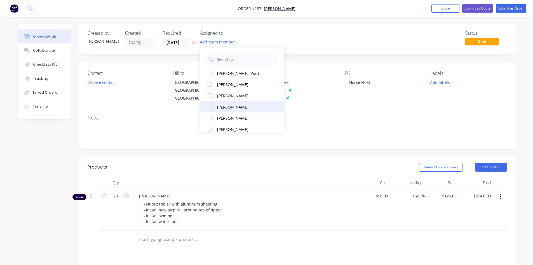
click at [234, 110] on button "[PERSON_NAME]" at bounding box center [242, 106] width 84 height 11
click at [325, 41] on div "Status Draft" at bounding box center [381, 39] width 251 height 17
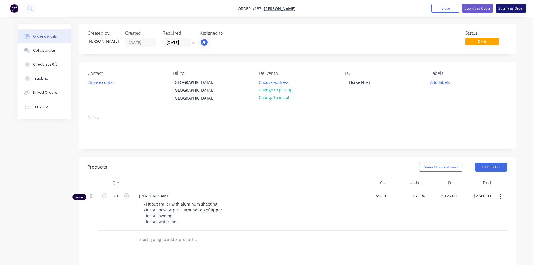
click at [508, 10] on button "Submit as Order" at bounding box center [511, 8] width 31 height 8
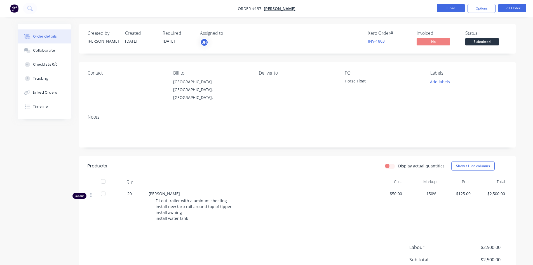
click at [450, 8] on button "Close" at bounding box center [451, 8] width 28 height 8
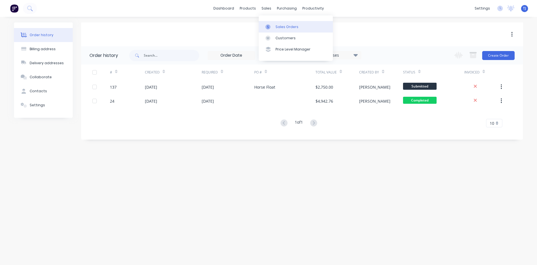
click at [275, 26] on link "Sales Orders" at bounding box center [296, 26] width 74 height 11
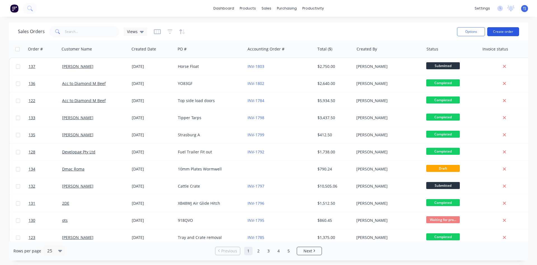
click at [513, 33] on button "Create order" at bounding box center [504, 31] width 32 height 9
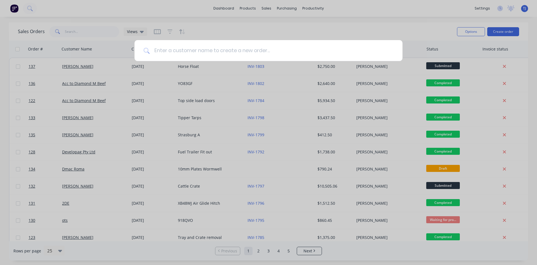
click at [244, 52] on input at bounding box center [272, 50] width 244 height 21
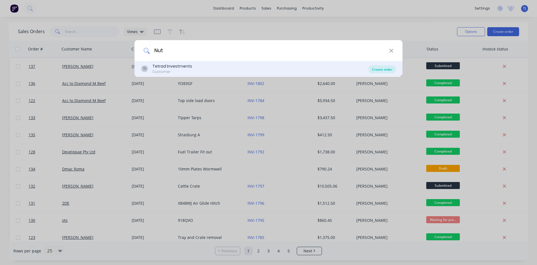
click at [385, 68] on div "Create order" at bounding box center [382, 69] width 27 height 8
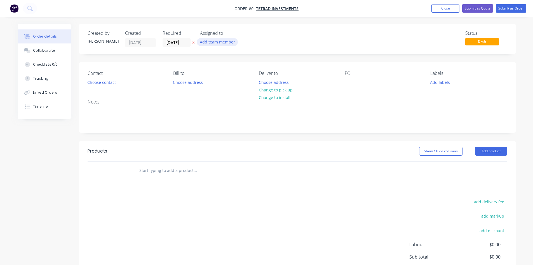
click at [228, 41] on button "Add team member" at bounding box center [217, 42] width 41 height 8
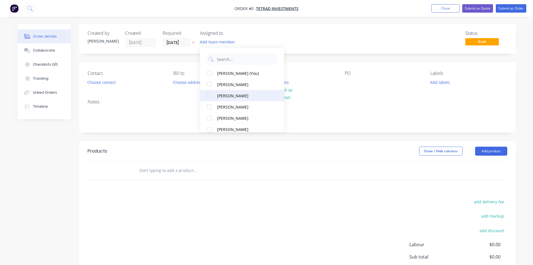
click at [226, 96] on div "[PERSON_NAME]" at bounding box center [245, 96] width 56 height 6
click at [347, 88] on div "Order details Collaborate Checklists 0/0 Tracking Linked Orders Timeline Order …" at bounding box center [266, 173] width 509 height 299
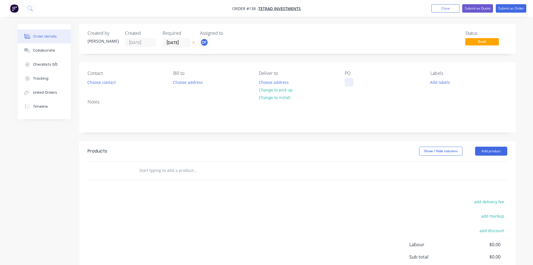
click at [352, 84] on div at bounding box center [349, 82] width 9 height 8
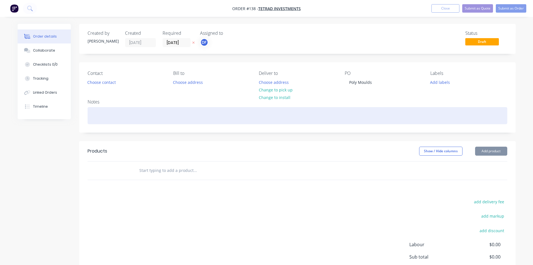
click at [353, 107] on div at bounding box center [298, 115] width 420 height 17
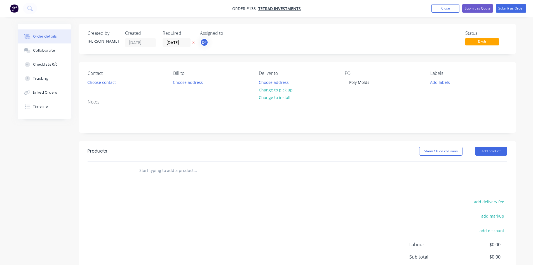
click at [355, 102] on div "Notes" at bounding box center [298, 101] width 420 height 5
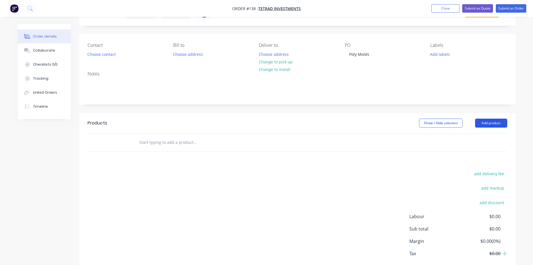
click at [503, 126] on button "Add product" at bounding box center [491, 122] width 32 height 9
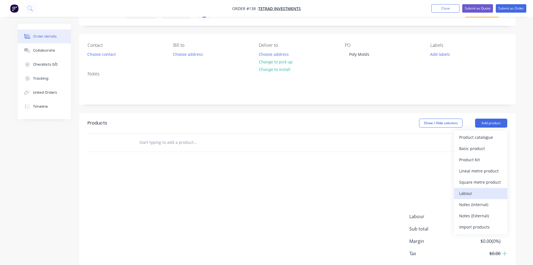
click at [476, 189] on button "Labour" at bounding box center [480, 193] width 53 height 11
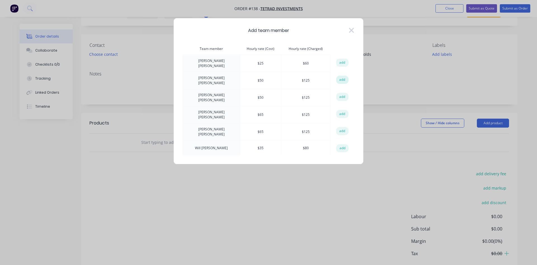
click at [338, 77] on button "add" at bounding box center [342, 80] width 12 height 8
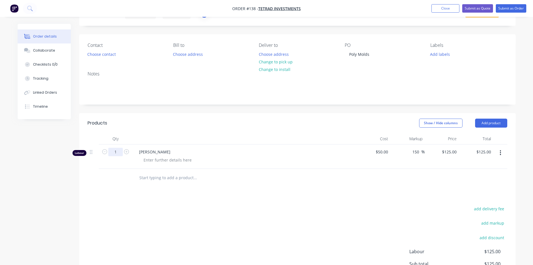
click at [118, 152] on input "1" at bounding box center [115, 152] width 15 height 8
click at [230, 214] on div "add delivery fee add markup add discount Labour $125.00 Sub total $125.00 Margi…" at bounding box center [298, 259] width 420 height 108
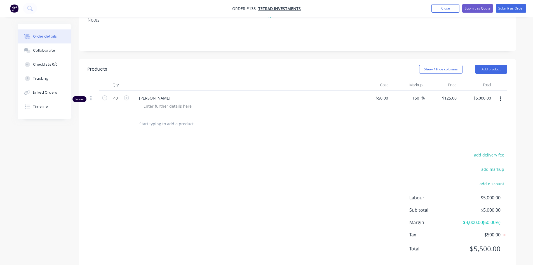
scroll to position [84, 0]
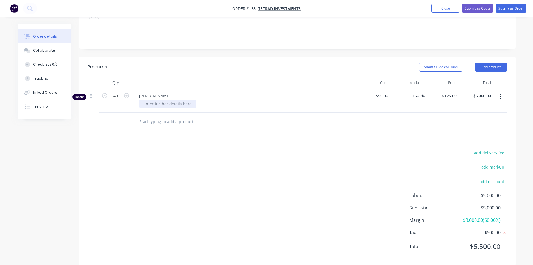
click at [161, 106] on div at bounding box center [167, 104] width 57 height 8
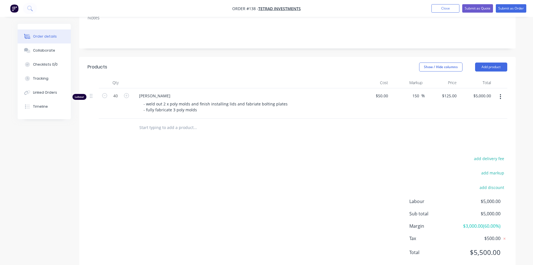
click at [293, 171] on div "add delivery fee add markup add discount Labour $5,000.00 Sub total $5,000.00 M…" at bounding box center [298, 209] width 420 height 108
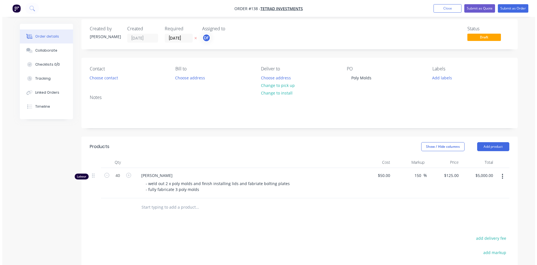
scroll to position [0, 0]
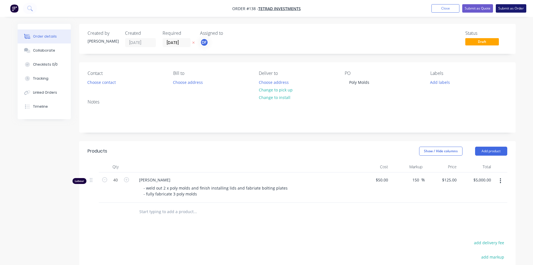
click at [516, 7] on button "Submit as Order" at bounding box center [511, 8] width 31 height 8
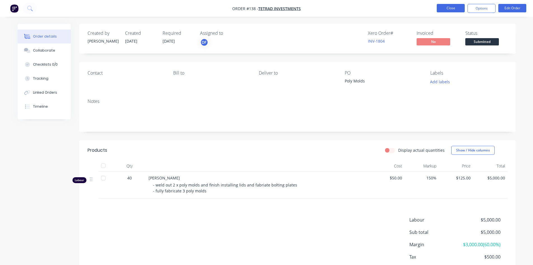
click at [443, 8] on button "Close" at bounding box center [451, 8] width 28 height 8
